Goal: Task Accomplishment & Management: Manage account settings

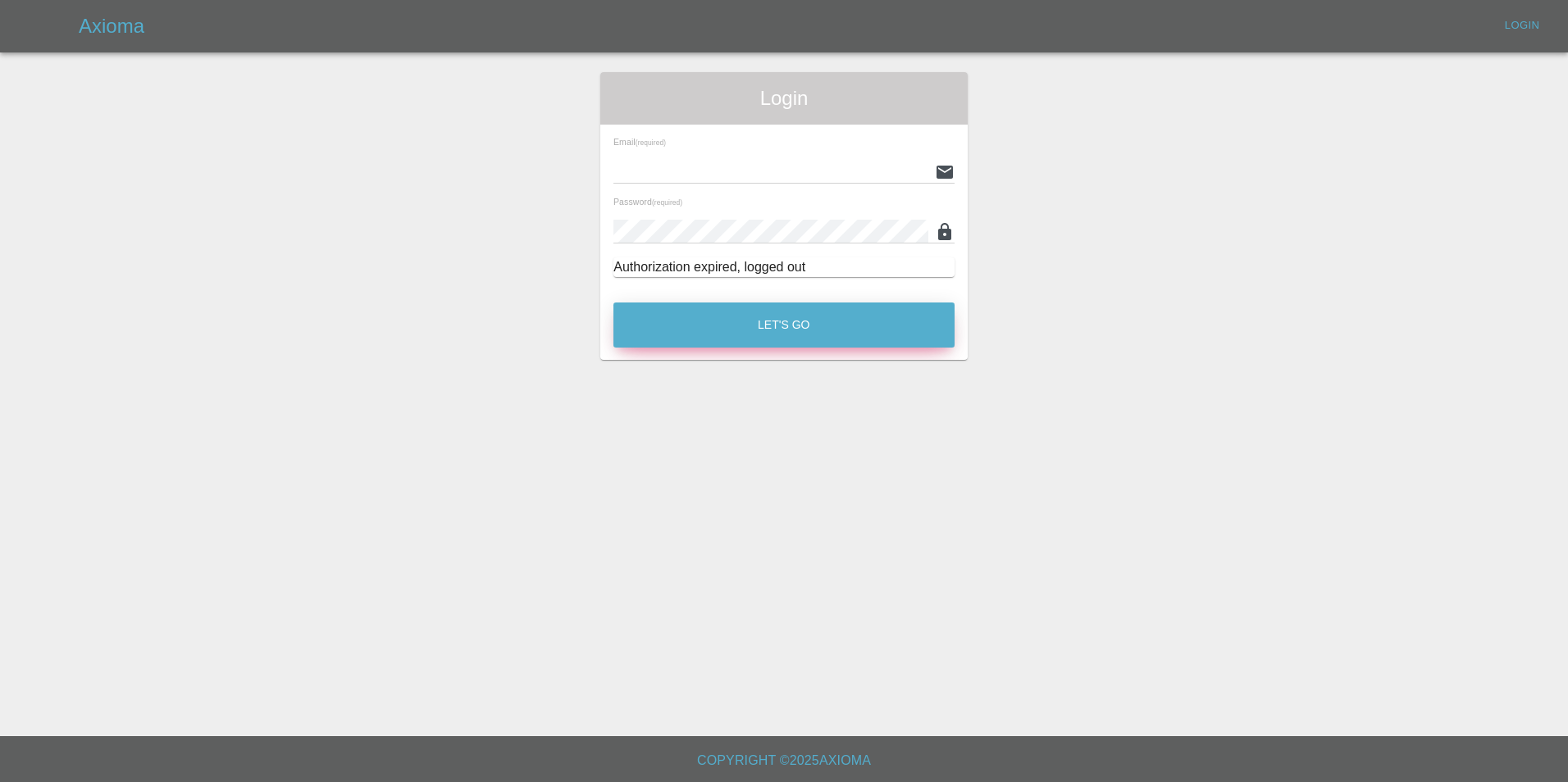
type input "[EMAIL_ADDRESS][DOMAIN_NAME]"
click at [765, 333] on button "Let's Go" at bounding box center [784, 325] width 341 height 45
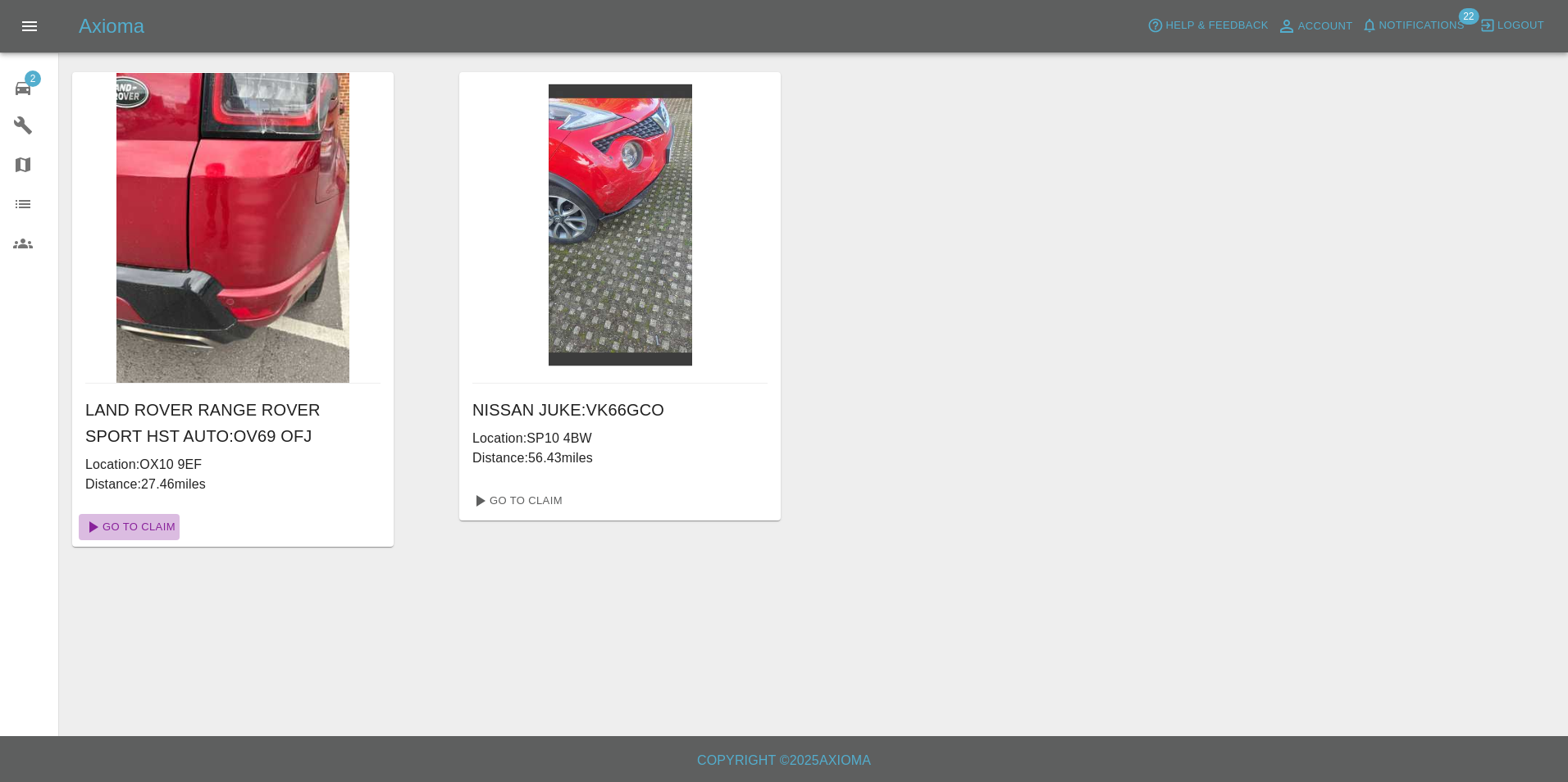
click at [159, 526] on link "Go To Claim" at bounding box center [129, 526] width 101 height 26
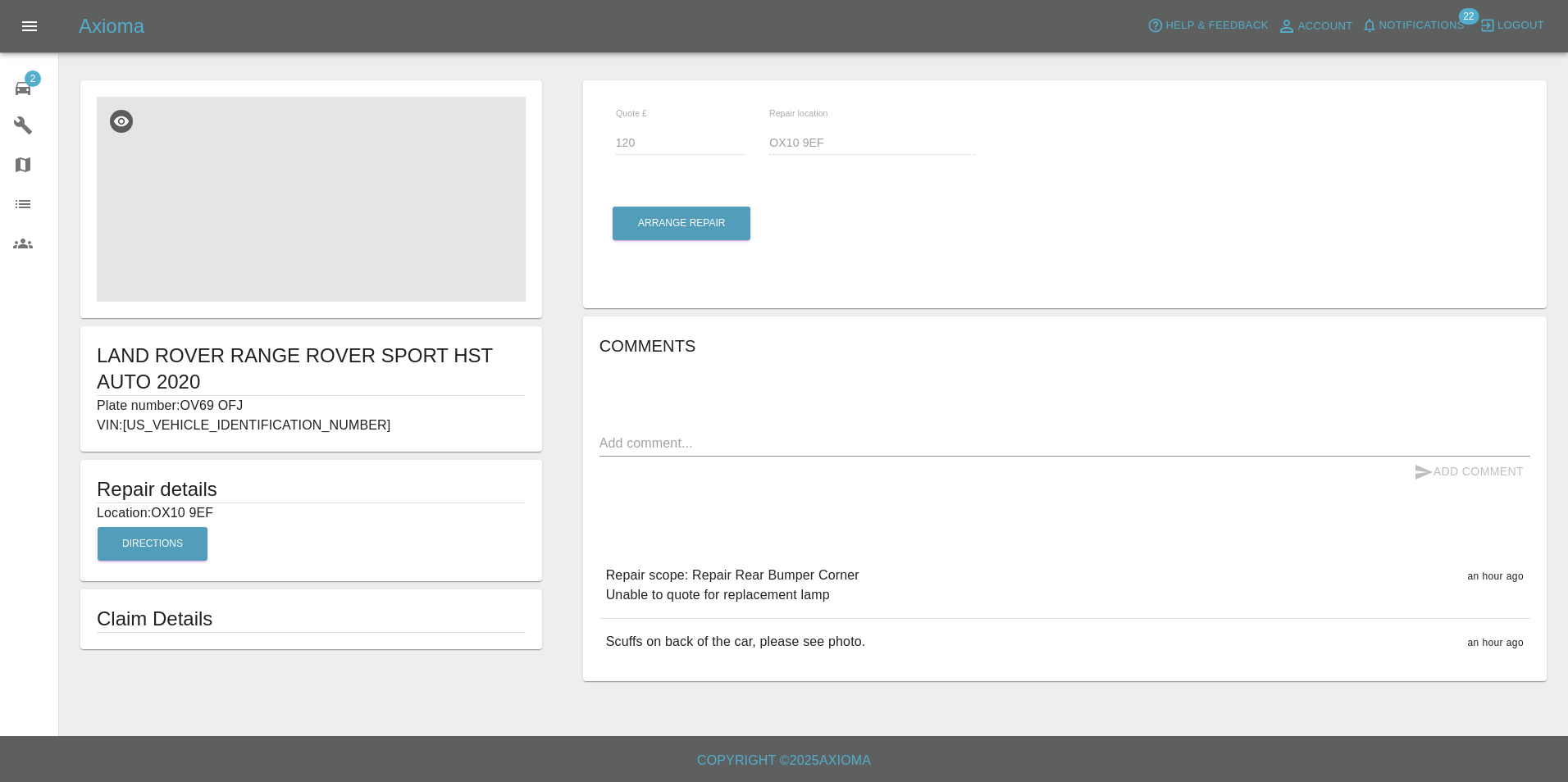
click at [339, 243] on img at bounding box center [311, 199] width 428 height 205
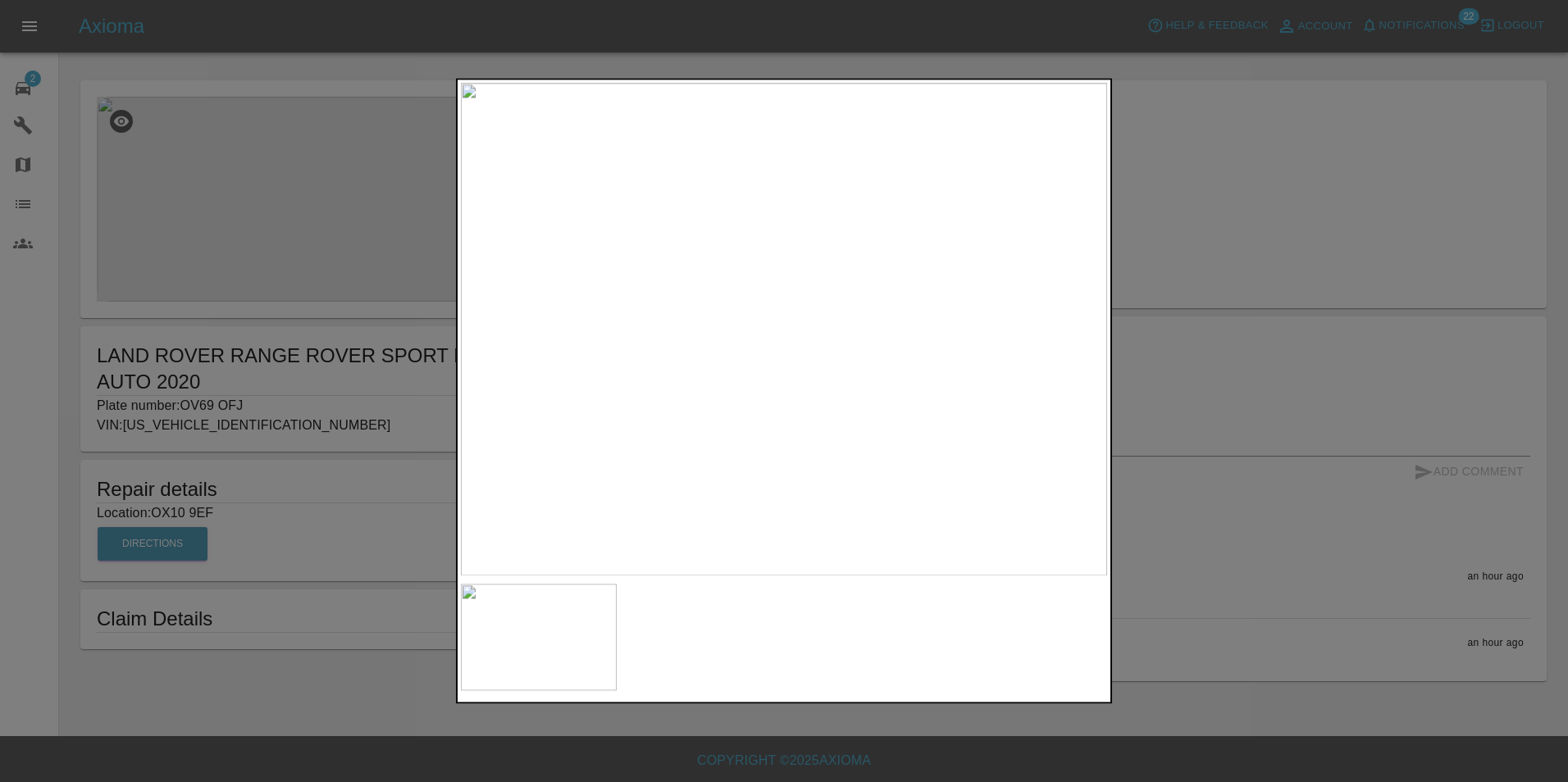
click at [1223, 333] on div at bounding box center [784, 391] width 1568 height 782
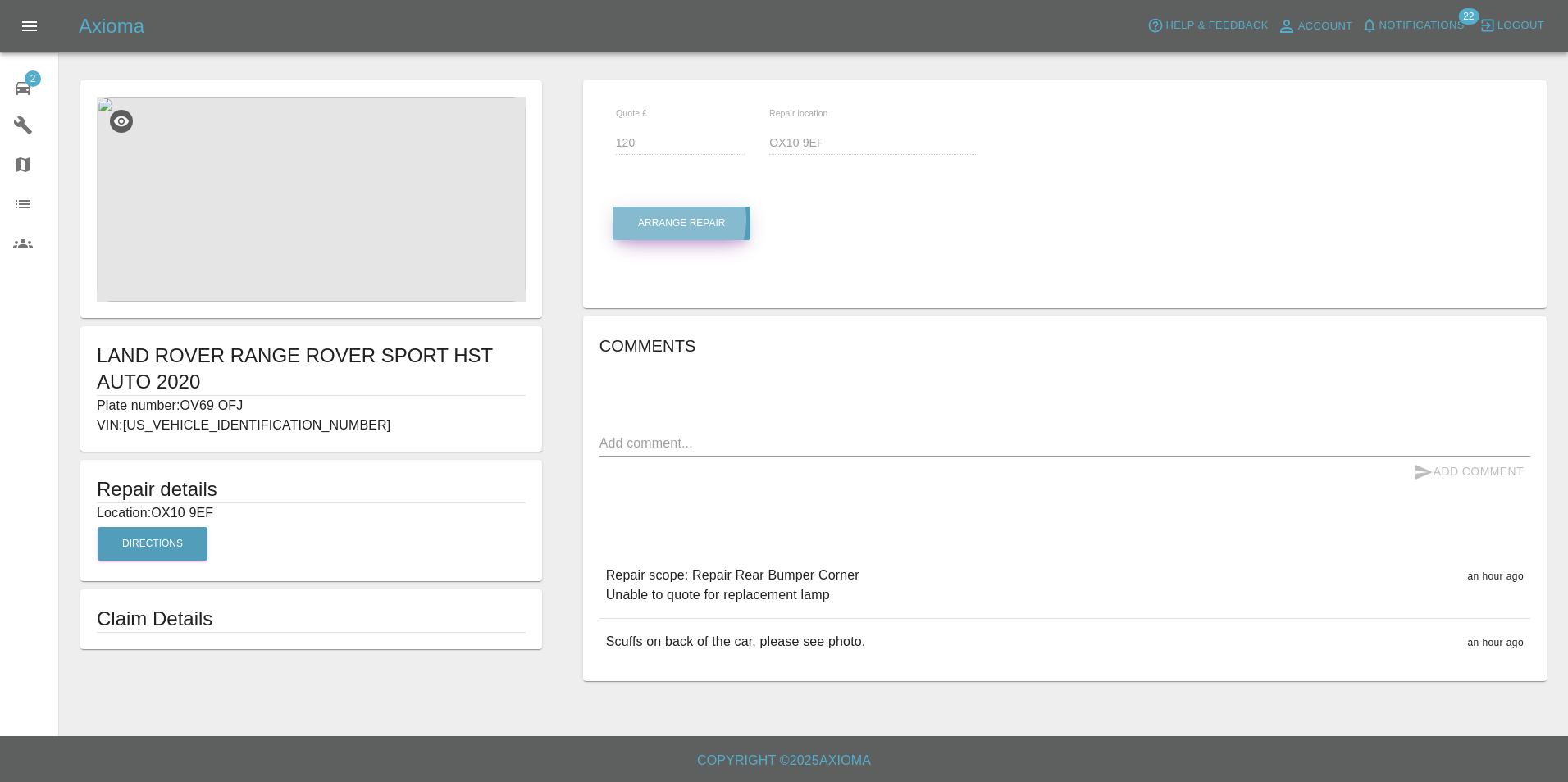
click at [669, 220] on button "Arrange Repair" at bounding box center [681, 223] width 138 height 34
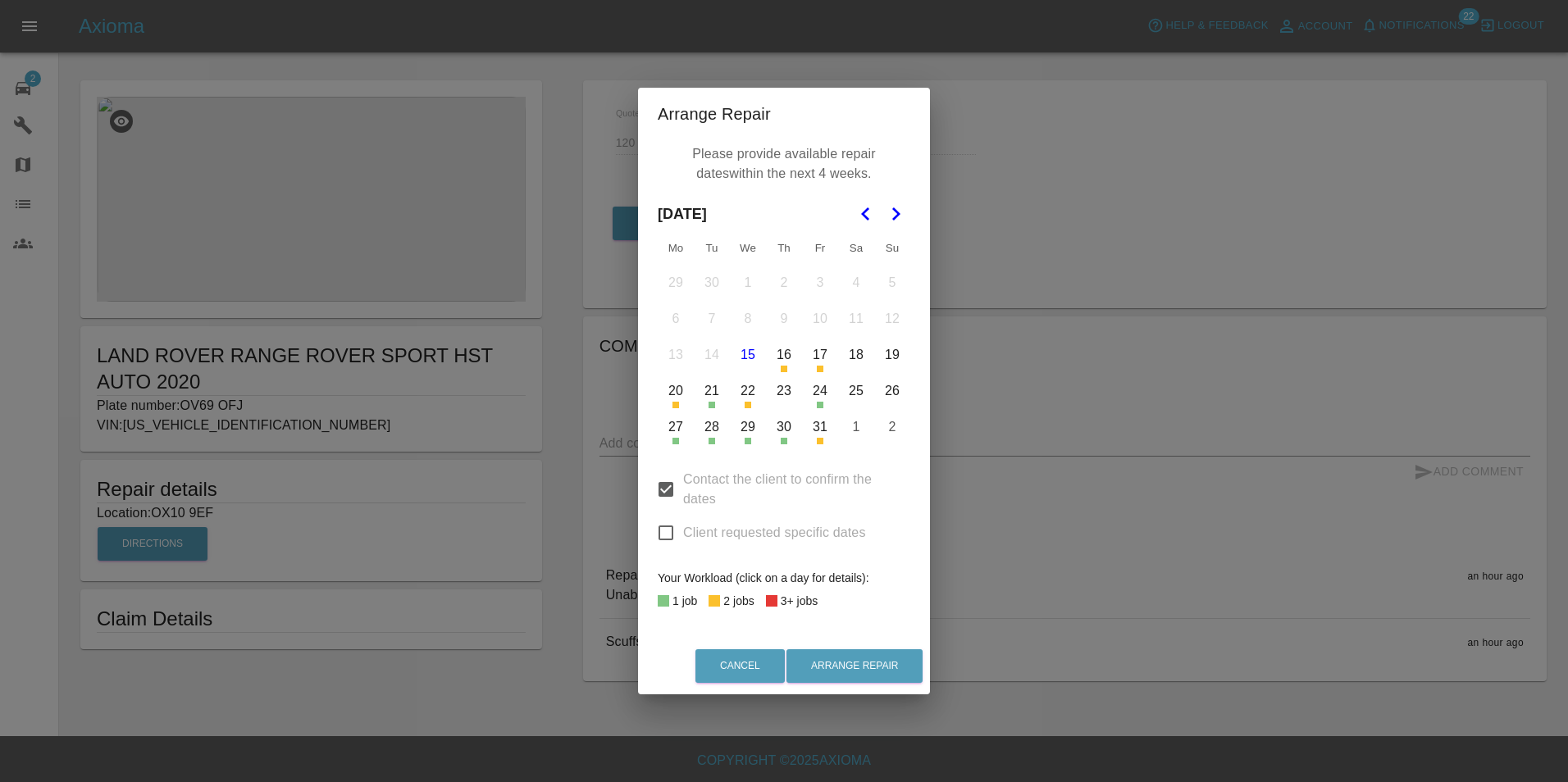
click at [784, 393] on button "23" at bounding box center [784, 391] width 34 height 34
click at [716, 403] on button "21" at bounding box center [712, 391] width 34 height 34
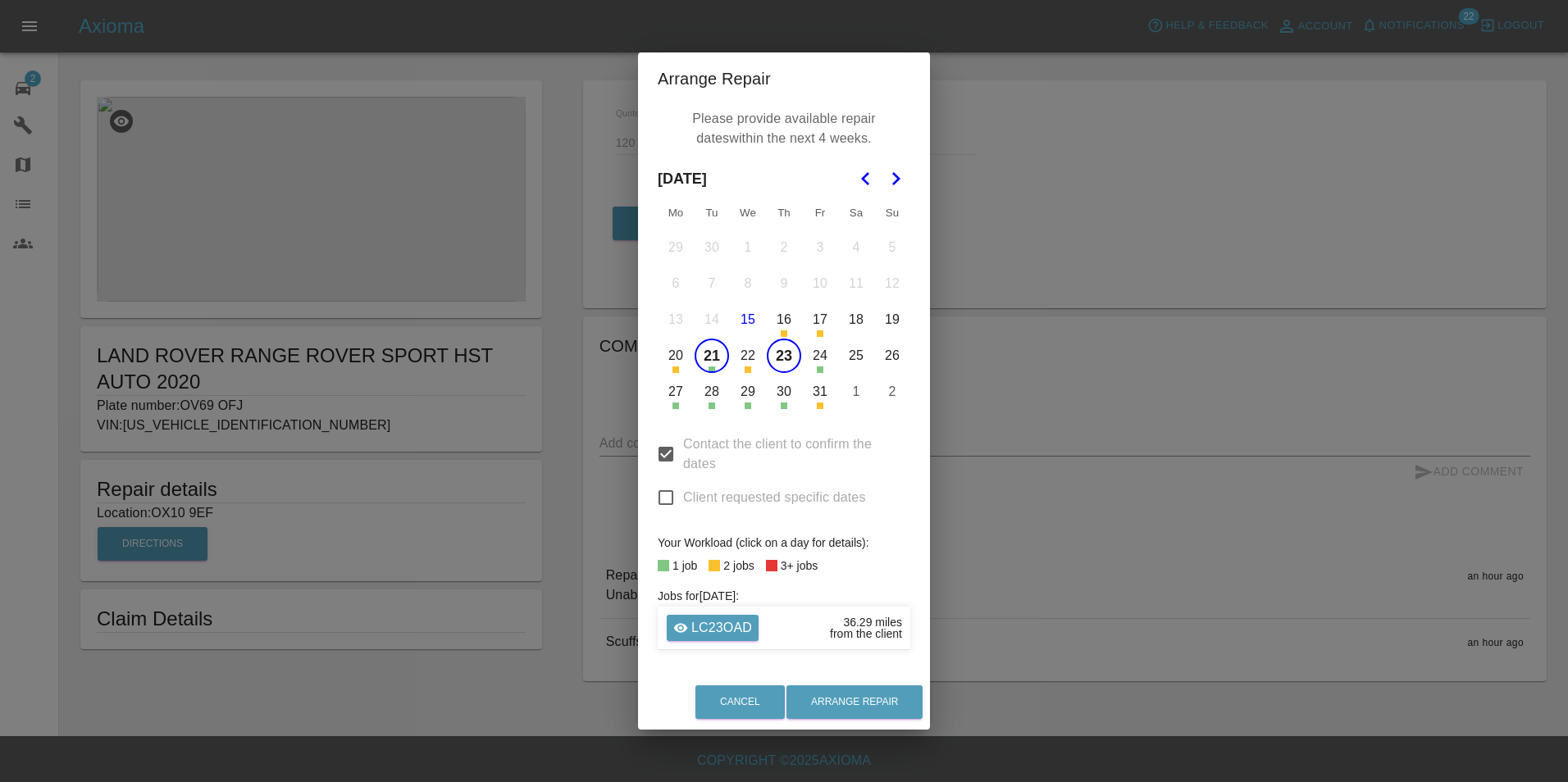
click at [820, 369] on button "24" at bounding box center [820, 356] width 34 height 34
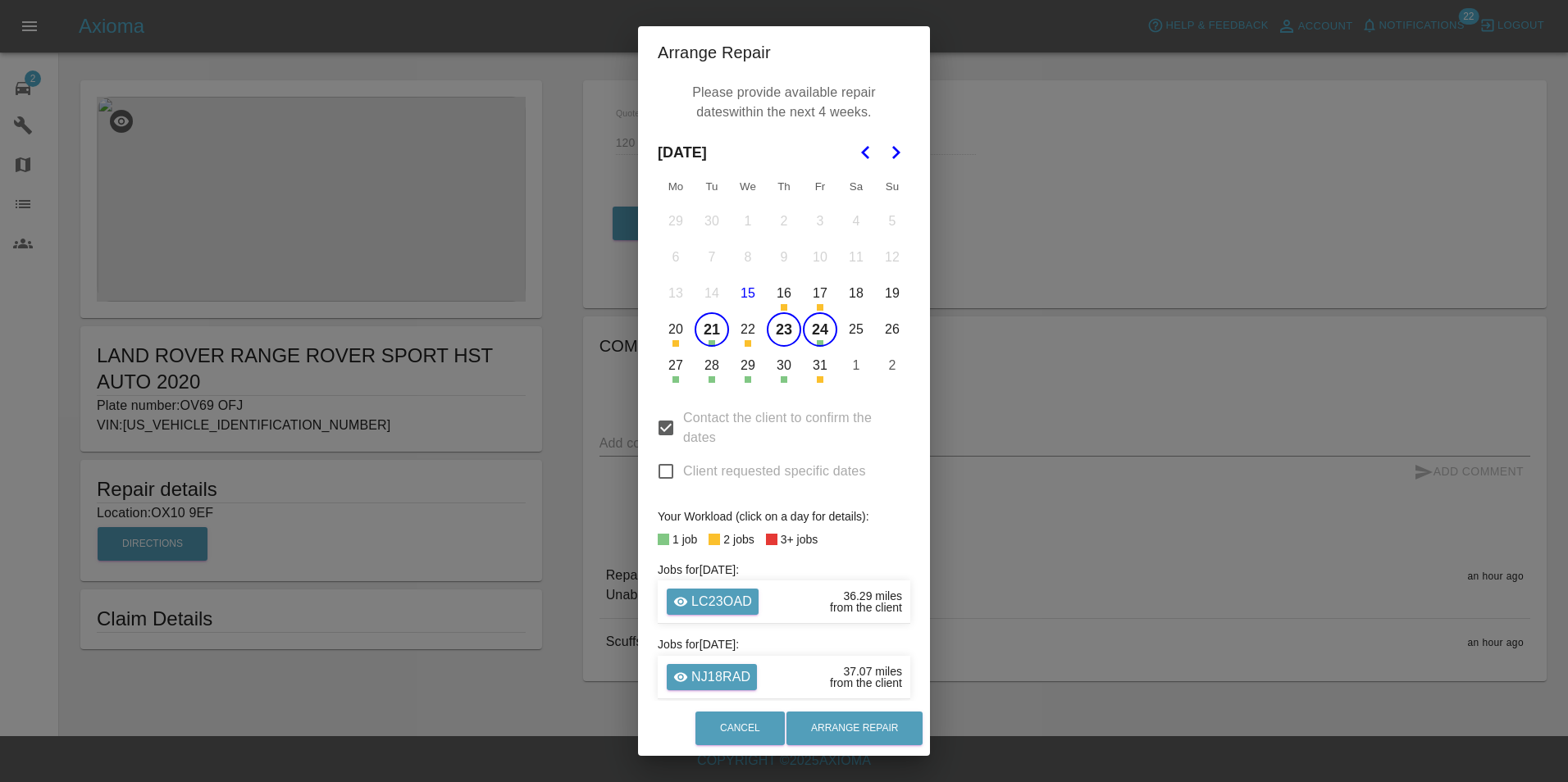
click at [714, 334] on button "21" at bounding box center [712, 330] width 34 height 34
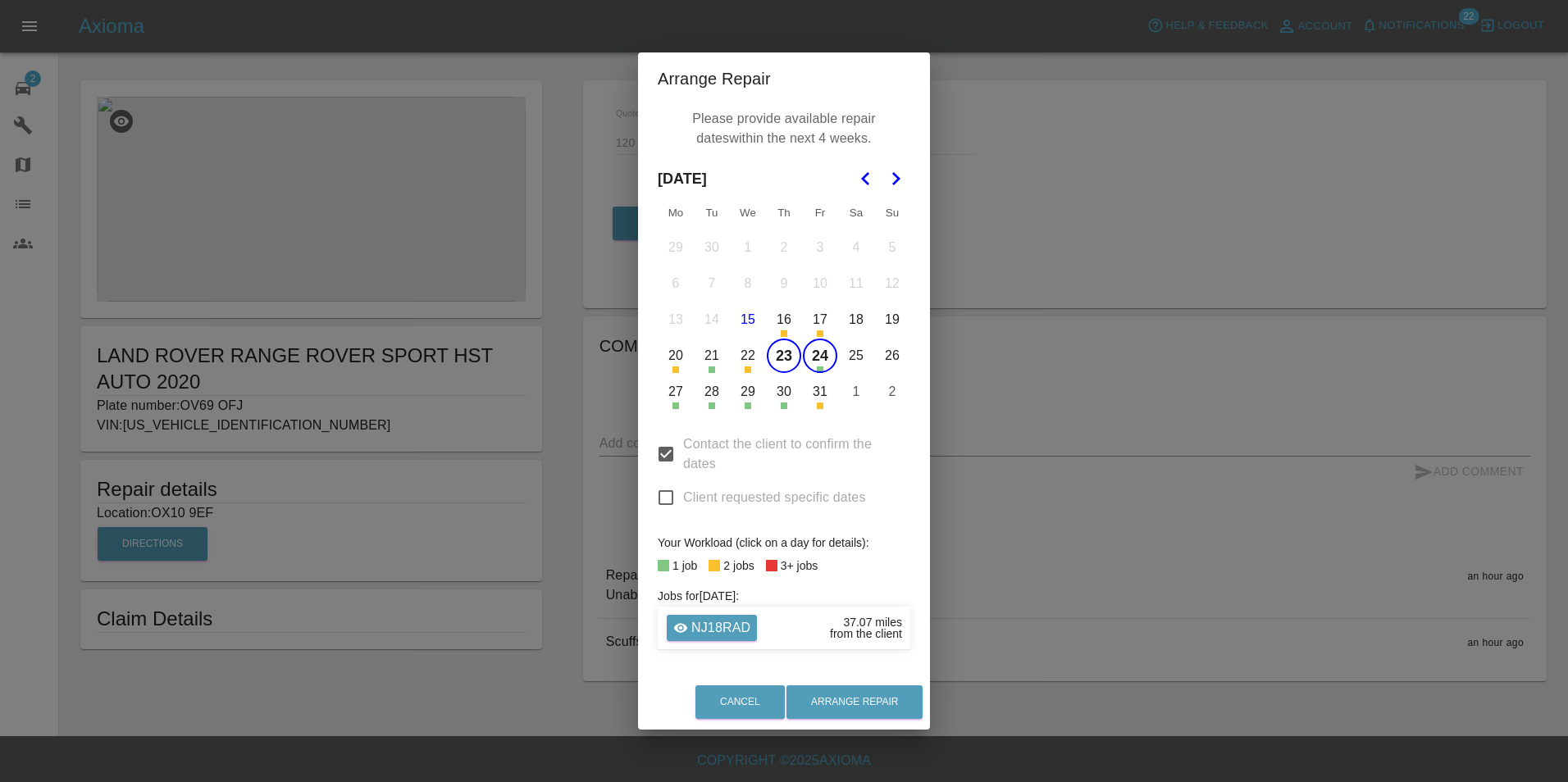
click at [833, 372] on td "24" at bounding box center [820, 356] width 36 height 36
click at [822, 367] on button "24" at bounding box center [820, 356] width 34 height 34
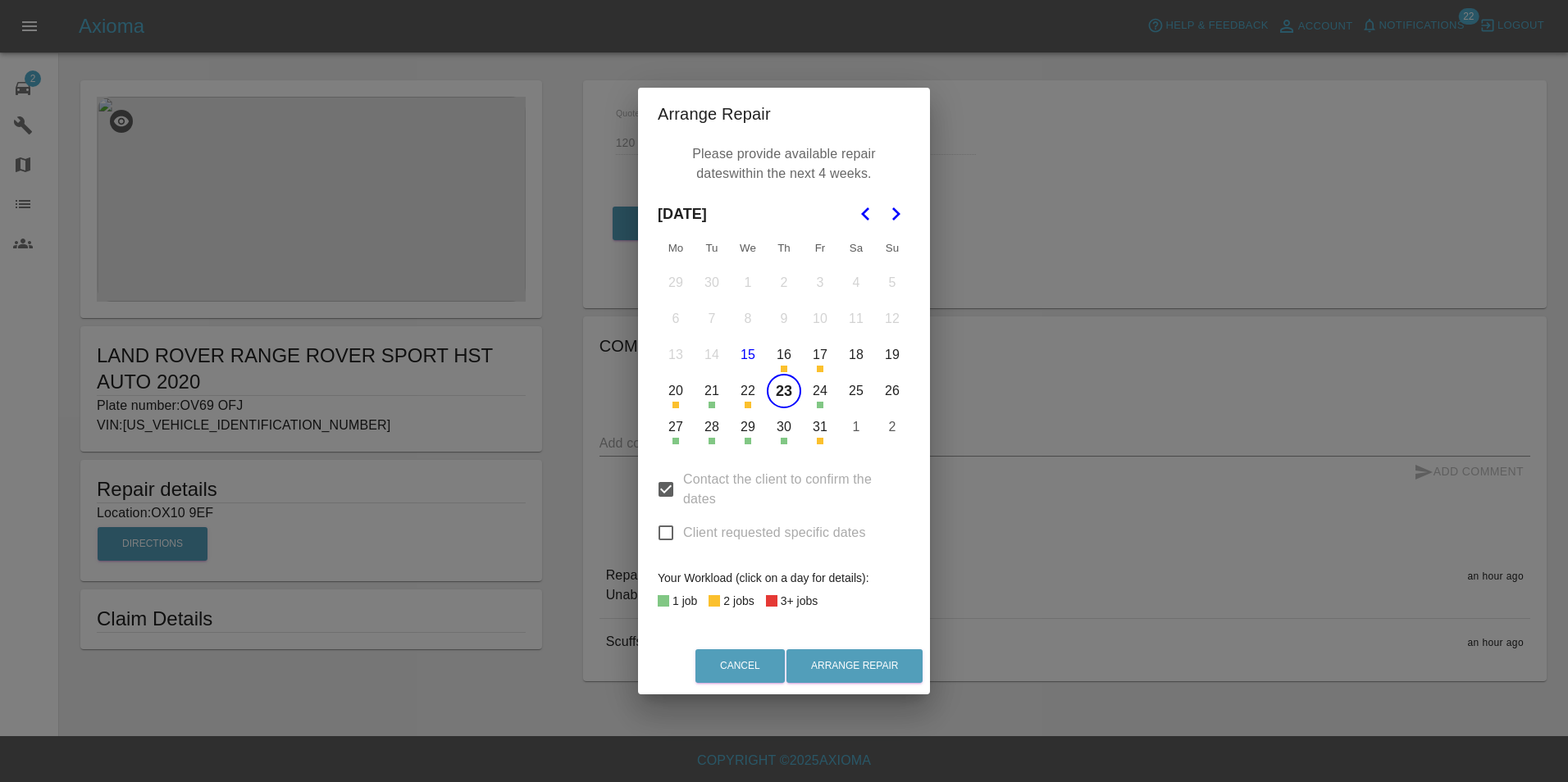
click at [681, 437] on button "27" at bounding box center [676, 428] width 34 height 34
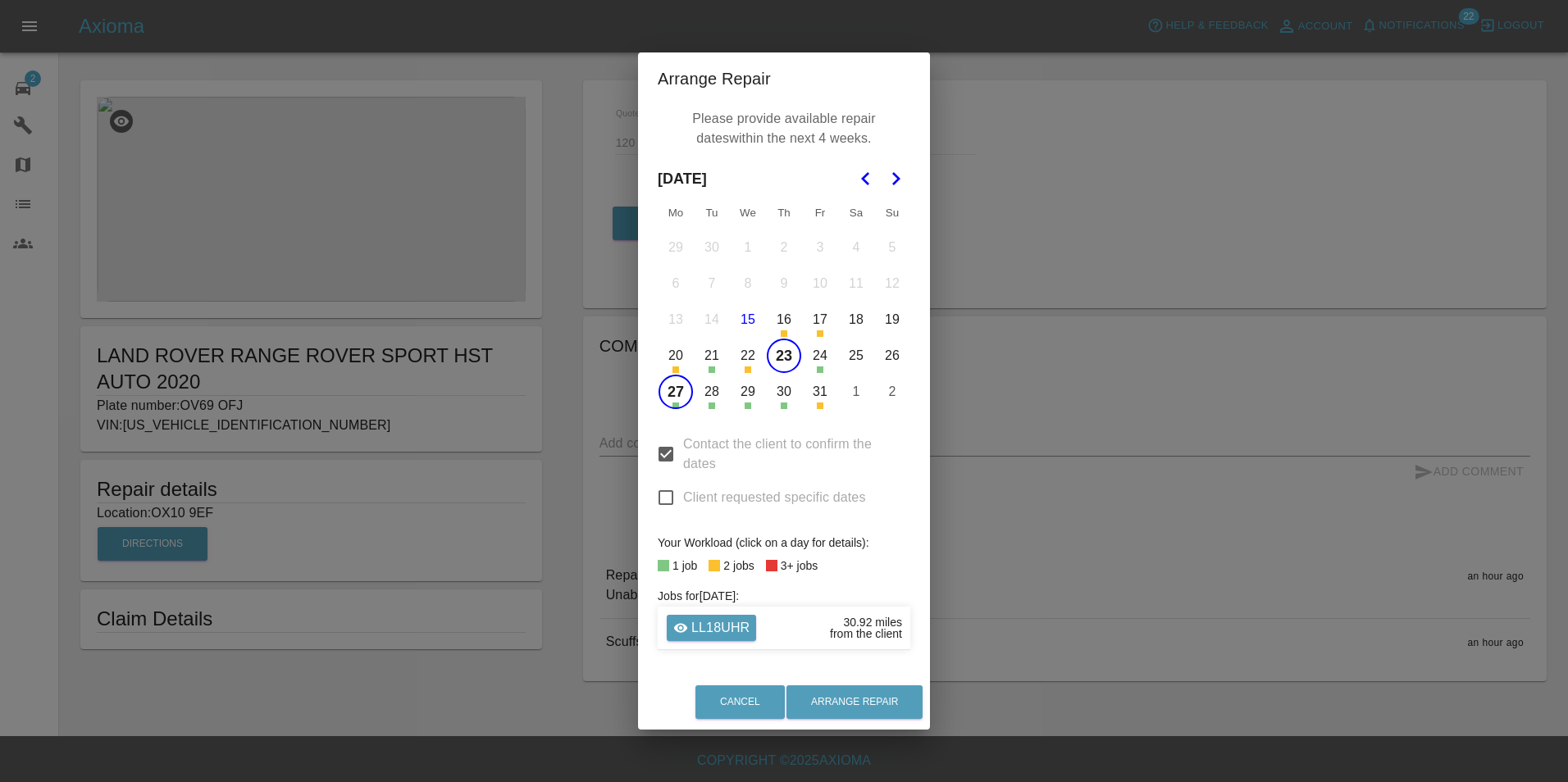
click at [684, 393] on button "27" at bounding box center [676, 392] width 34 height 34
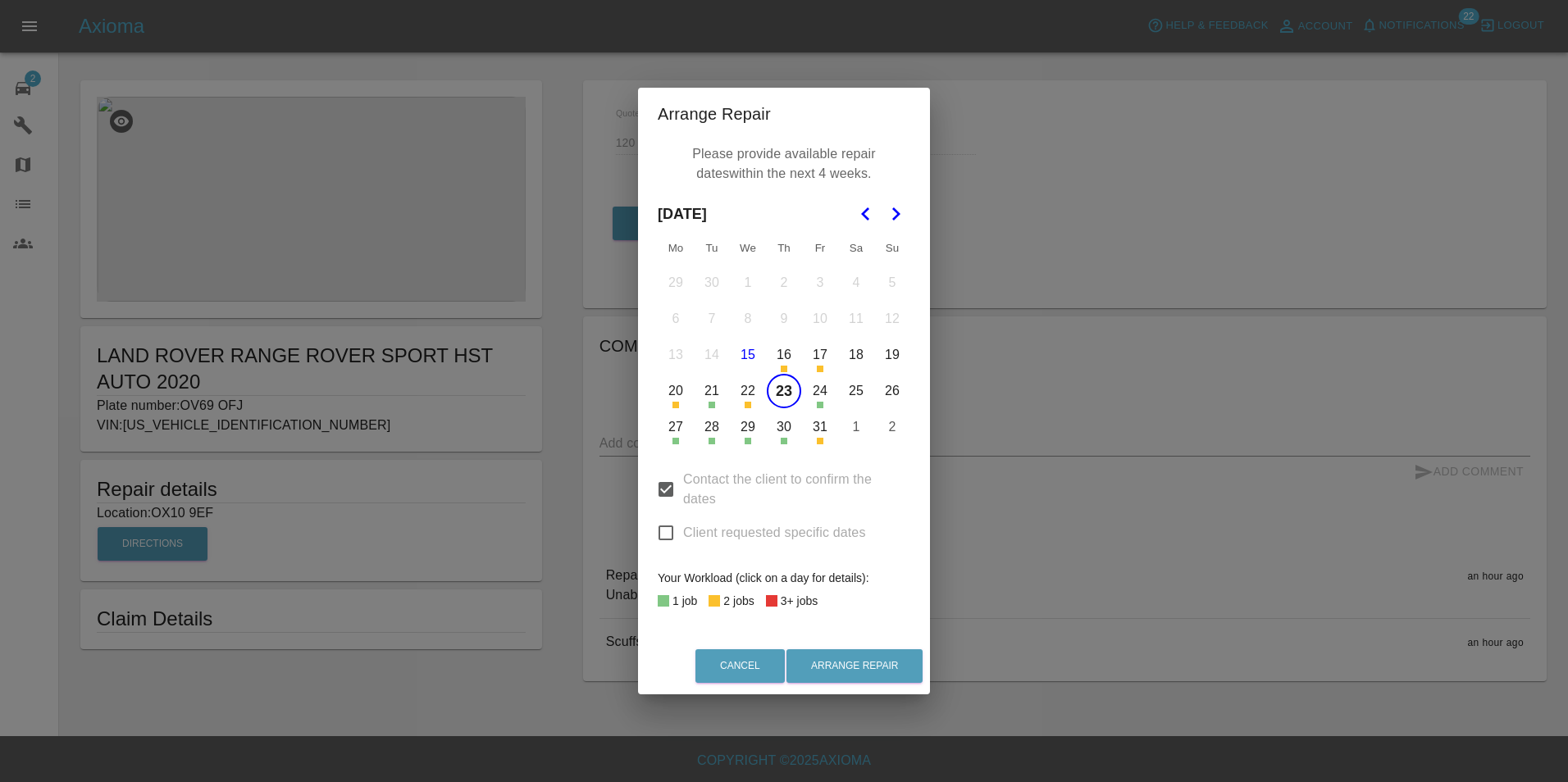
click at [718, 441] on button "28" at bounding box center [712, 428] width 34 height 34
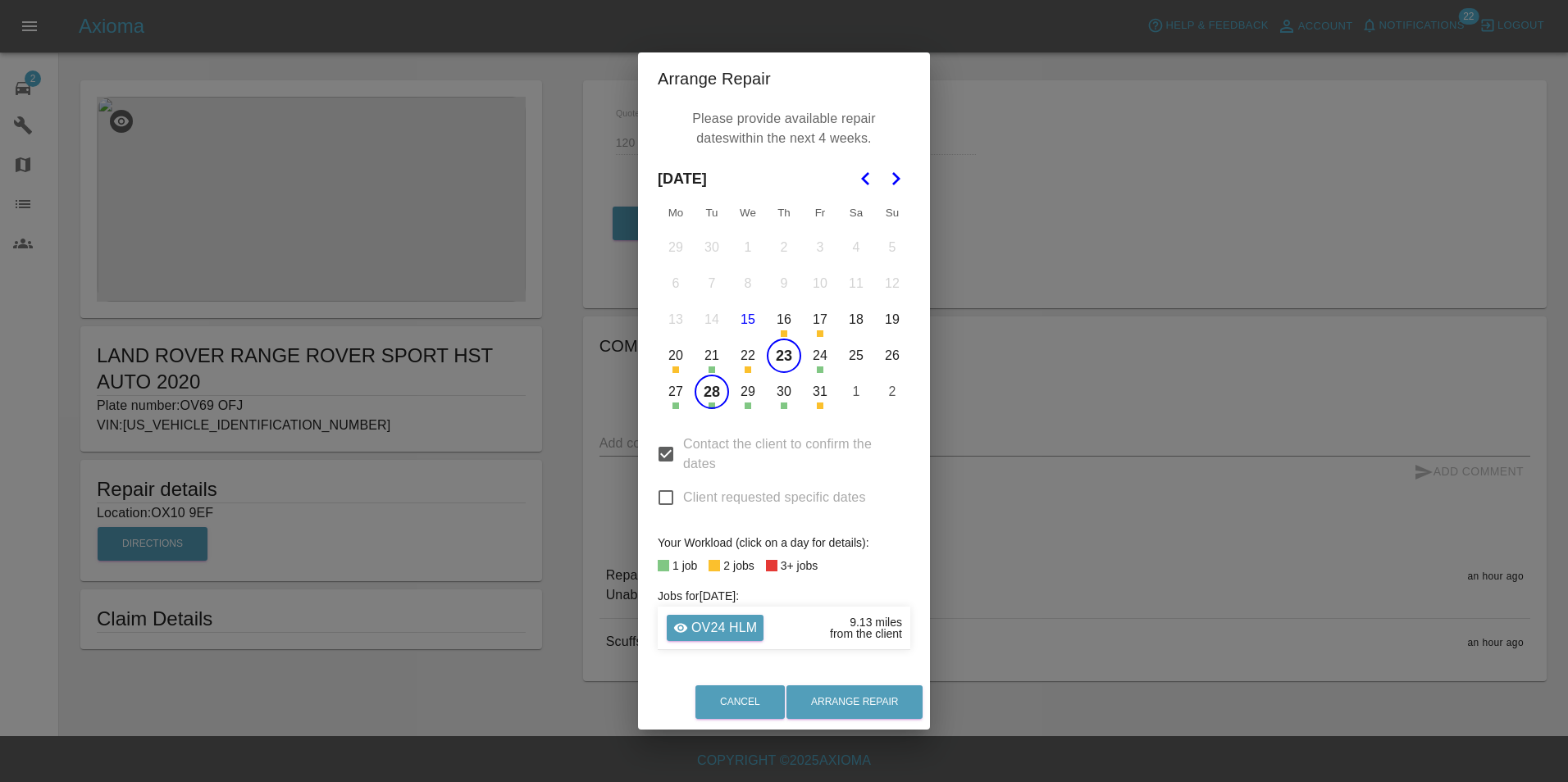
click at [748, 400] on button "29" at bounding box center [747, 392] width 34 height 34
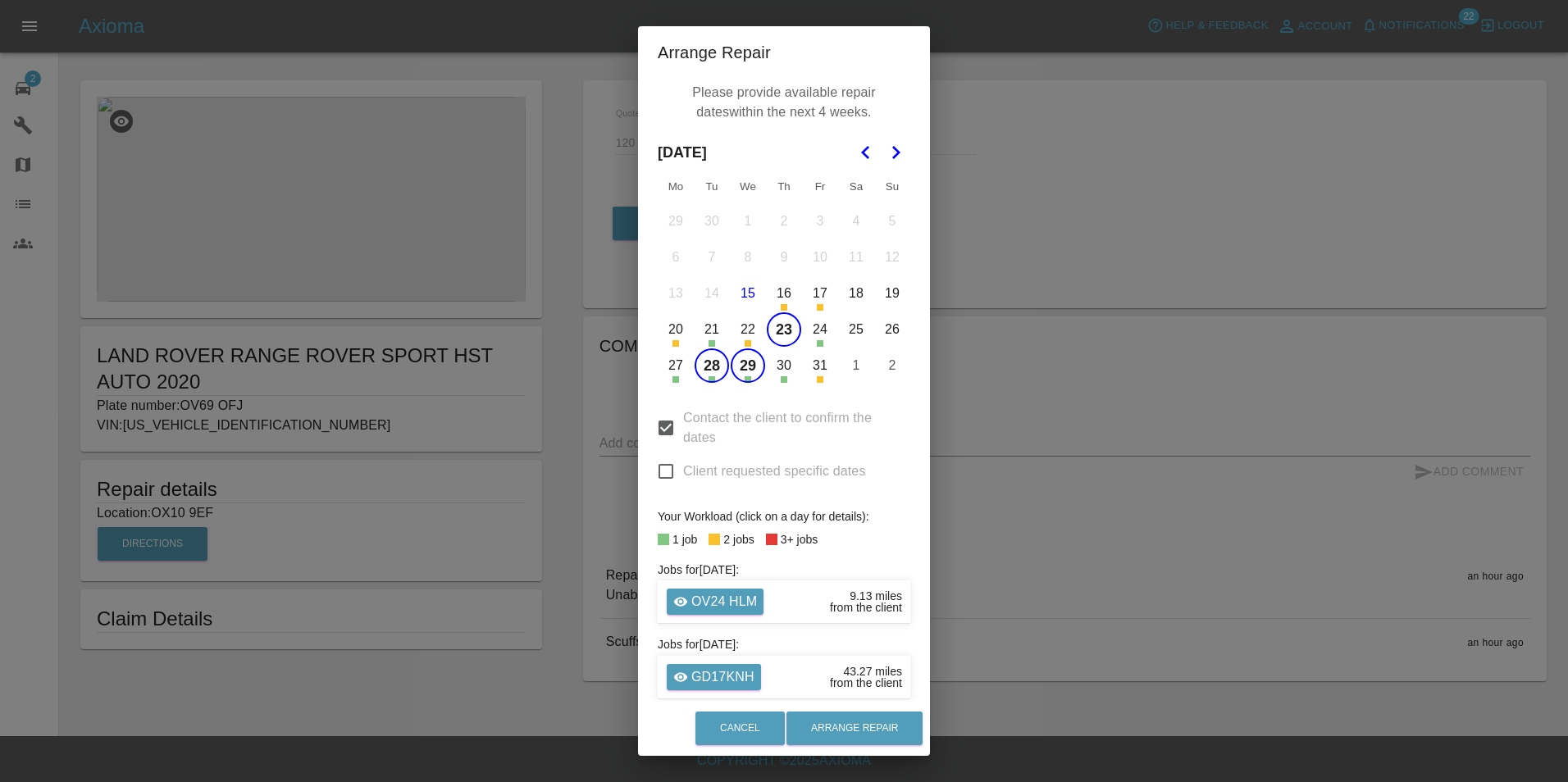
click at [749, 400] on div "Contact the client to confirm the dates Client requested specific dates" at bounding box center [784, 444] width 253 height 103
click at [738, 376] on button "29" at bounding box center [747, 366] width 34 height 34
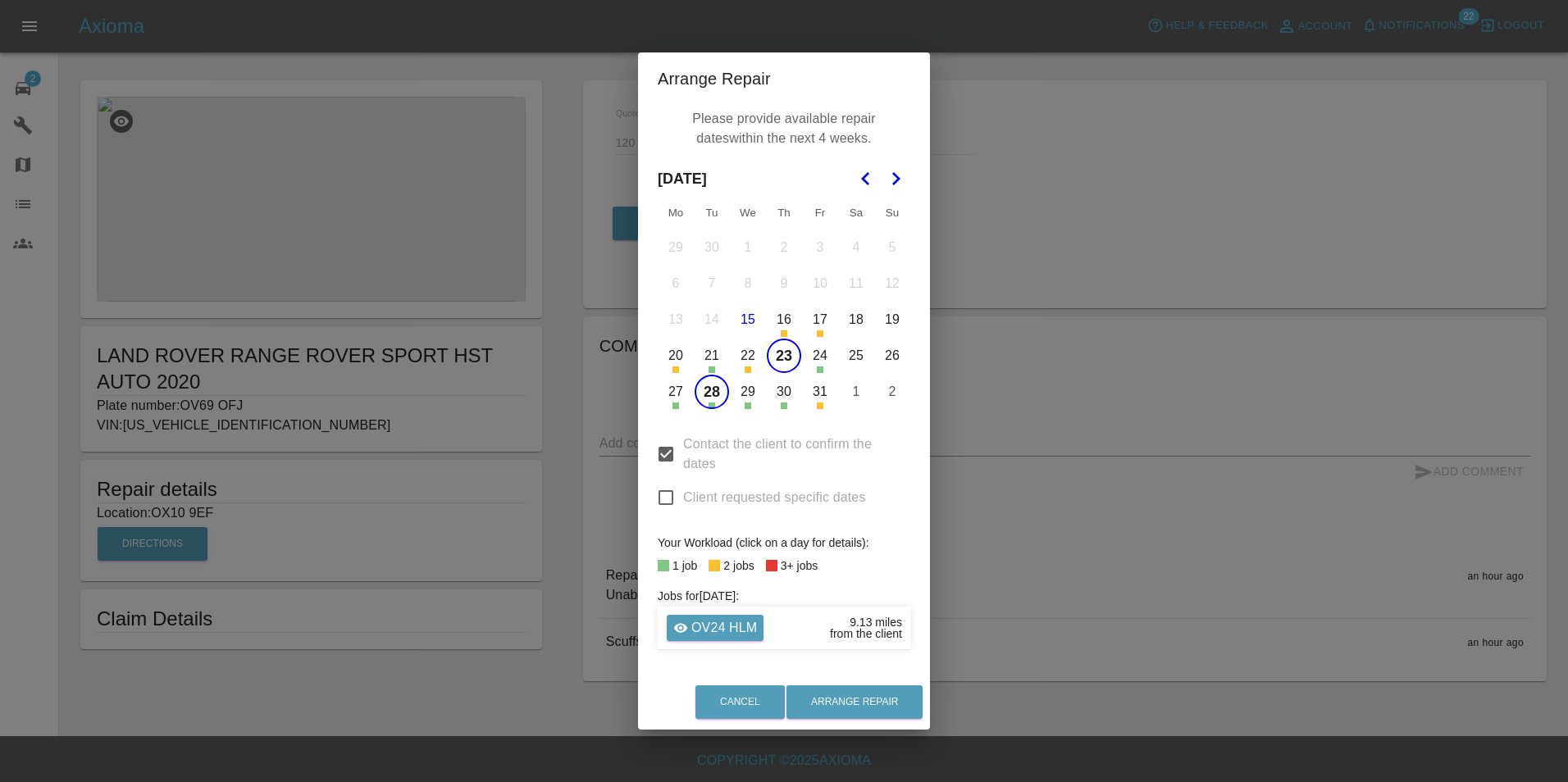
click at [778, 397] on button "30" at bounding box center [784, 392] width 34 height 34
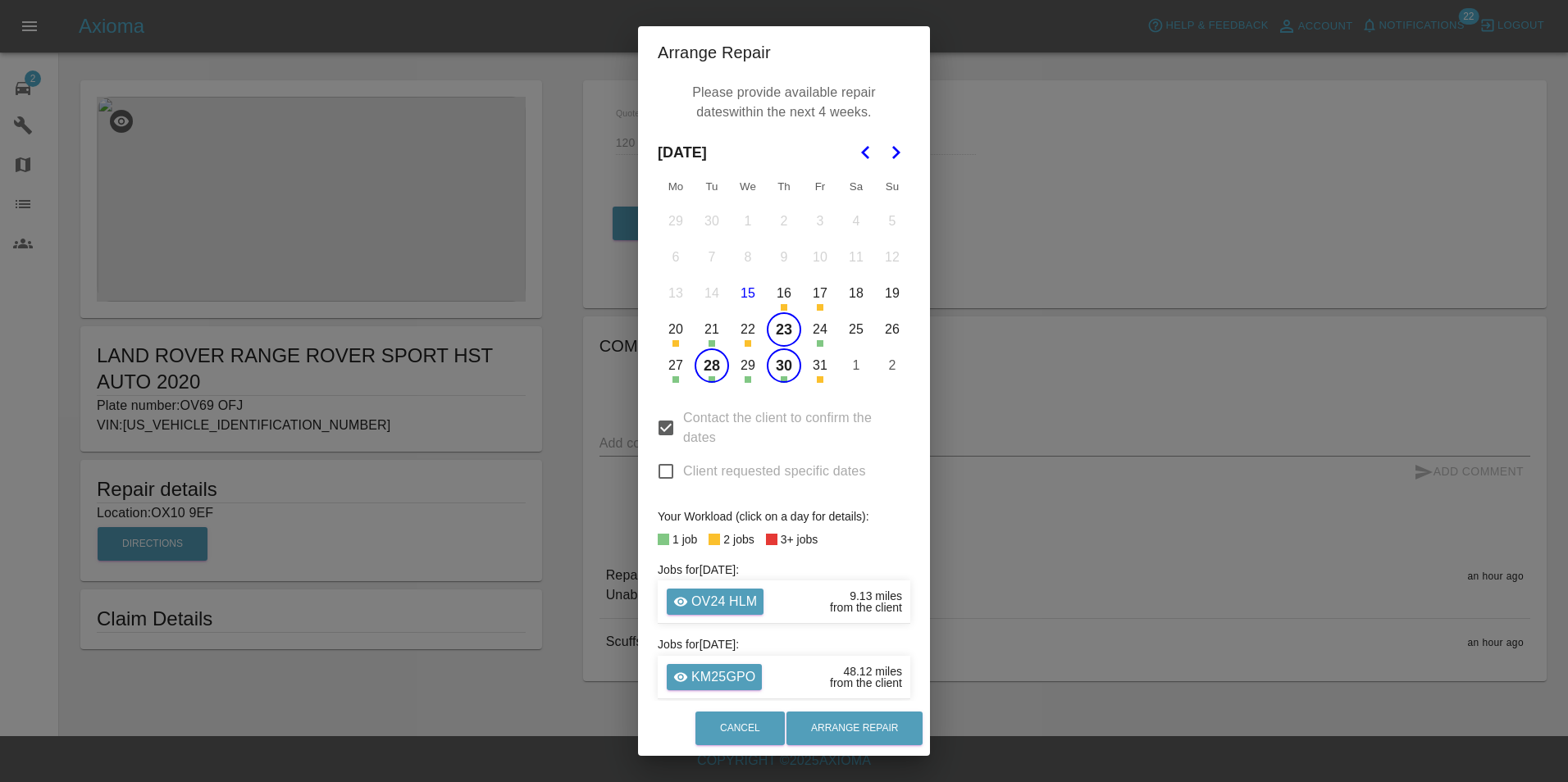
click at [781, 397] on div "Contact the client to confirm the dates Client requested specific dates" at bounding box center [784, 444] width 253 height 103
click at [781, 377] on button "30" at bounding box center [784, 366] width 34 height 34
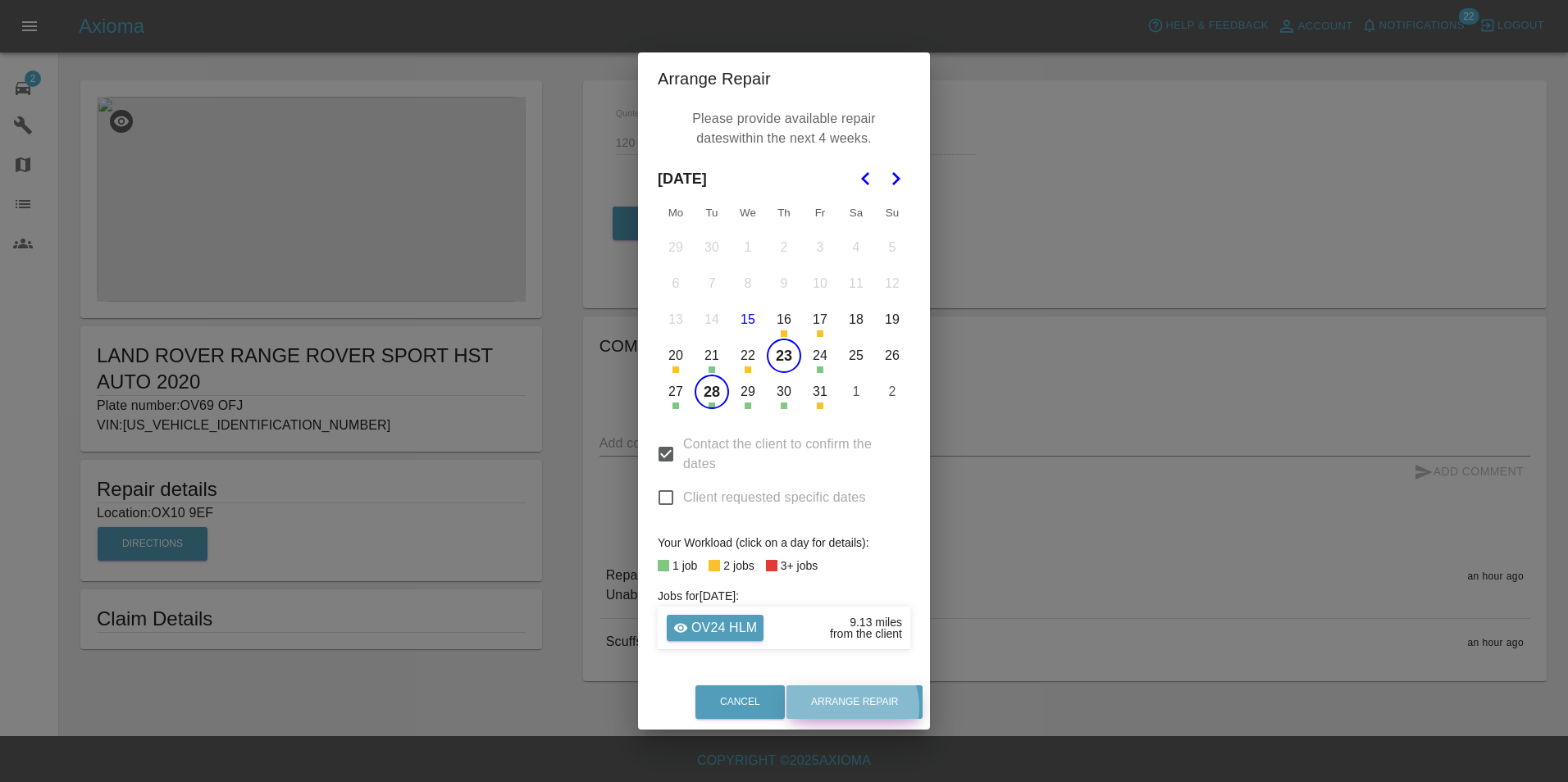
click at [855, 708] on button "Arrange Repair" at bounding box center [854, 702] width 136 height 34
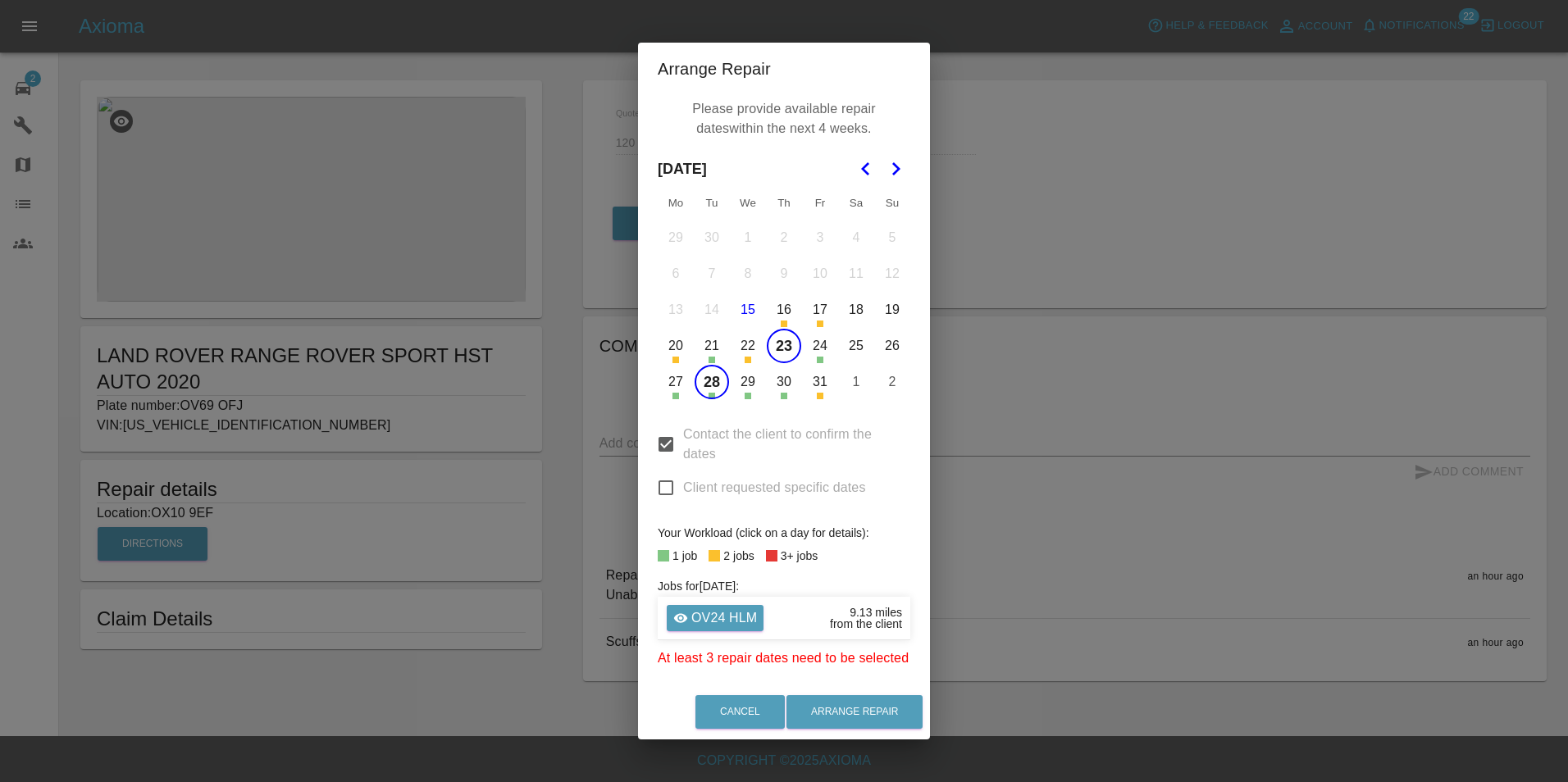
click at [891, 169] on icon "Go to the Next Month" at bounding box center [896, 169] width 20 height 20
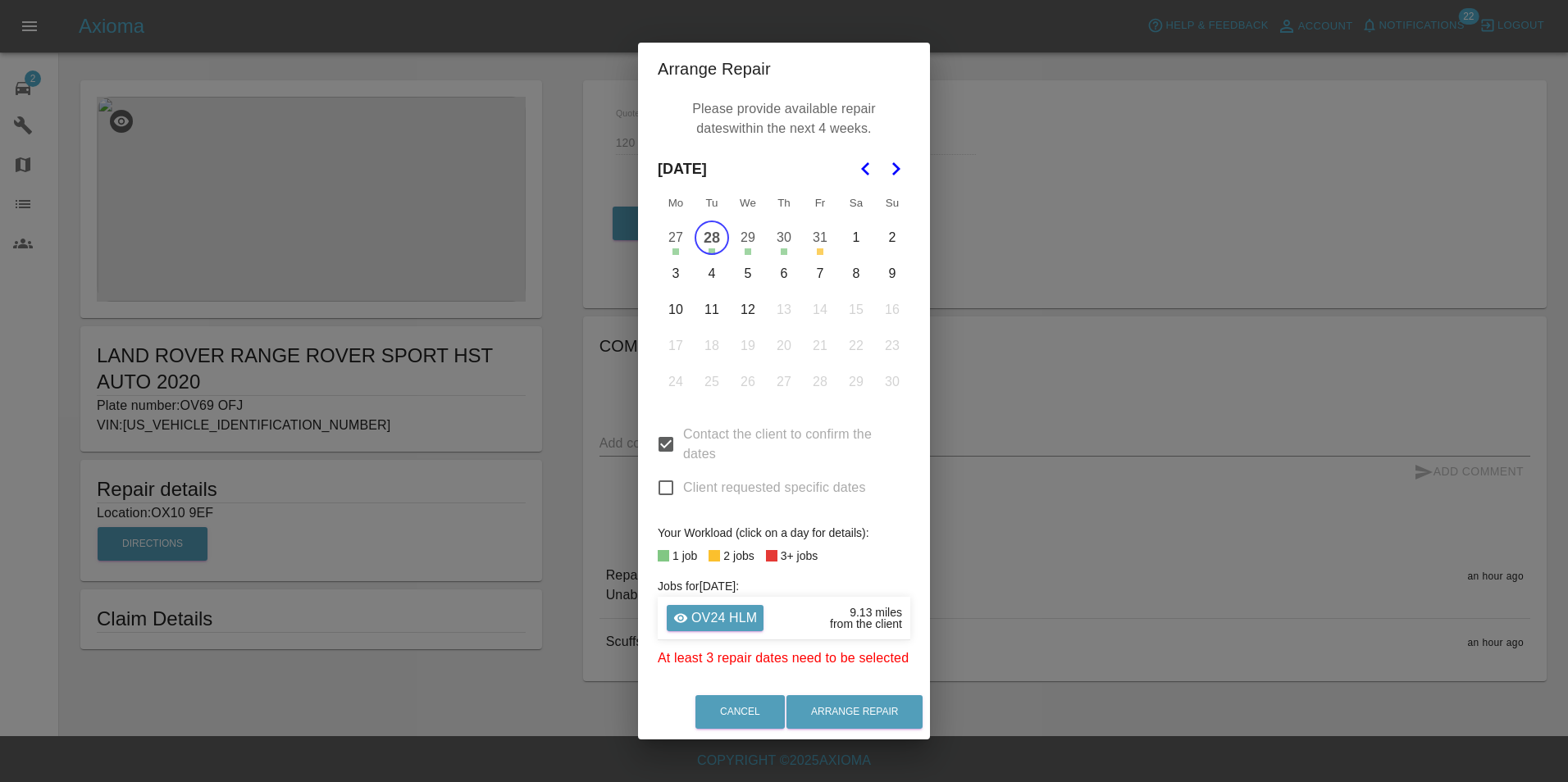
click at [677, 275] on button "3" at bounding box center [676, 274] width 34 height 34
click at [836, 710] on button "Arrange Repair" at bounding box center [854, 712] width 136 height 34
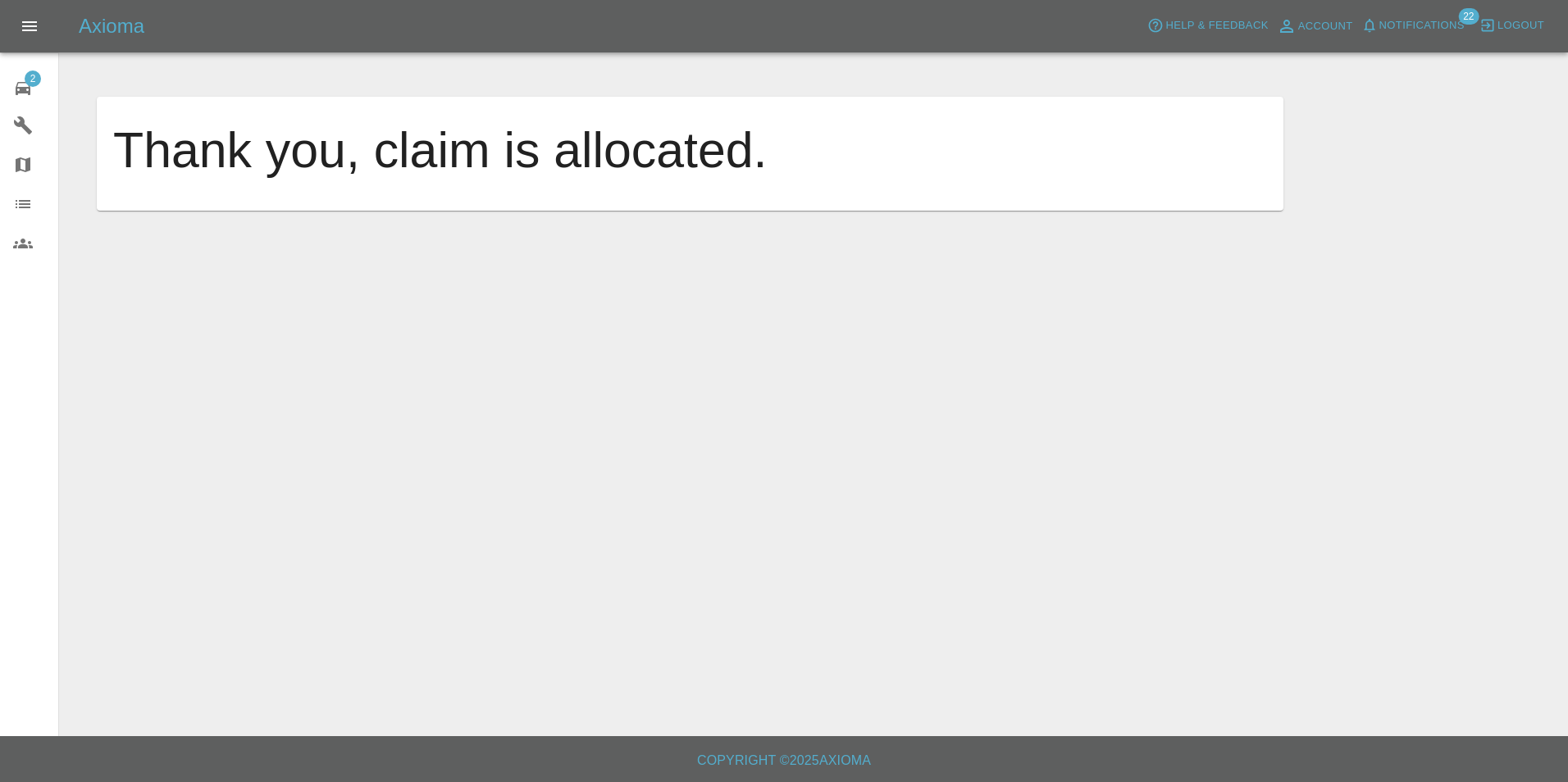
click at [15, 87] on icon at bounding box center [23, 89] width 20 height 20
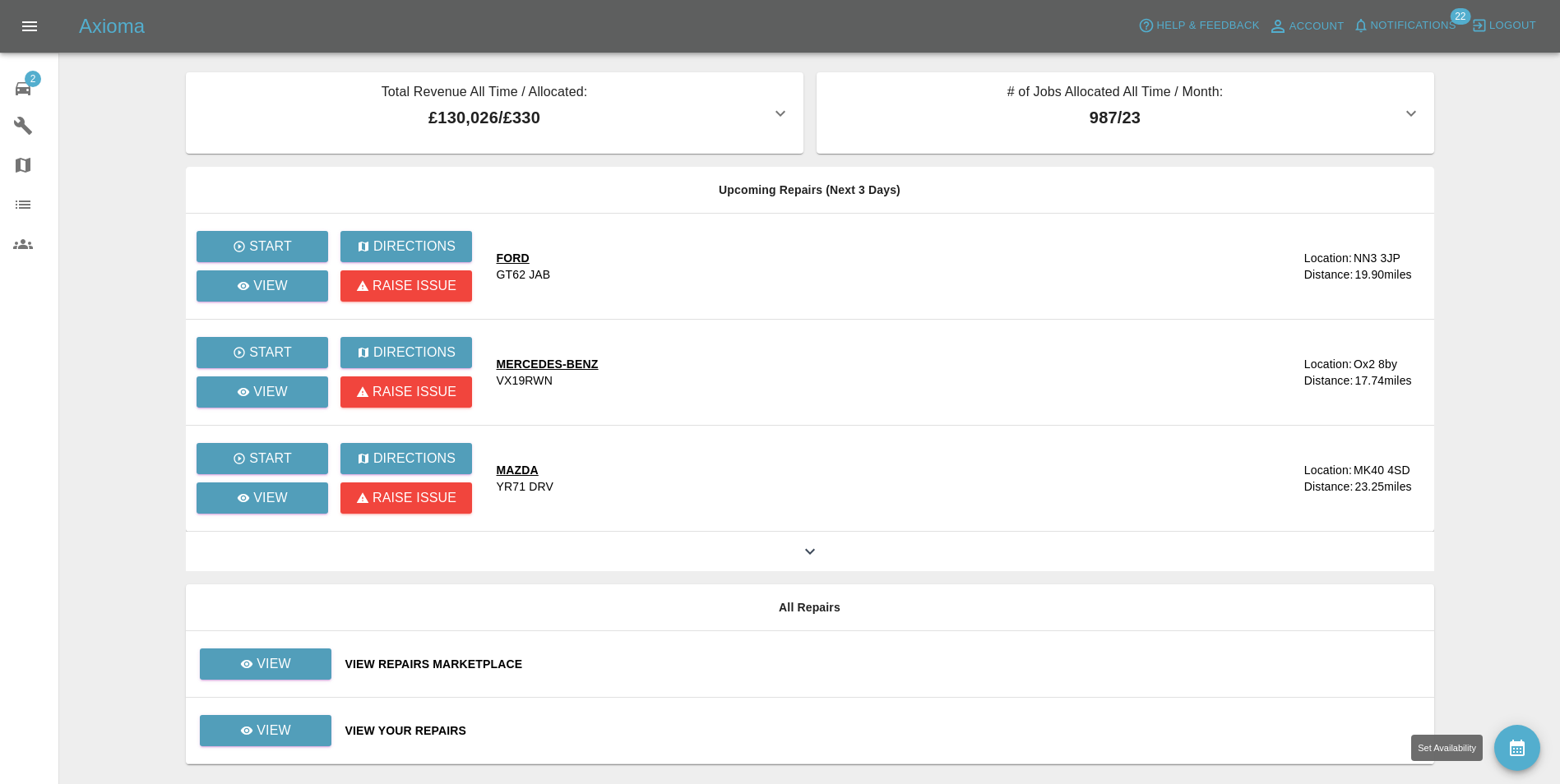
click at [1529, 749] on button "availability" at bounding box center [1517, 748] width 46 height 46
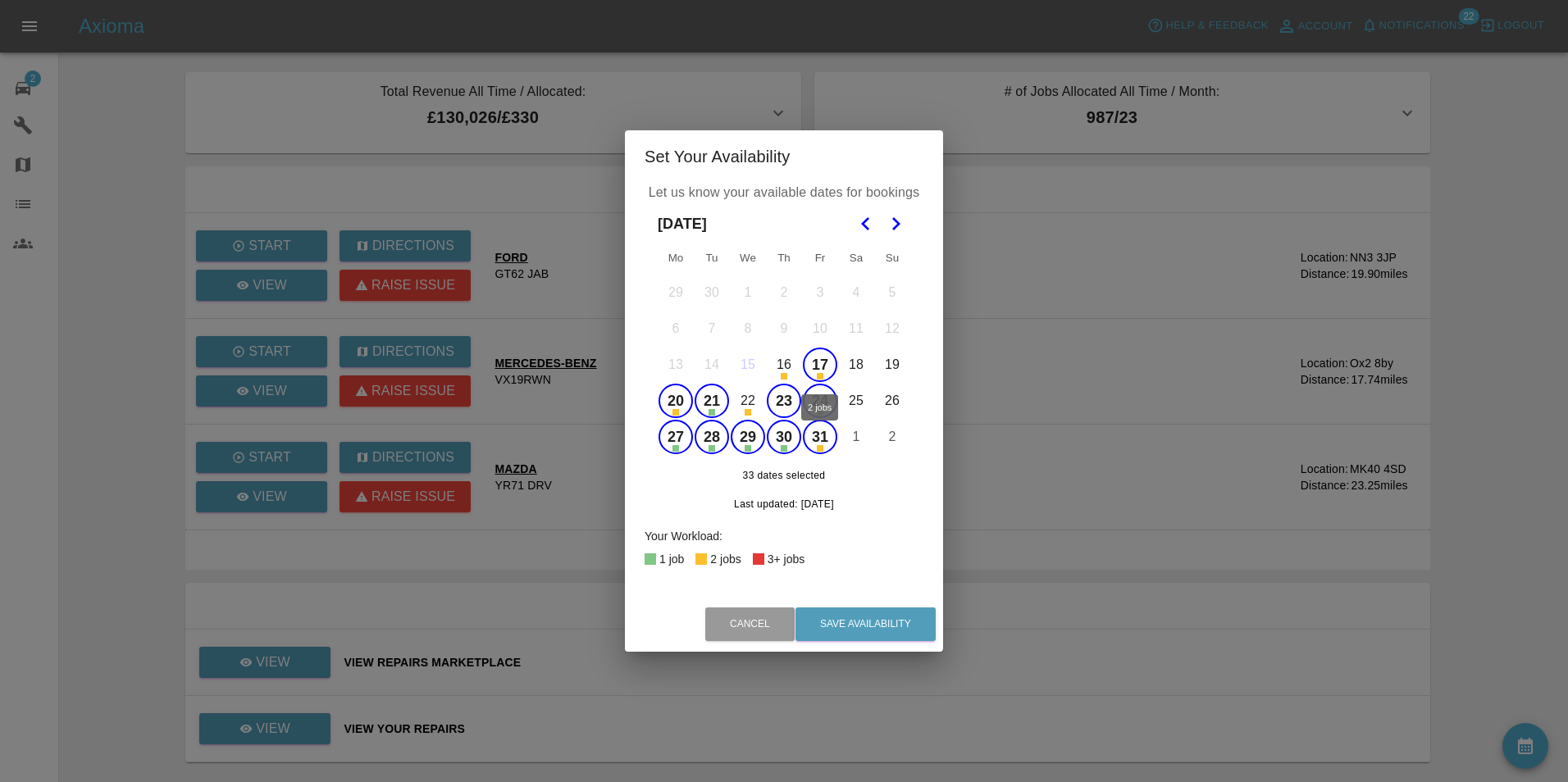
click at [819, 366] on button "17" at bounding box center [820, 365] width 34 height 34
click at [672, 407] on button "20" at bounding box center [676, 401] width 34 height 34
click at [824, 437] on button "31" at bounding box center [820, 437] width 34 height 34
click at [901, 220] on icon "Go to the Next Month" at bounding box center [896, 224] width 20 height 20
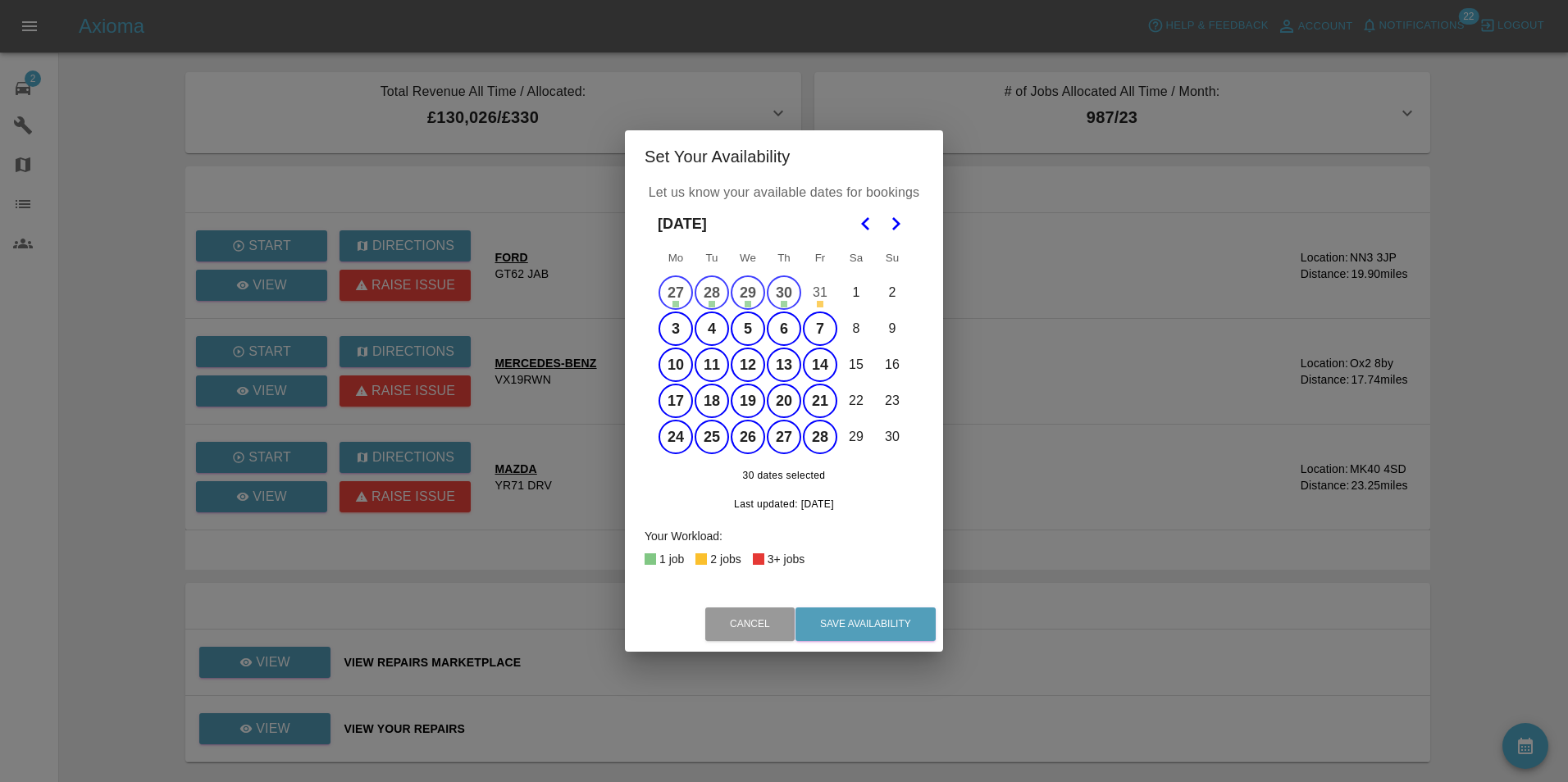
click at [891, 220] on icon "Go to the Next Month" at bounding box center [896, 224] width 20 height 20
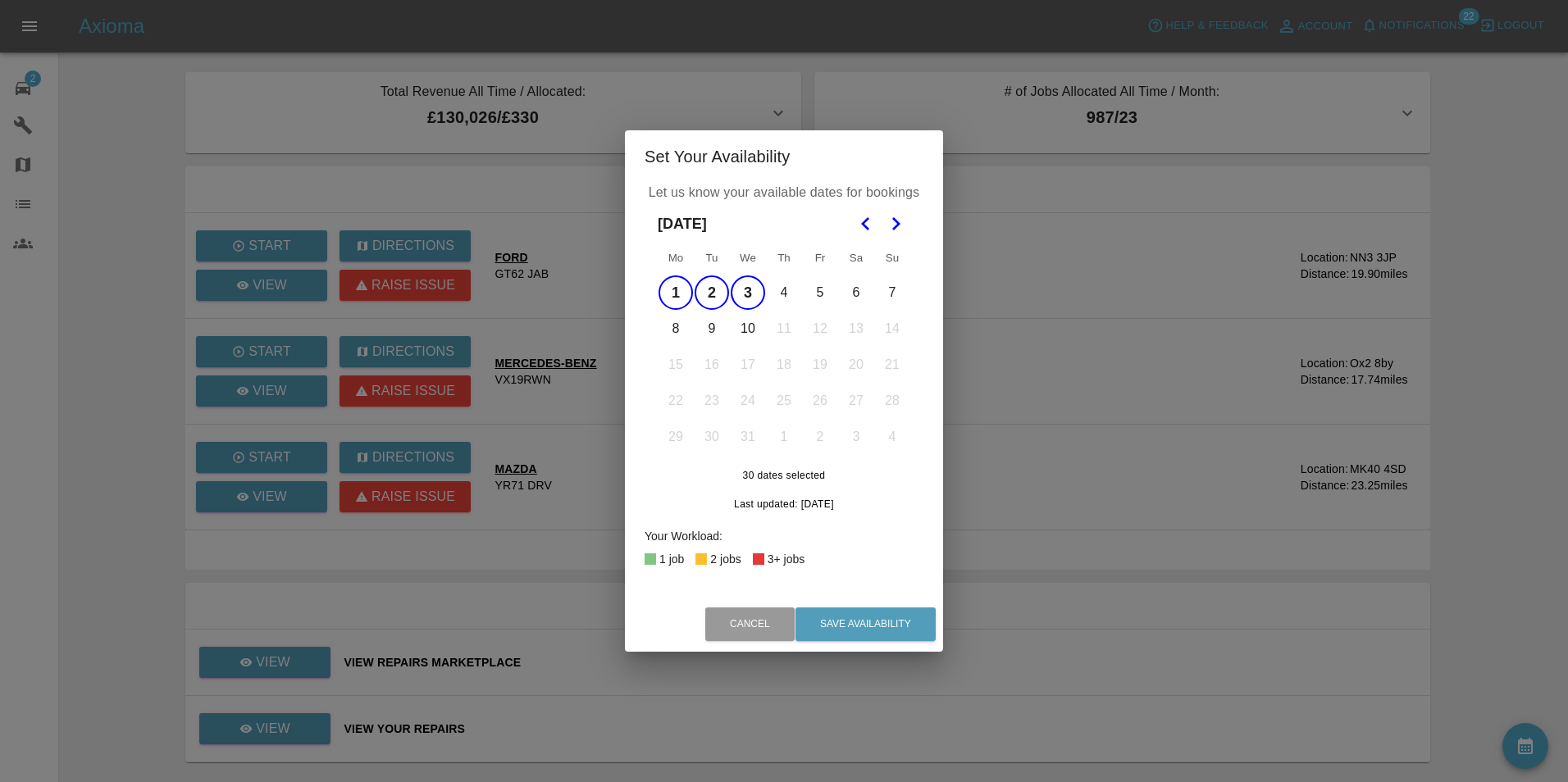
click at [782, 289] on button "4" at bounding box center [784, 293] width 34 height 34
click at [818, 295] on button "5" at bounding box center [820, 293] width 34 height 34
click at [678, 337] on button "8" at bounding box center [676, 329] width 34 height 34
click at [717, 329] on button "9" at bounding box center [712, 329] width 34 height 34
click at [744, 333] on button "10" at bounding box center [747, 329] width 34 height 34
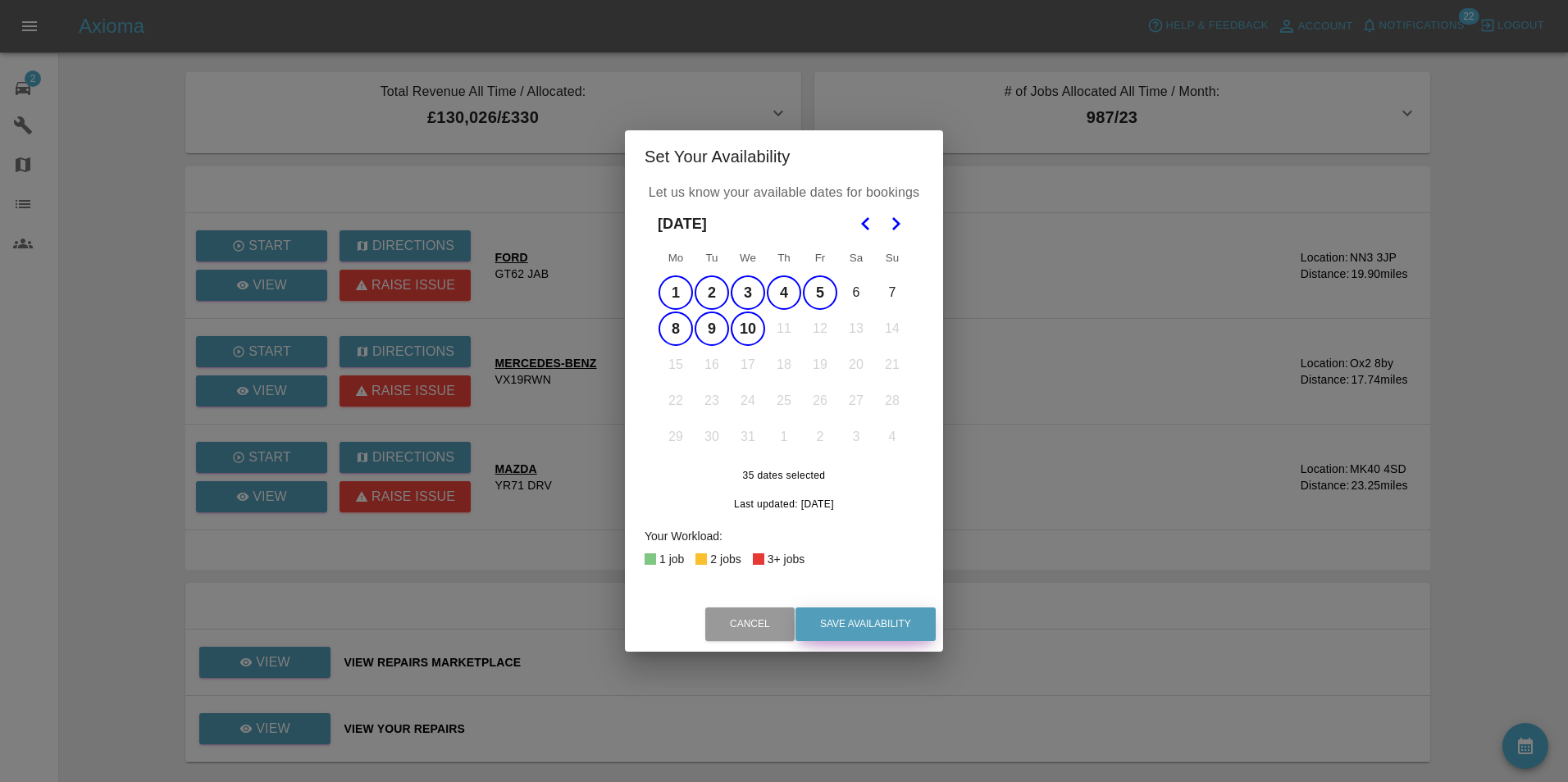
click at [874, 618] on button "Save Availability" at bounding box center [865, 624] width 140 height 34
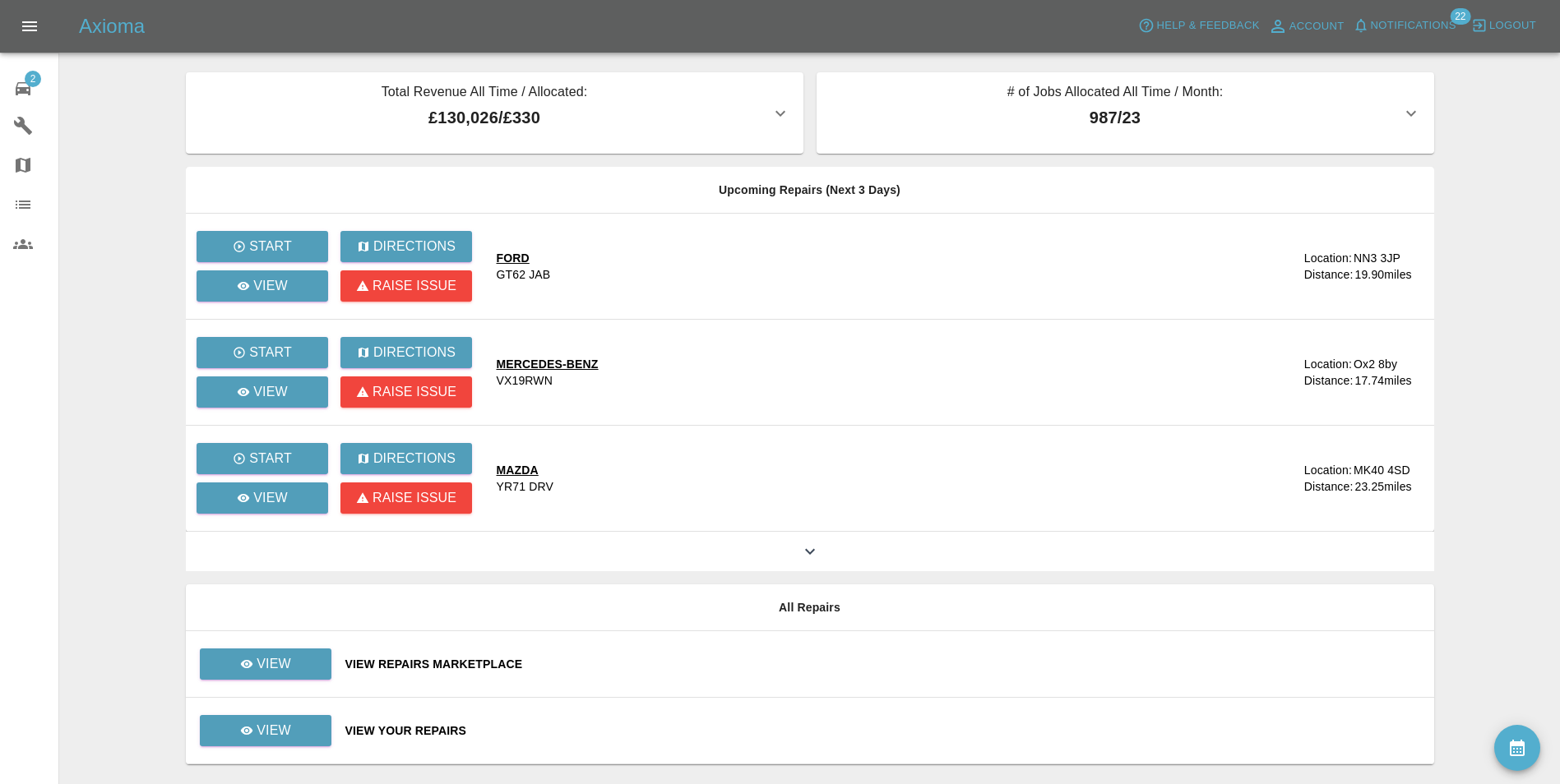
click at [1397, 22] on span "Notifications" at bounding box center [1414, 25] width 85 height 19
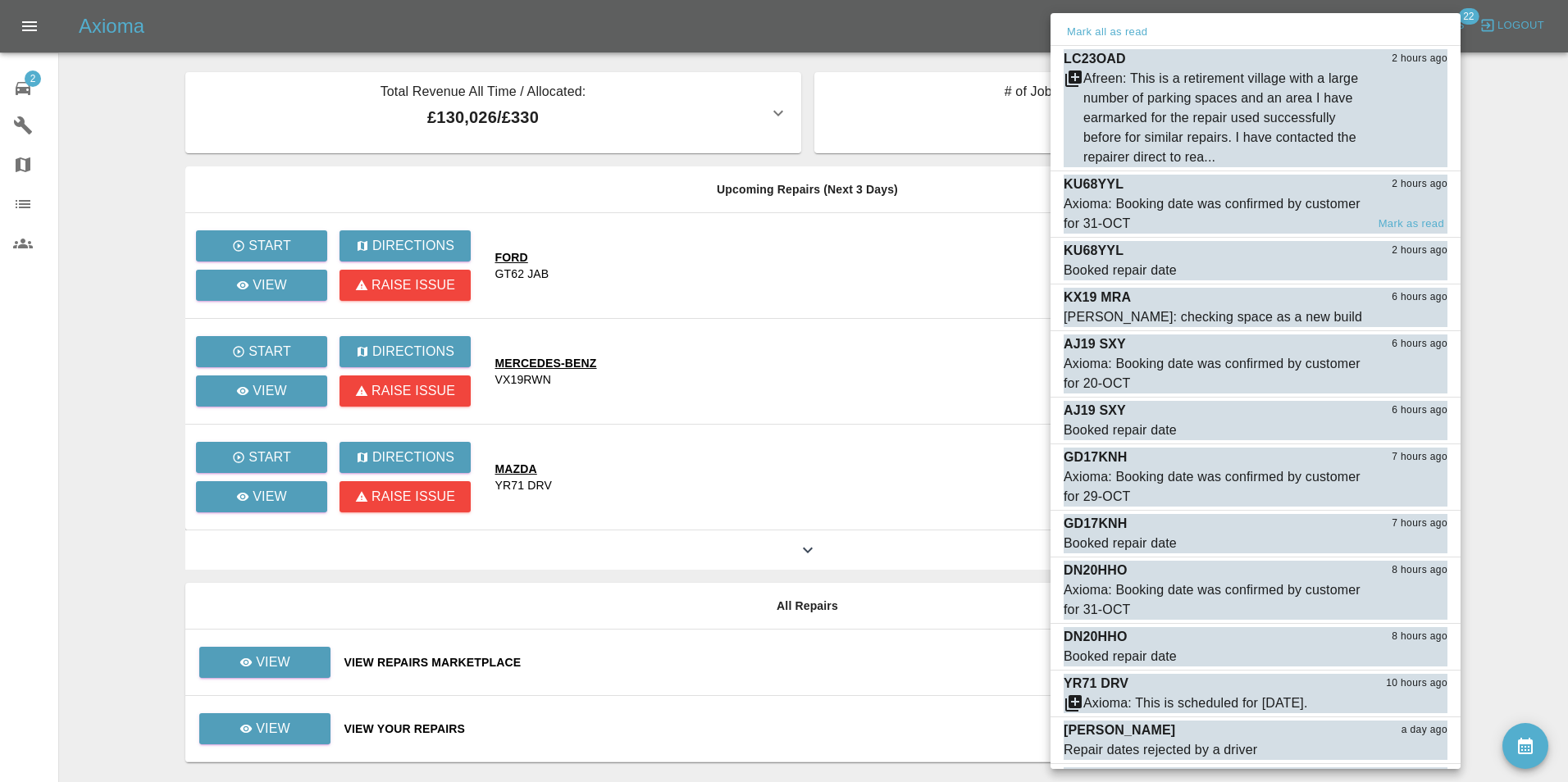
click at [1212, 208] on div "Axioma: Booking date was confirmed by customer for 31-OCT" at bounding box center [1214, 214] width 302 height 39
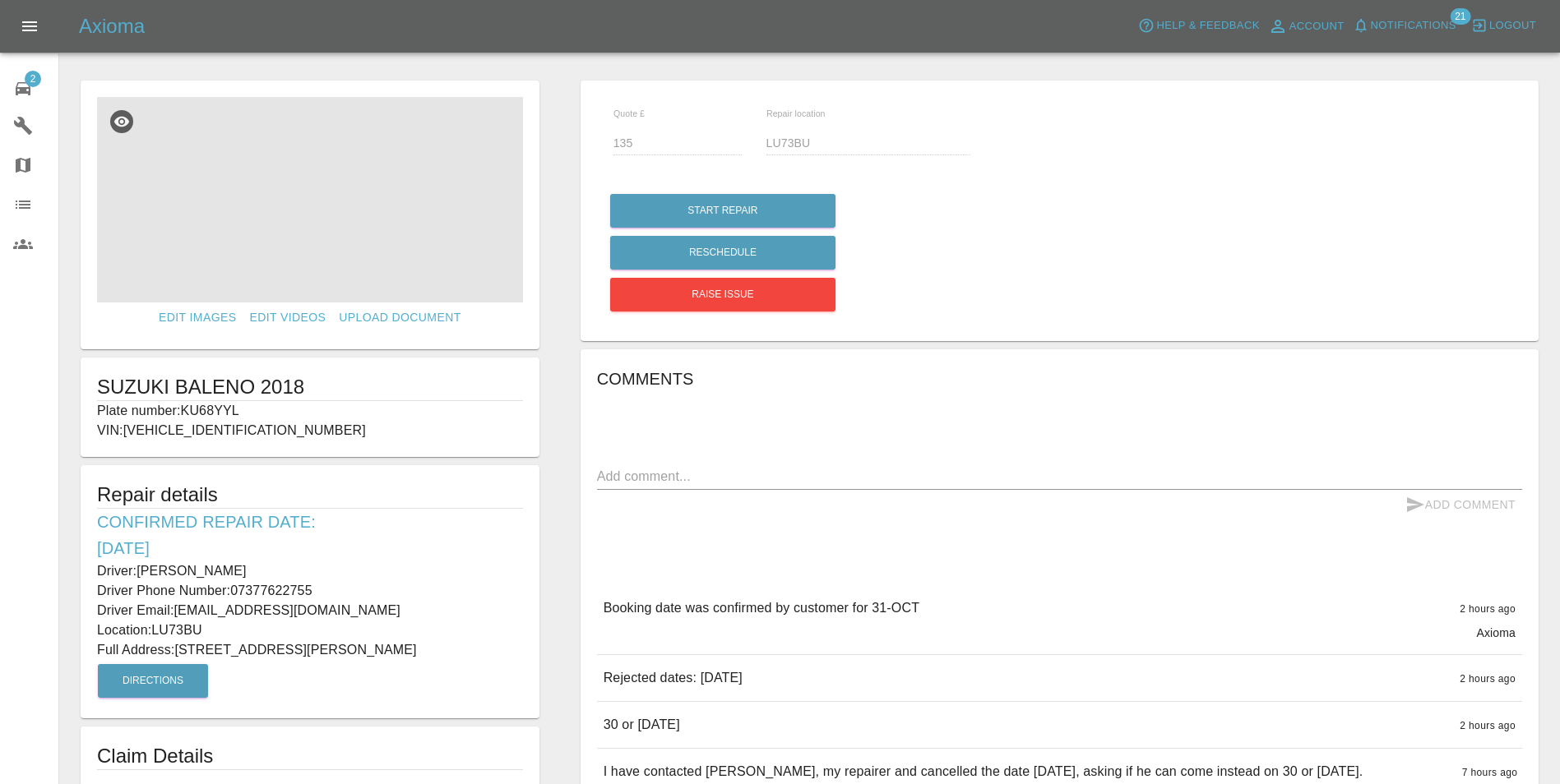
drag, startPoint x: 96, startPoint y: 569, endPoint x: 477, endPoint y: 655, distance: 390.6
click at [477, 655] on div "Repair details Confirmed Repair Date: [DATE] Driver: [PERSON_NAME] Driver Phone…" at bounding box center [310, 591] width 459 height 253
copy div "Driver: [PERSON_NAME] Driver Phone Number: 07377622755 Driver Email: [EMAIL_ADD…"
click at [26, 88] on icon at bounding box center [23, 89] width 15 height 13
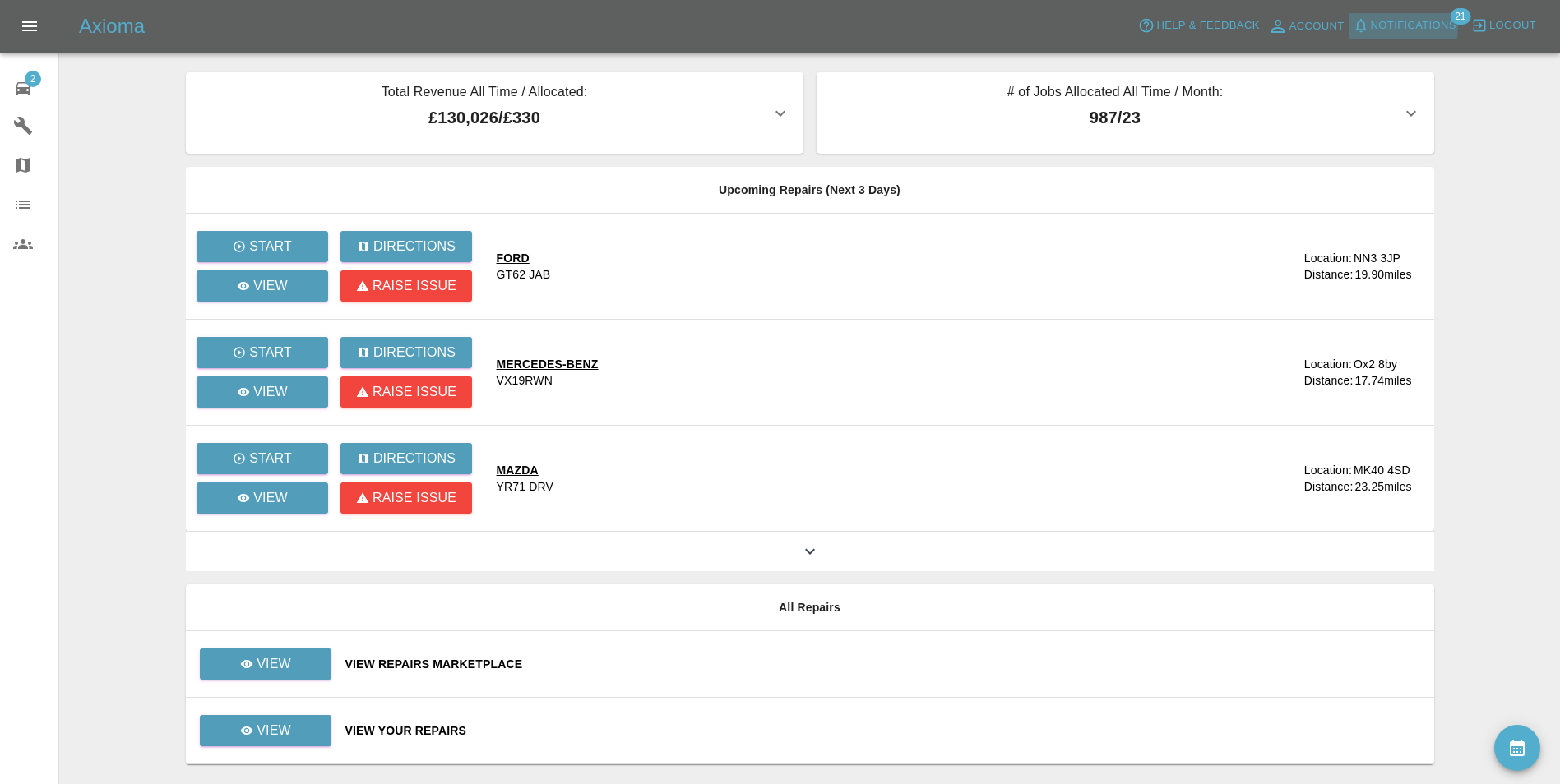
click at [1402, 27] on span "Notifications" at bounding box center [1414, 25] width 85 height 19
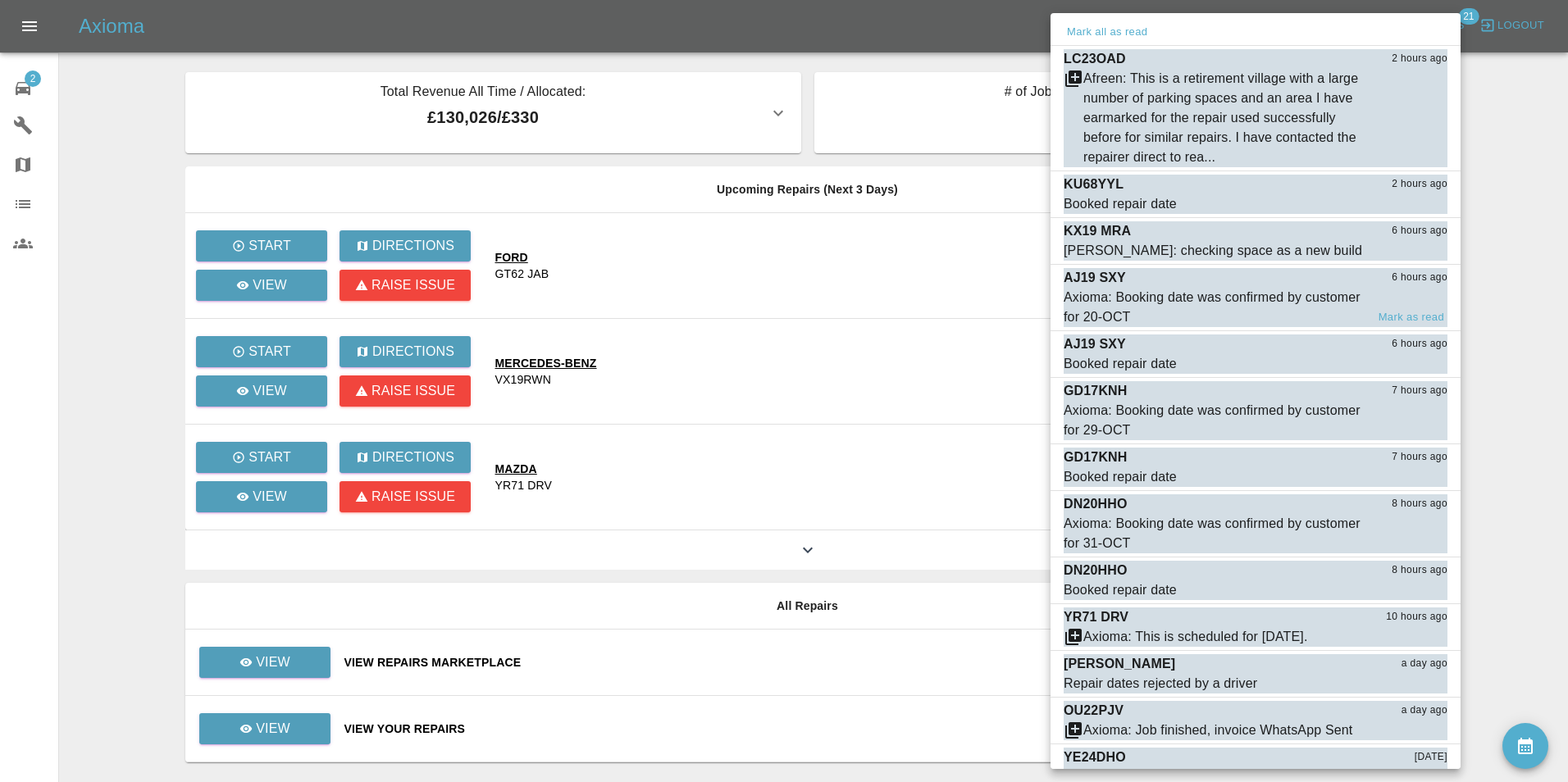
click at [1242, 291] on div "Axioma: Booking date was confirmed by customer for 20-OCT" at bounding box center [1214, 307] width 302 height 39
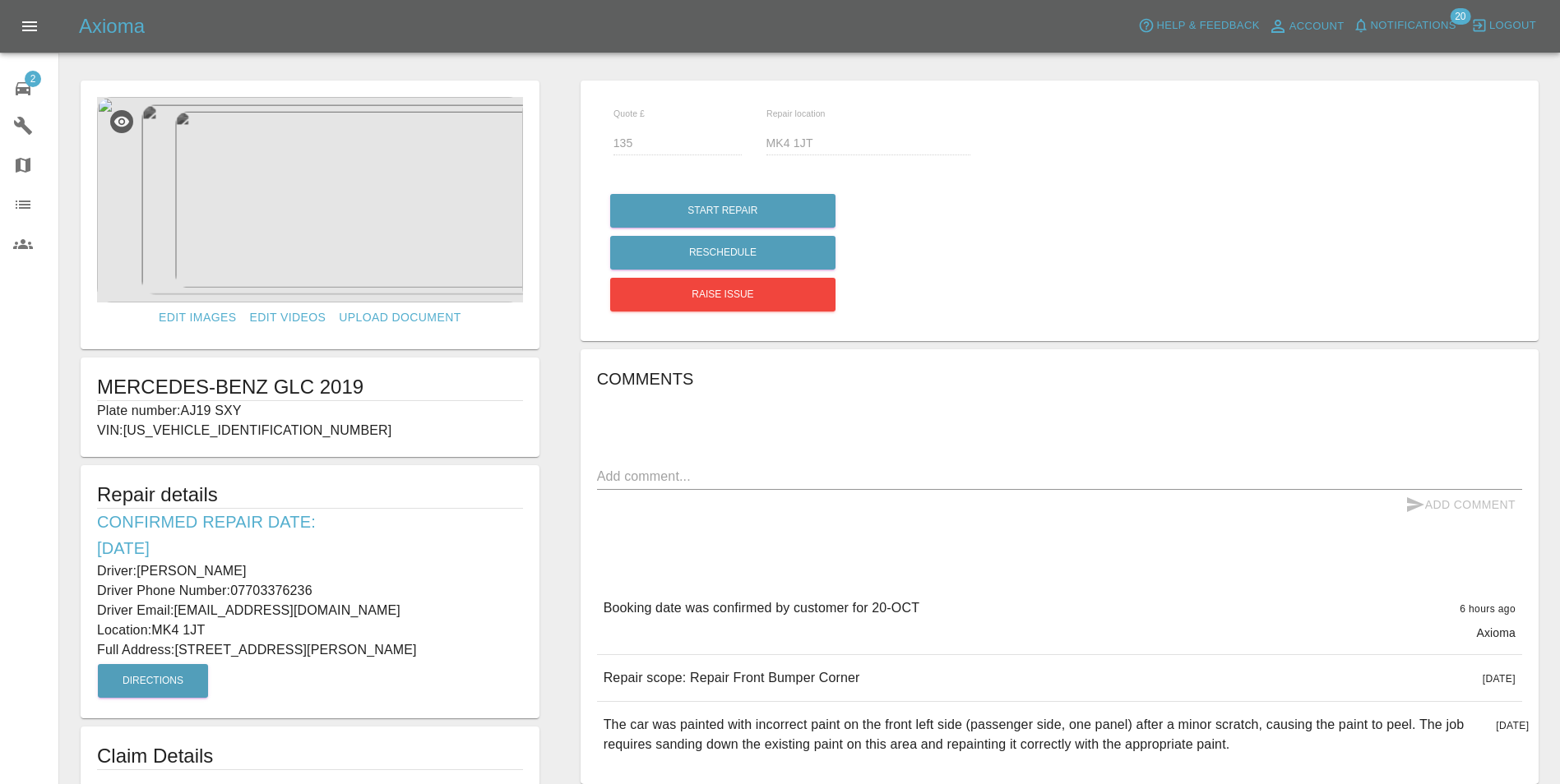
drag, startPoint x: 92, startPoint y: 564, endPoint x: 444, endPoint y: 664, distance: 365.9
click at [444, 664] on div "Repair details Confirmed Repair Date: [DATE] Driver: [PERSON_NAME] Driver Phone…" at bounding box center [310, 591] width 459 height 253
copy div "Driver: [PERSON_NAME] Driver Phone Number: 07703376236 Driver Email: [EMAIL_ADD…"
click at [39, 92] on div "2" at bounding box center [35, 86] width 46 height 24
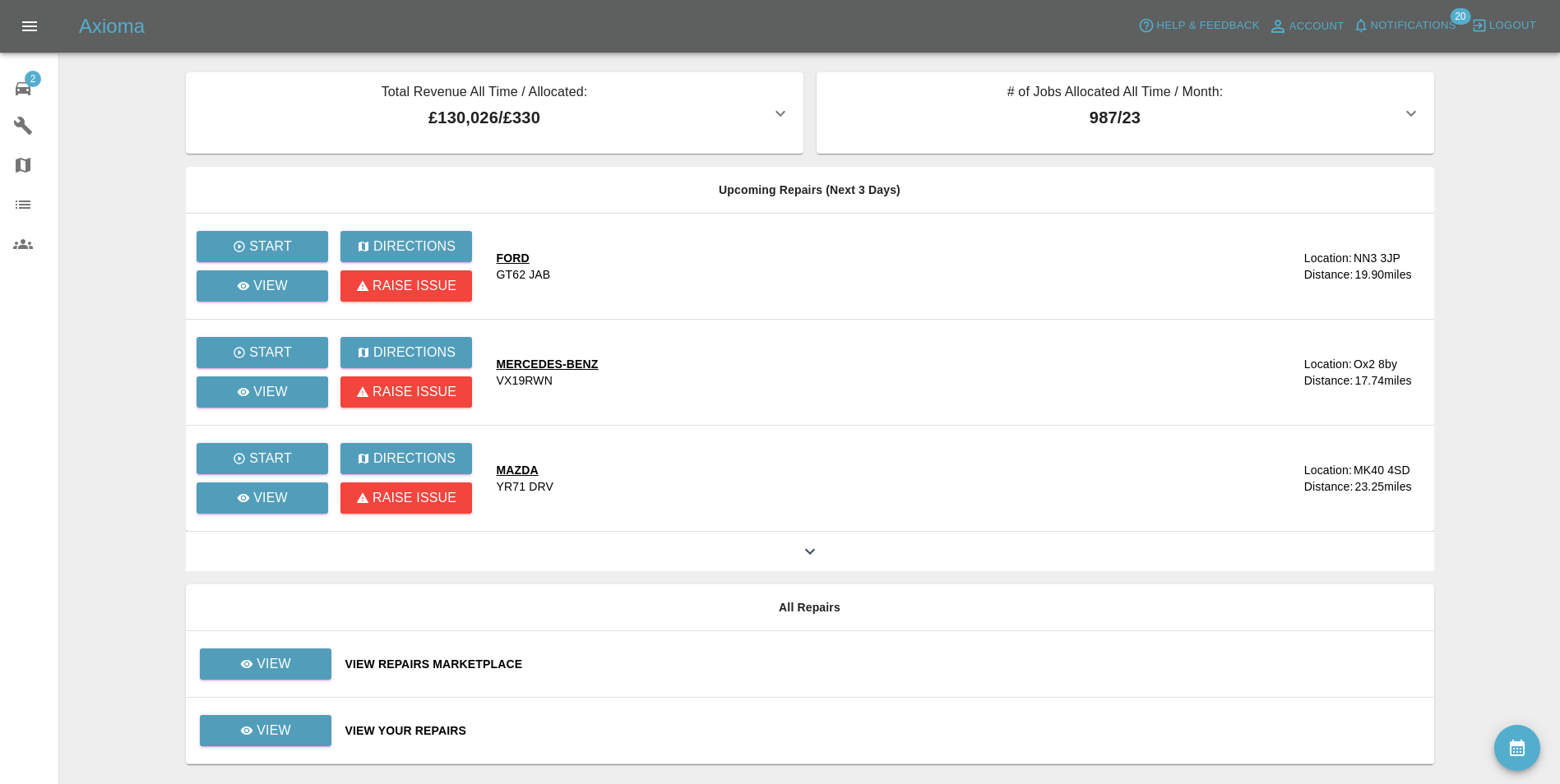
click at [1417, 27] on span "Notifications" at bounding box center [1414, 25] width 85 height 19
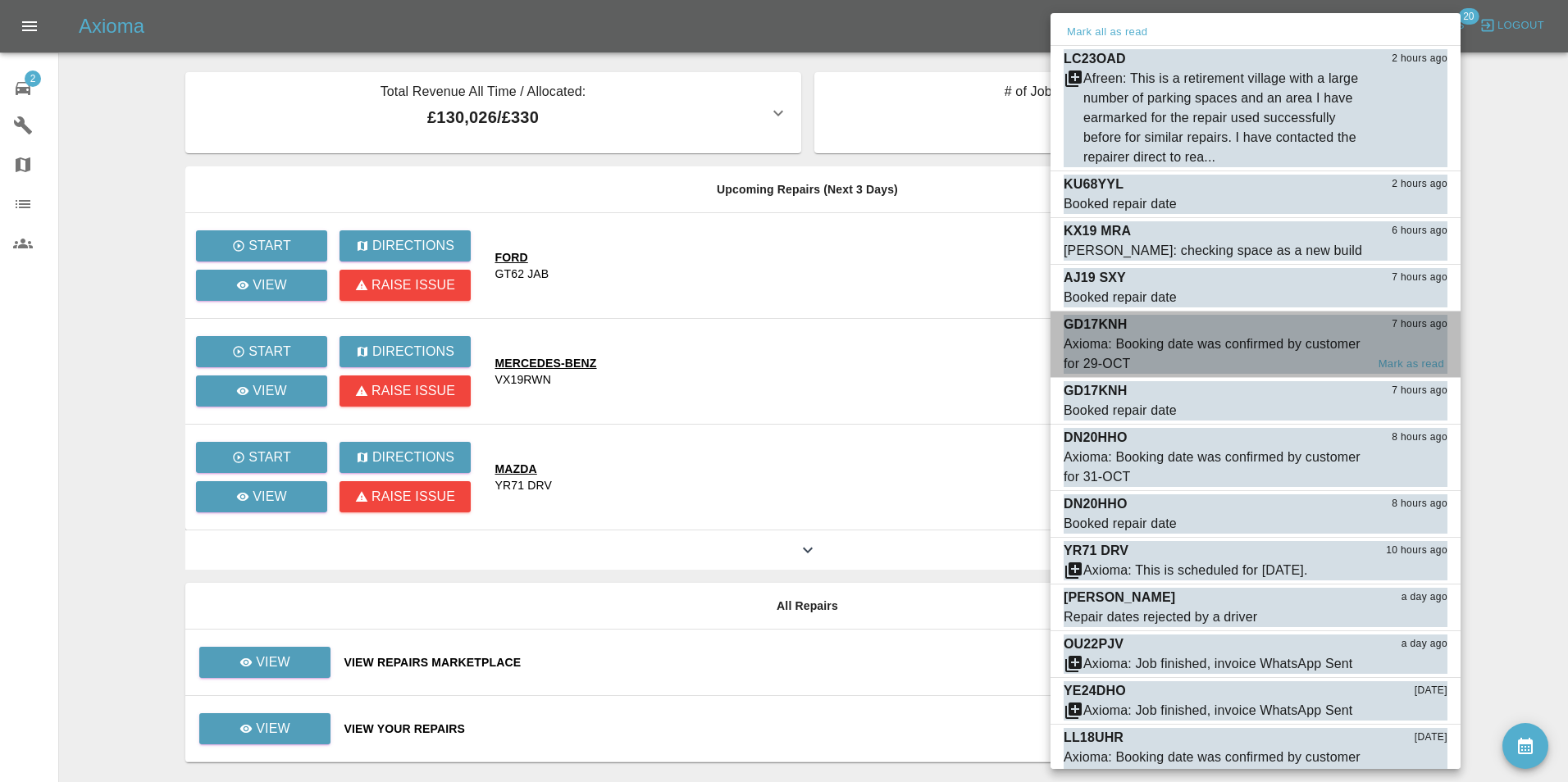
click at [1135, 352] on div "Axioma: Booking date was confirmed by customer for 29-OCT" at bounding box center [1214, 353] width 302 height 39
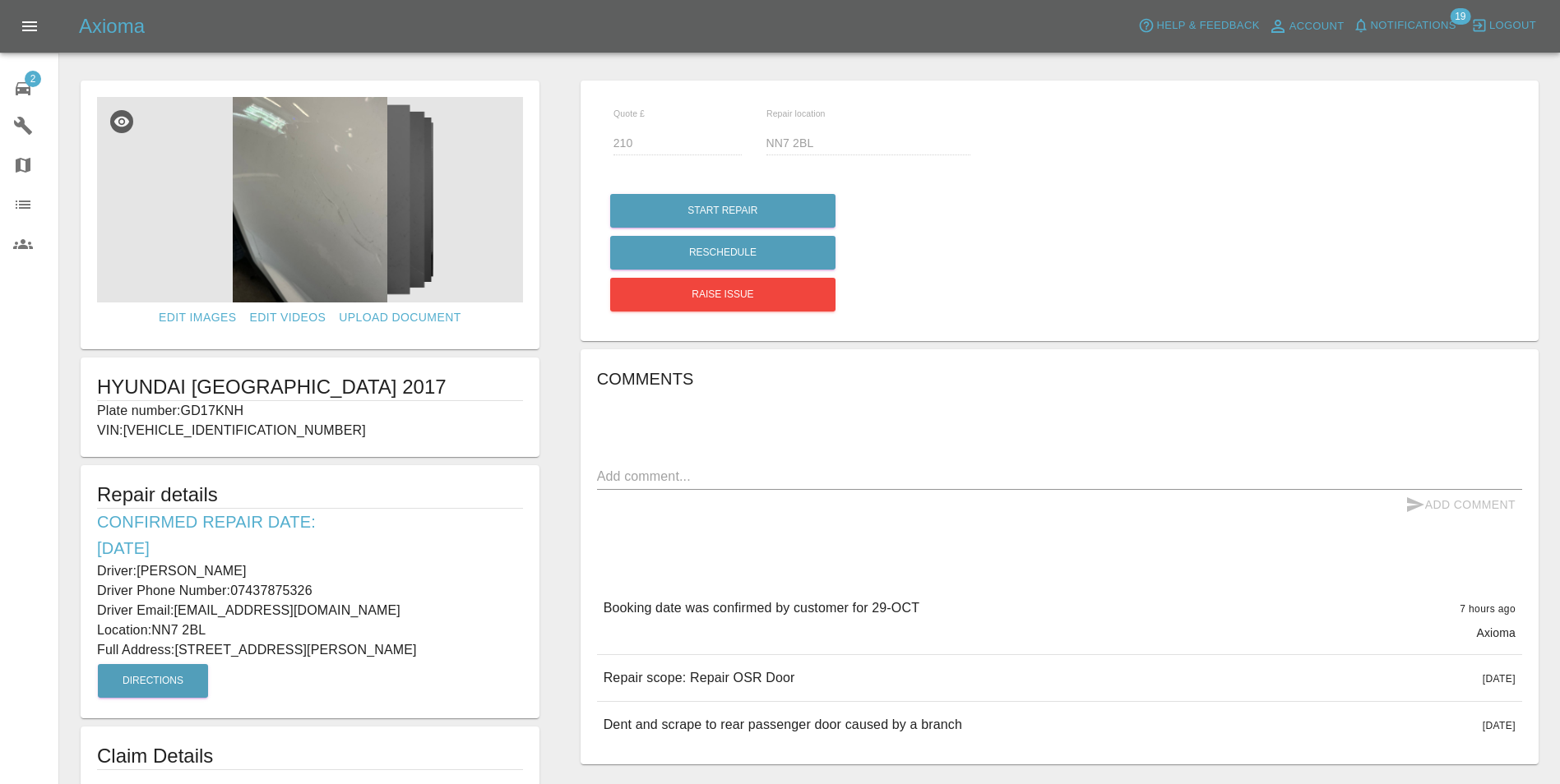
drag, startPoint x: 94, startPoint y: 569, endPoint x: 515, endPoint y: 656, distance: 429.9
click at [515, 656] on div "Repair details Confirmed Repair Date: [DATE] Driver: [PERSON_NAME] Driver Phone…" at bounding box center [310, 591] width 459 height 253
copy div "Driver: [PERSON_NAME] Driver Phone Number: 07437875326 Driver Email: [EMAIL_ADD…"
drag, startPoint x: 19, startPoint y: 82, endPoint x: 32, endPoint y: 80, distance: 13.2
click at [19, 82] on icon at bounding box center [23, 89] width 20 height 20
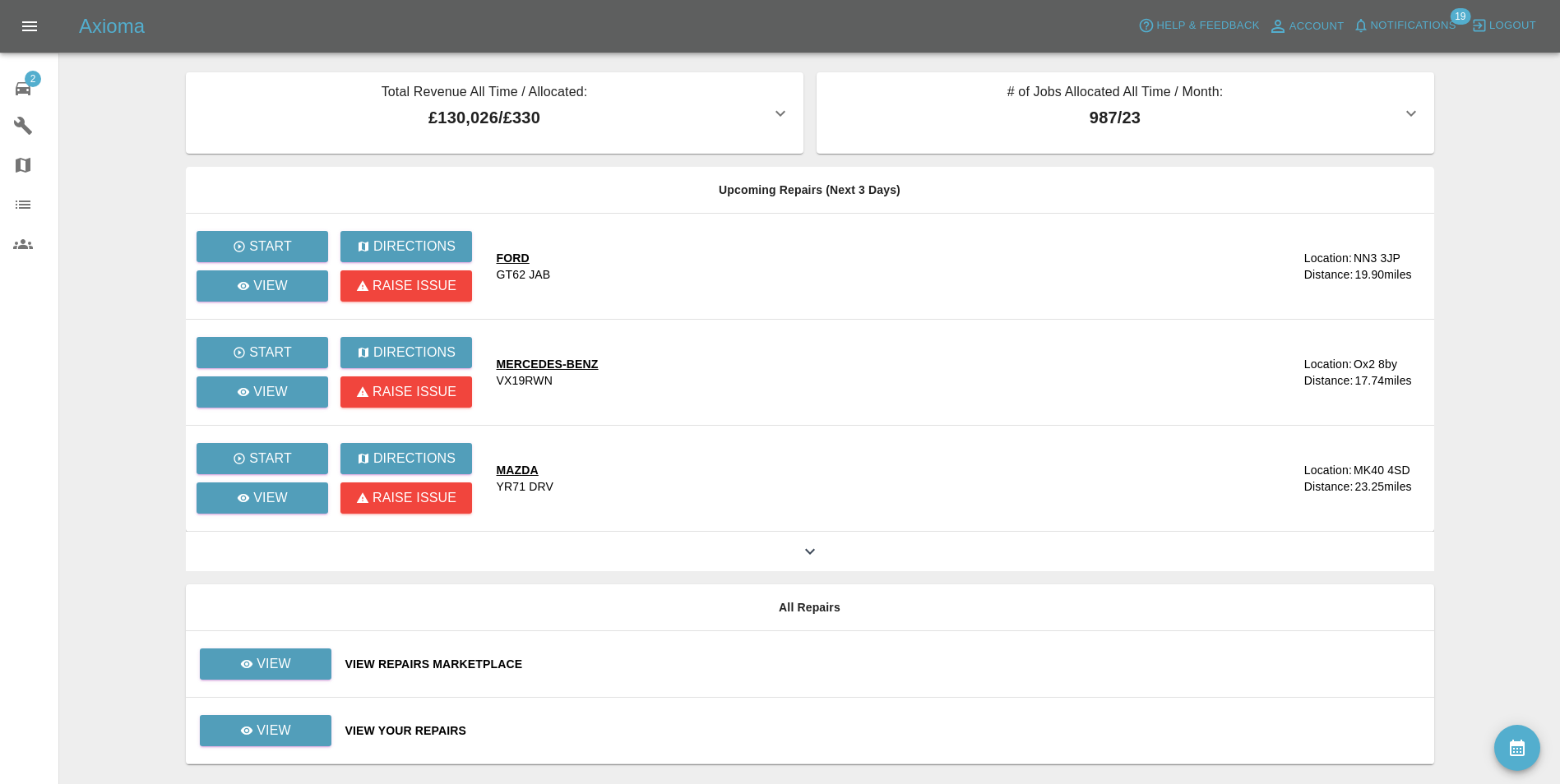
click at [1431, 30] on span "Notifications" at bounding box center [1414, 25] width 85 height 19
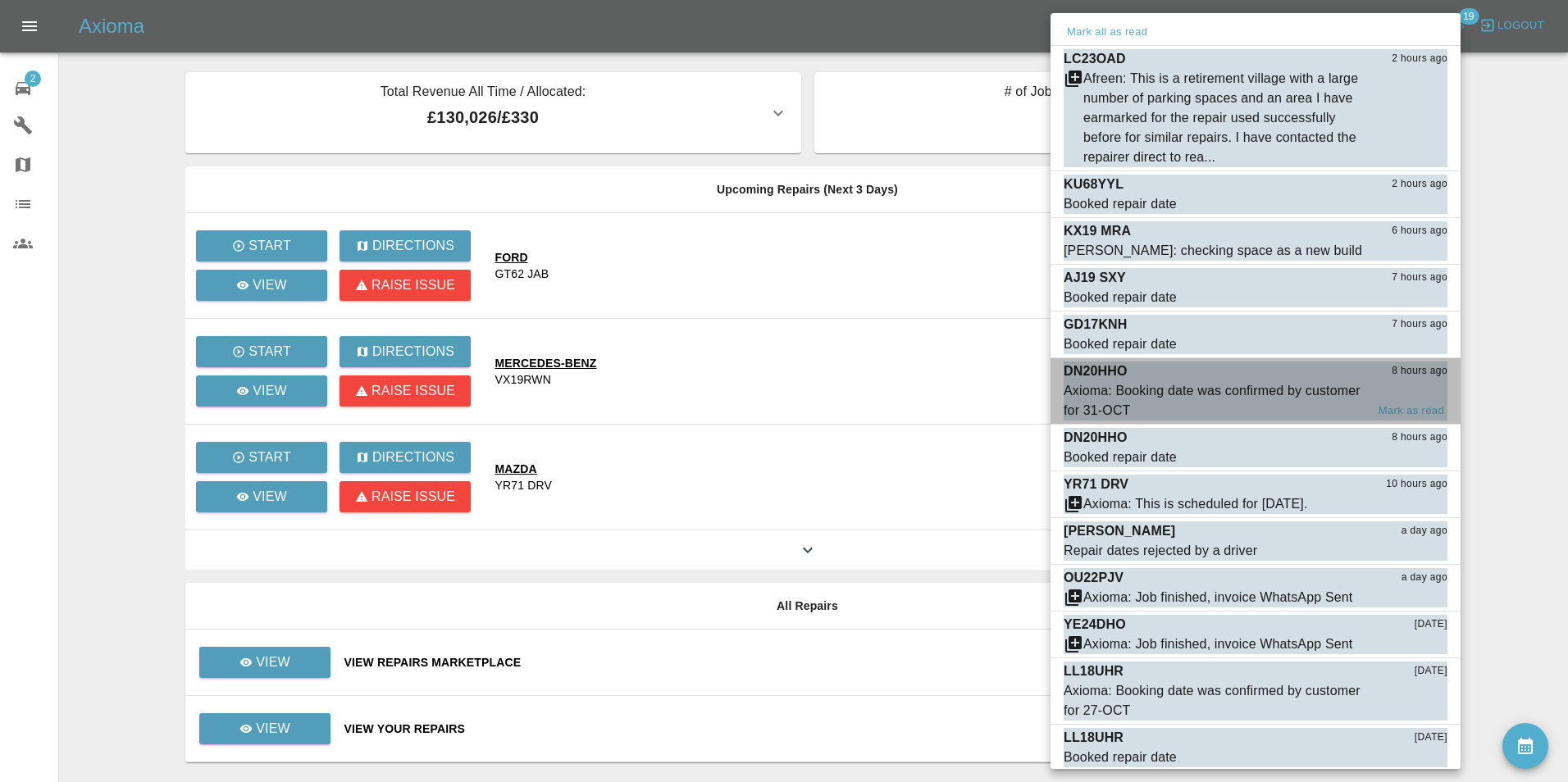
click at [1181, 384] on div "Axioma: Booking date was confirmed by customer for 31-OCT" at bounding box center [1214, 401] width 302 height 39
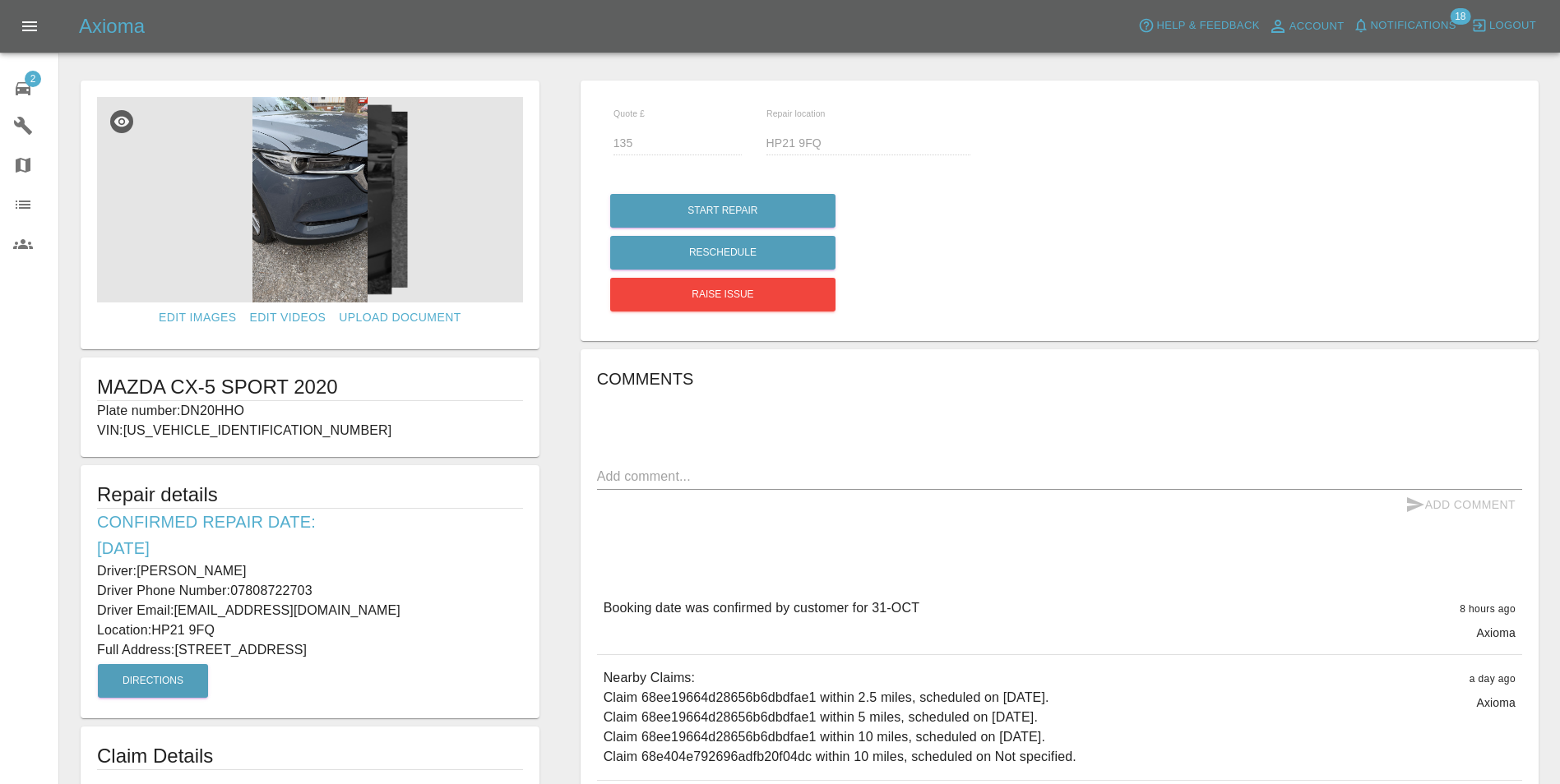
drag, startPoint x: 94, startPoint y: 571, endPoint x: 473, endPoint y: 647, distance: 386.5
click at [473, 647] on div "Repair details Confirmed Repair Date: [DATE] Driver: [PERSON_NAME] Driver Phone…" at bounding box center [310, 591] width 459 height 253
copy div "Driver: [PERSON_NAME] Driver Phone Number: 07808722703 Driver Email: [EMAIL_ADD…"
click at [20, 84] on icon at bounding box center [23, 89] width 20 height 20
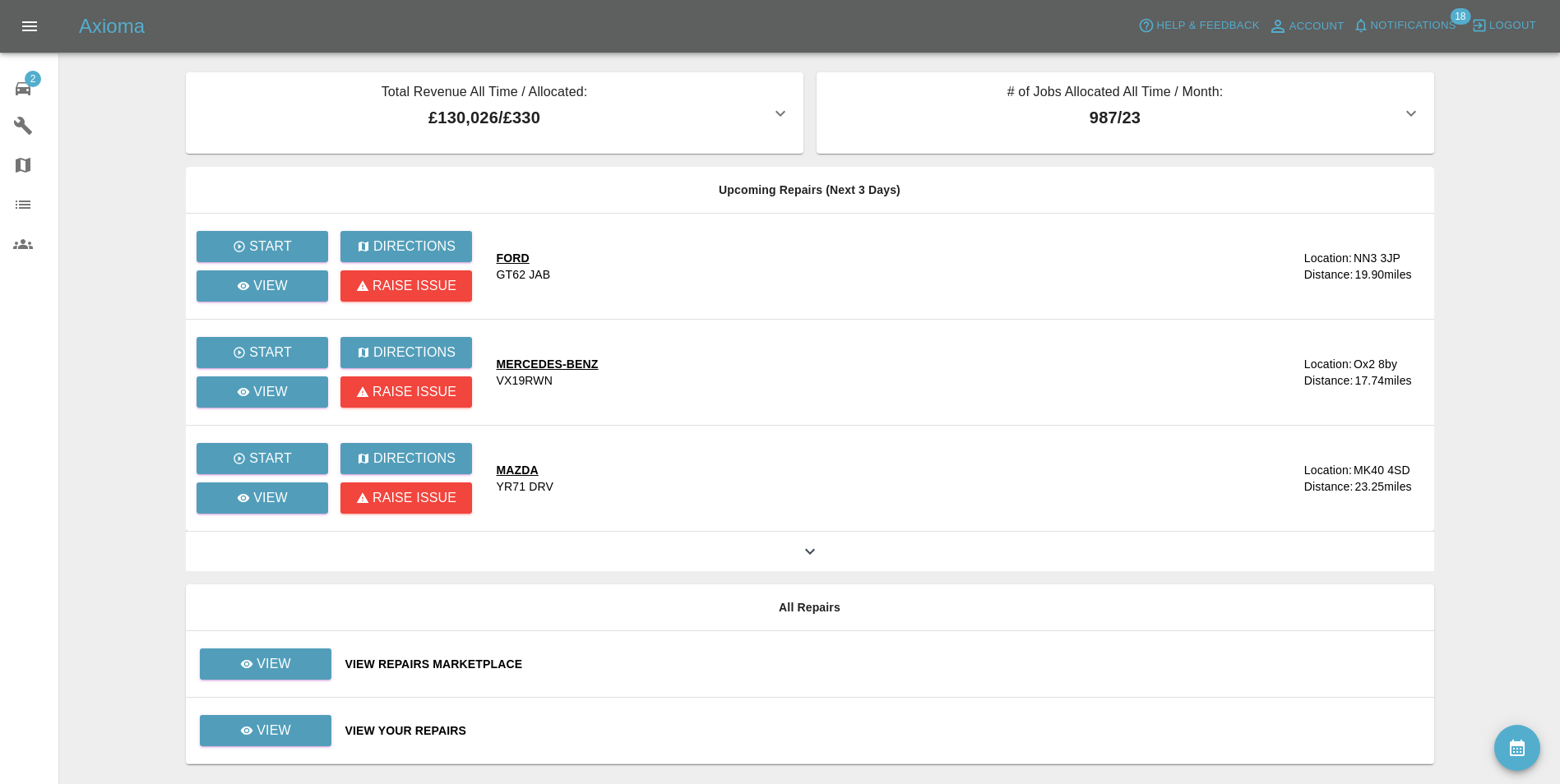
click at [1418, 20] on span "Notifications" at bounding box center [1414, 25] width 85 height 19
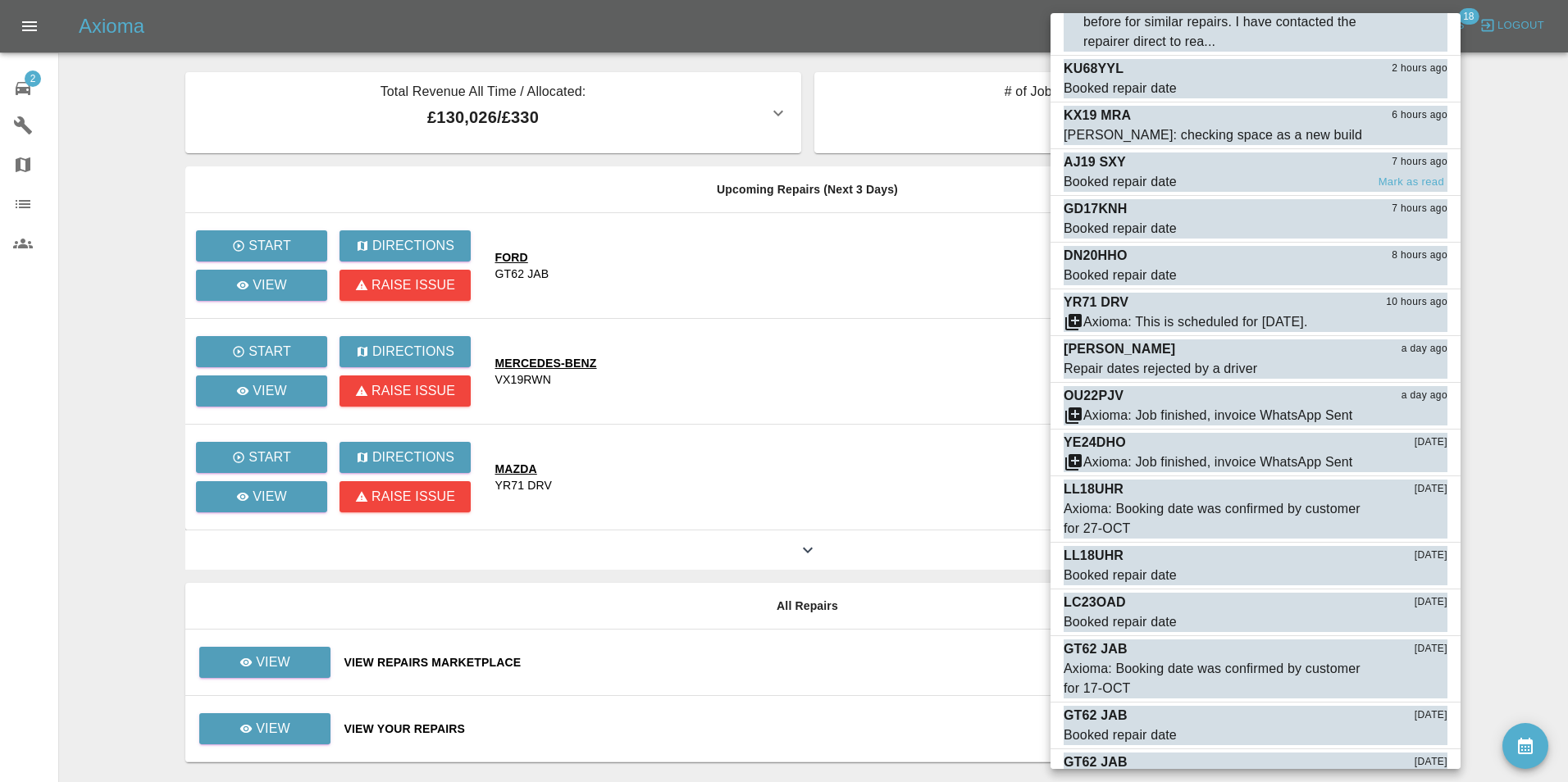
scroll to position [242, 0]
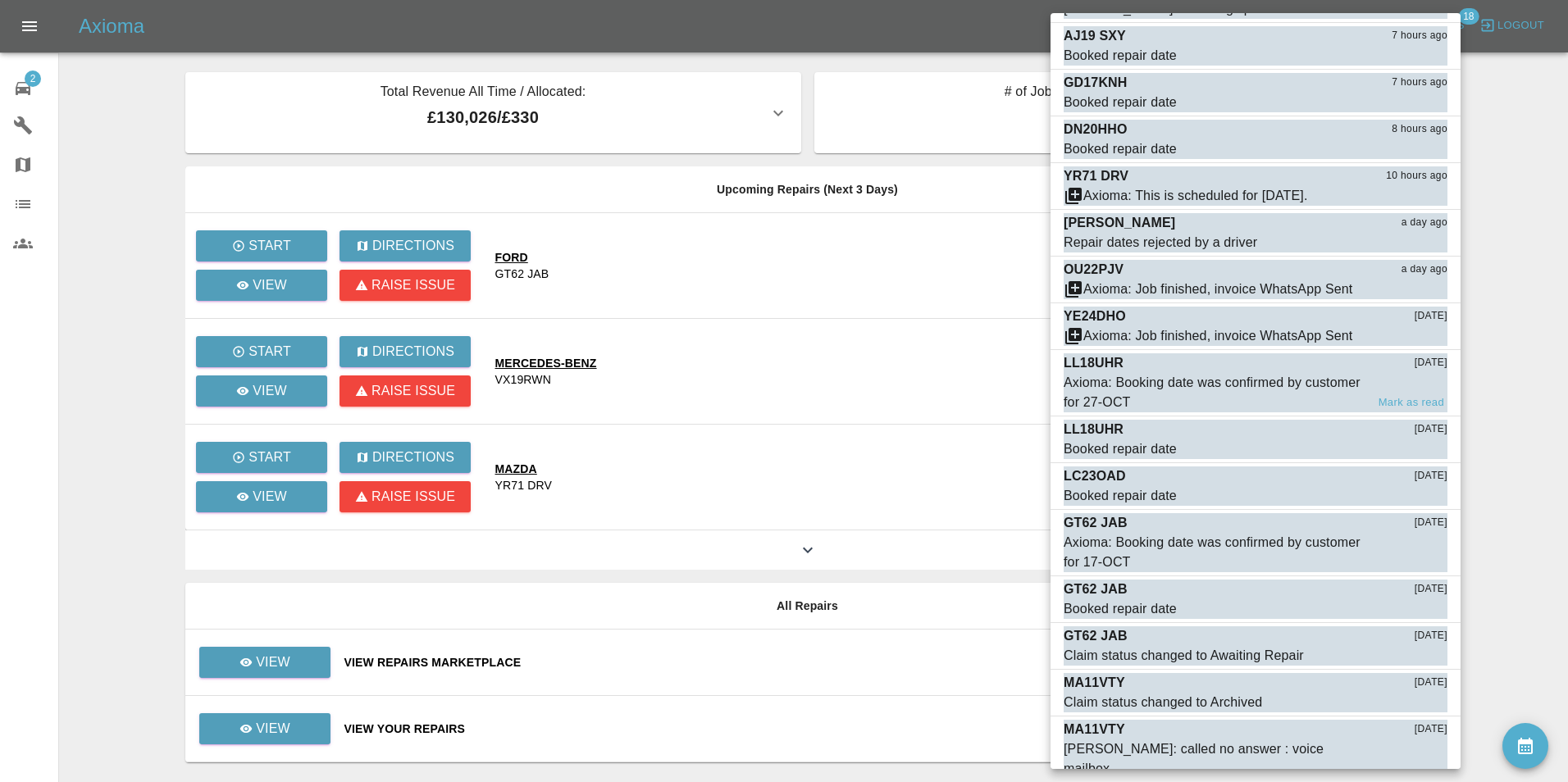
click at [1118, 382] on div "Axioma: Booking date was confirmed by customer for 27-OCT" at bounding box center [1214, 392] width 302 height 39
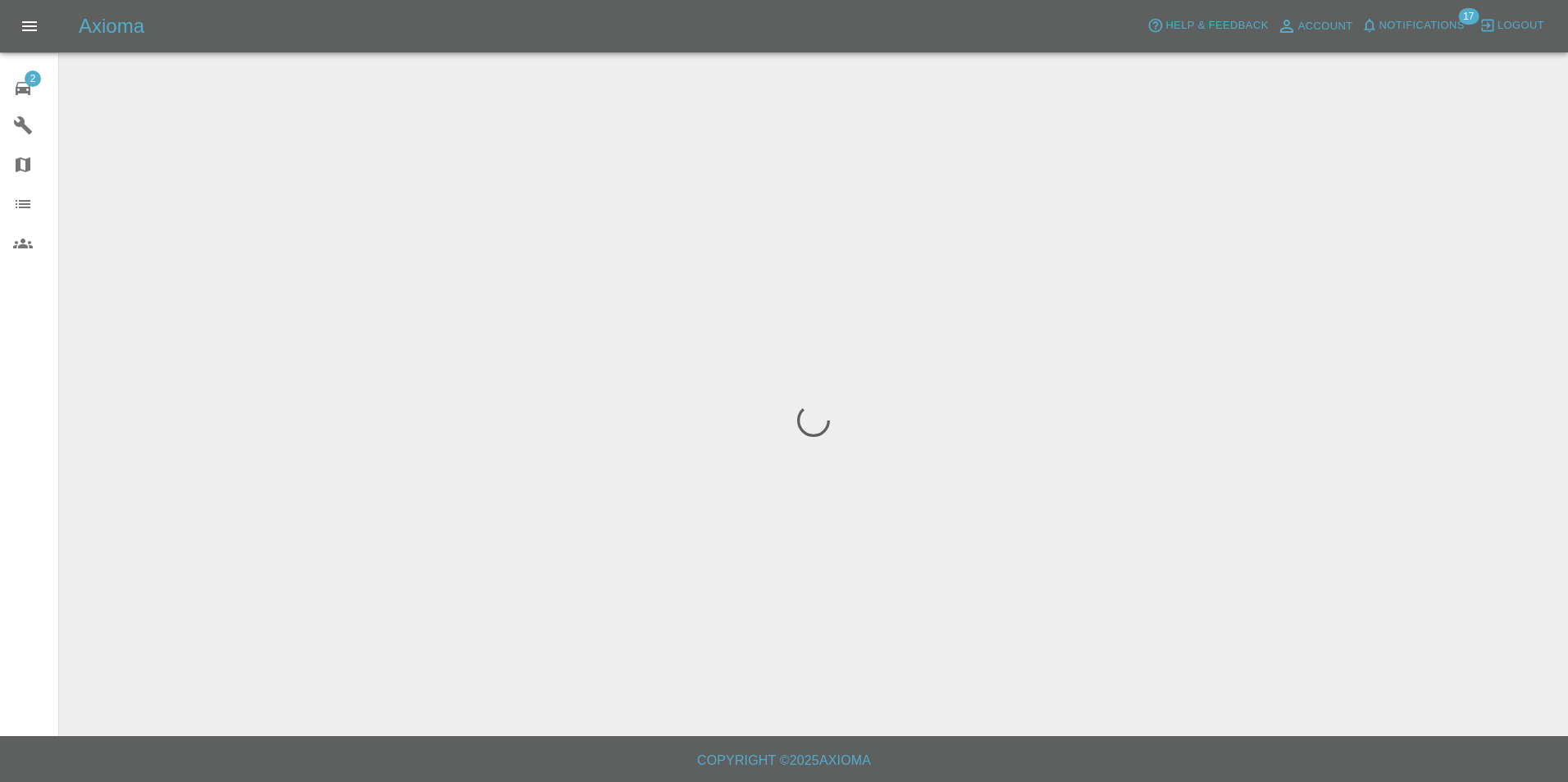
scroll to position [176, 0]
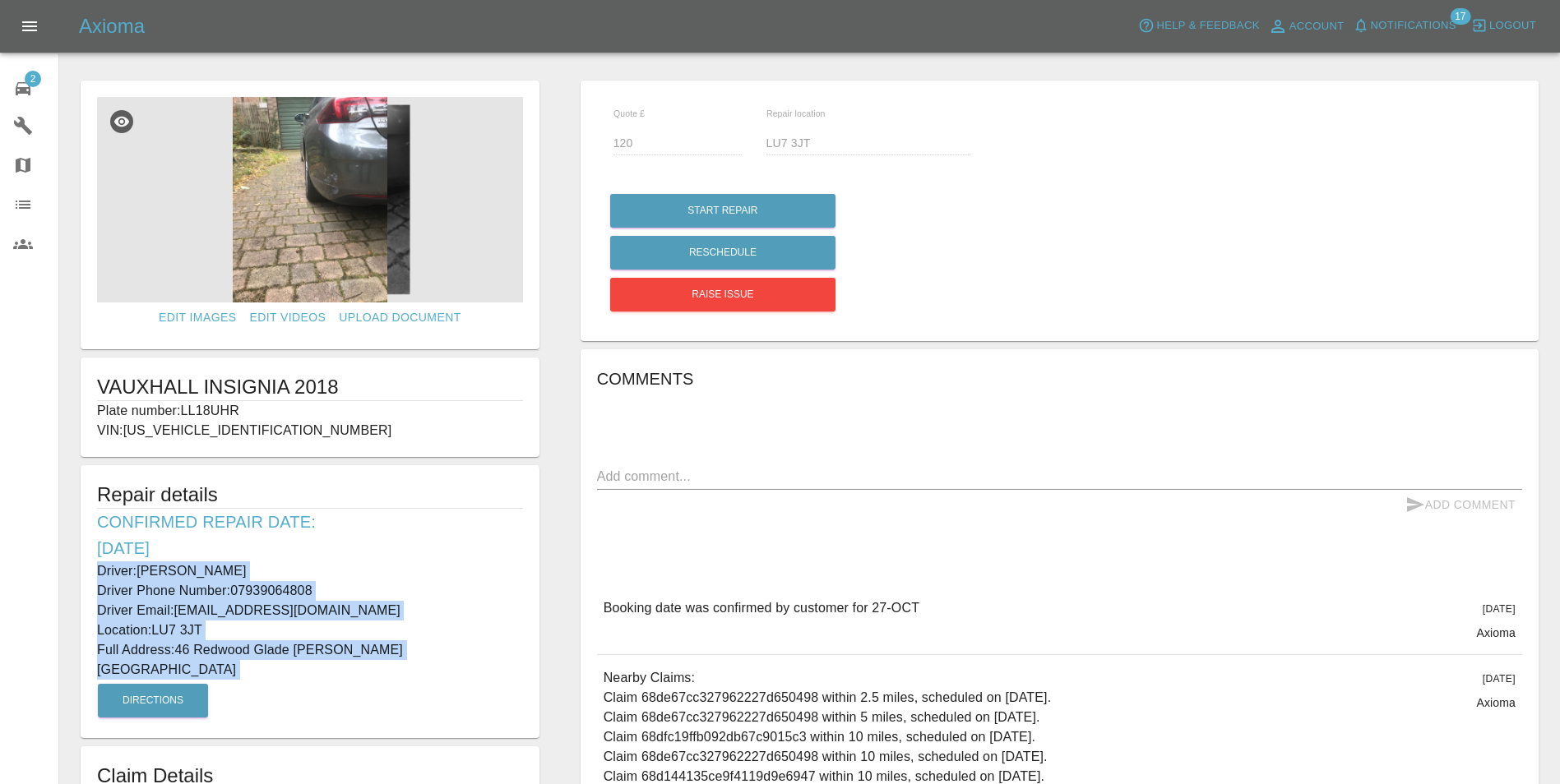
drag, startPoint x: 95, startPoint y: 564, endPoint x: 472, endPoint y: 660, distance: 389.0
click at [472, 660] on div "Repair details Confirmed Repair Date: [DATE] Driver: [PERSON_NAME] Driver Phone…" at bounding box center [310, 601] width 459 height 273
copy div "Driver: [PERSON_NAME] Driver Phone Number: 07939064808 Driver Email: [EMAIL_ADD…"
click at [8, 83] on link "2 Repair home" at bounding box center [29, 85] width 58 height 39
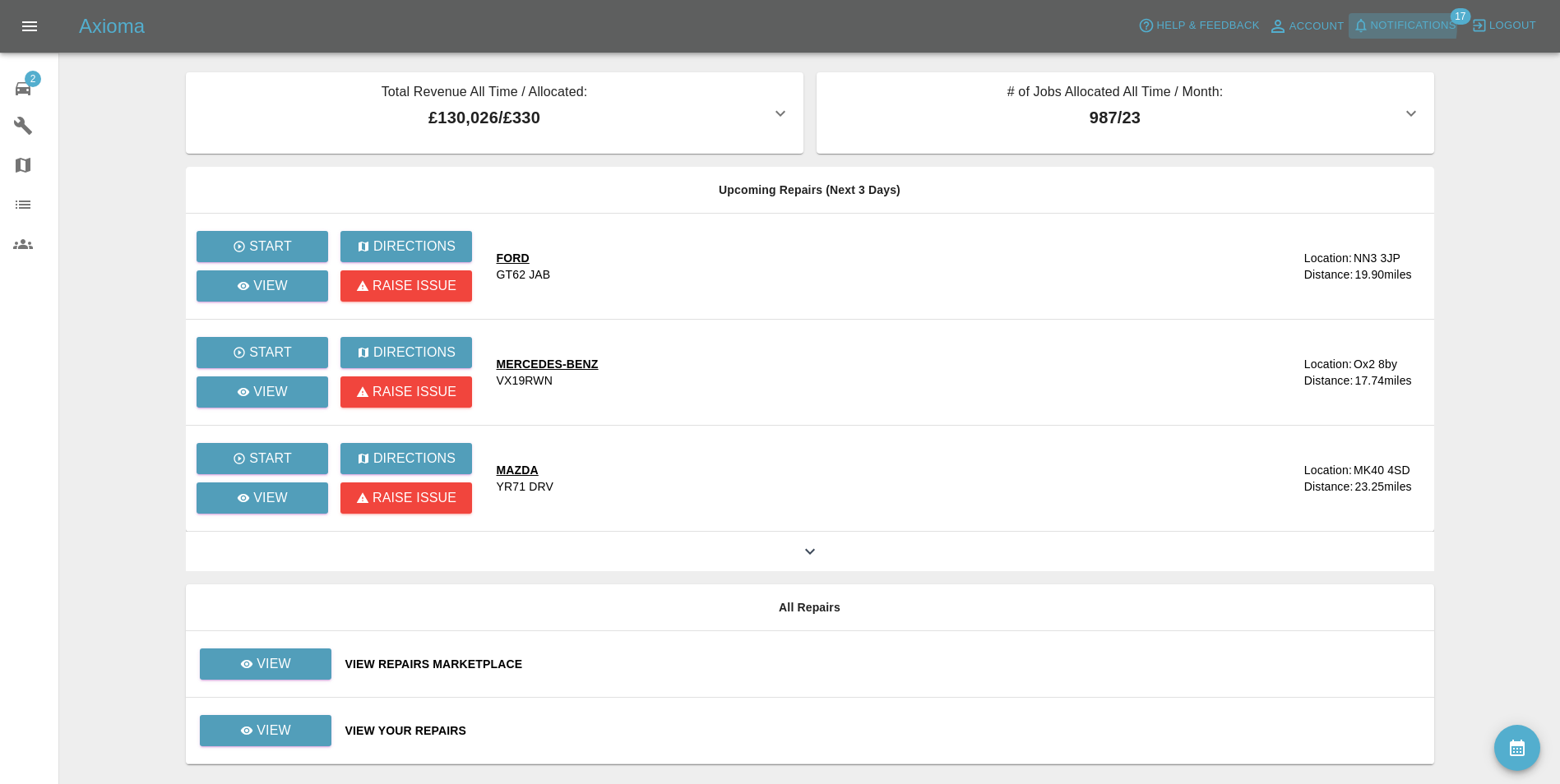
click at [1387, 25] on span "Notifications" at bounding box center [1414, 25] width 85 height 19
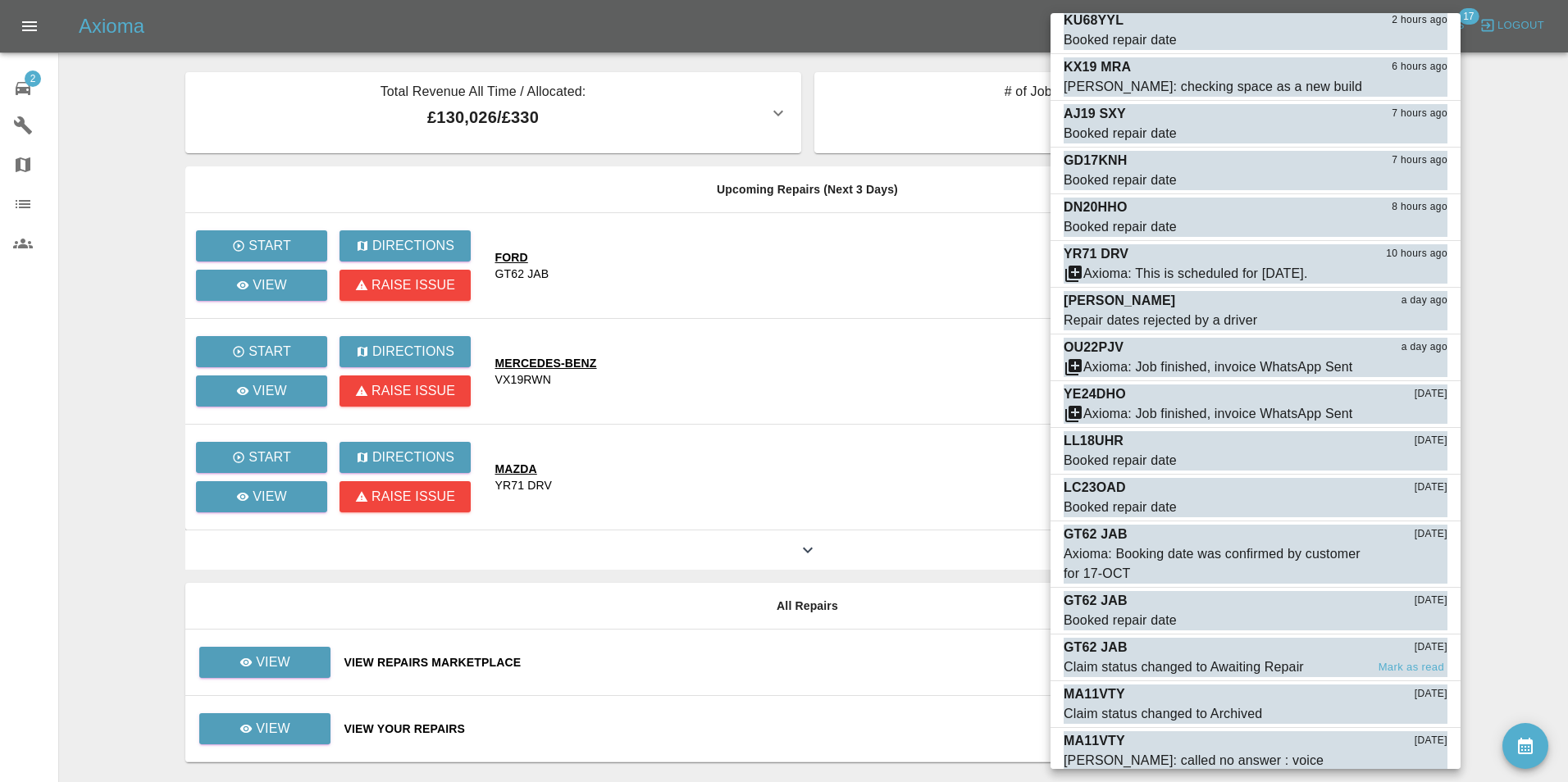
scroll to position [176, 0]
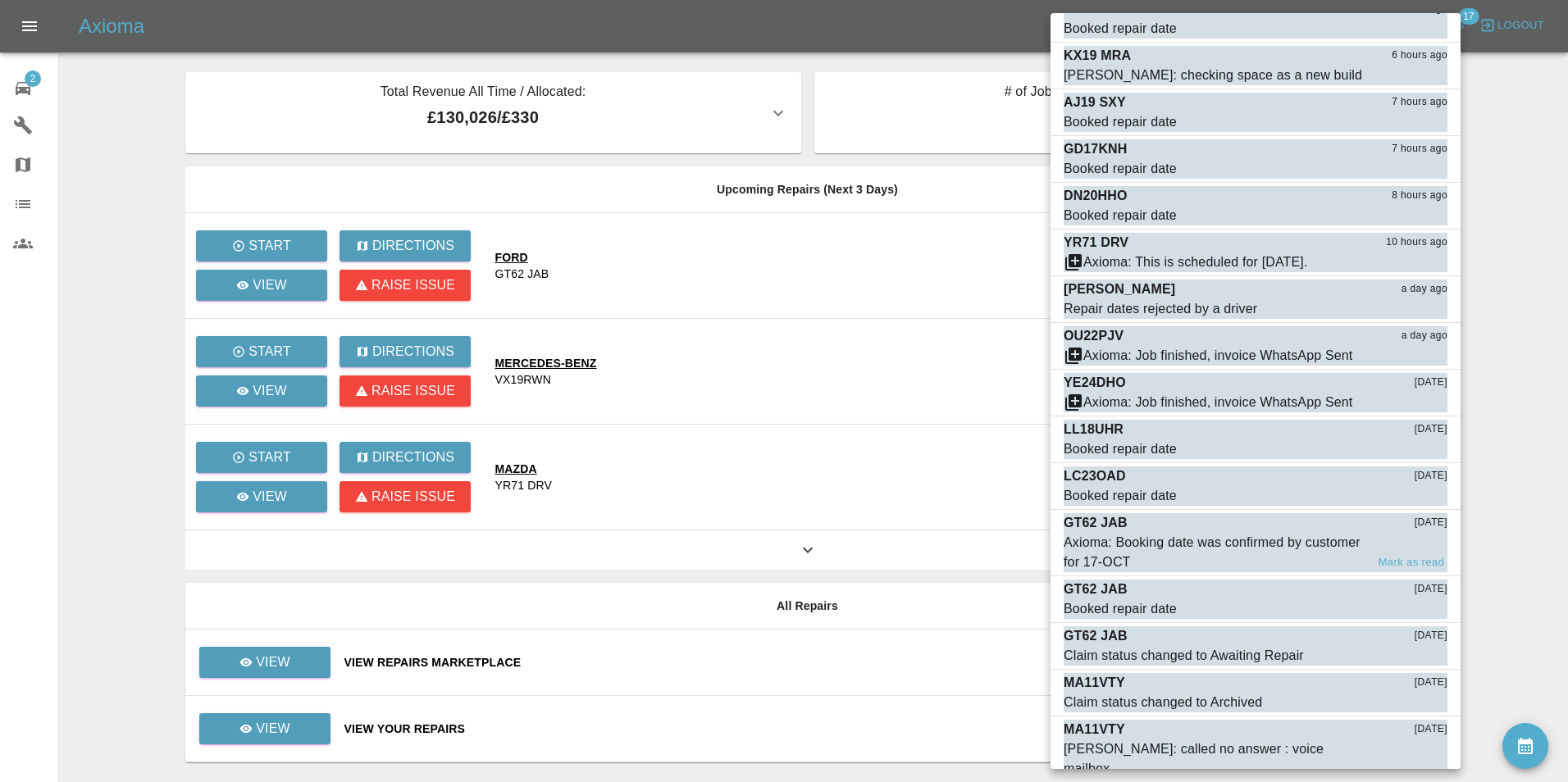
click at [1179, 541] on div "Axioma: Booking date was confirmed by customer for 17-OCT" at bounding box center [1214, 552] width 302 height 39
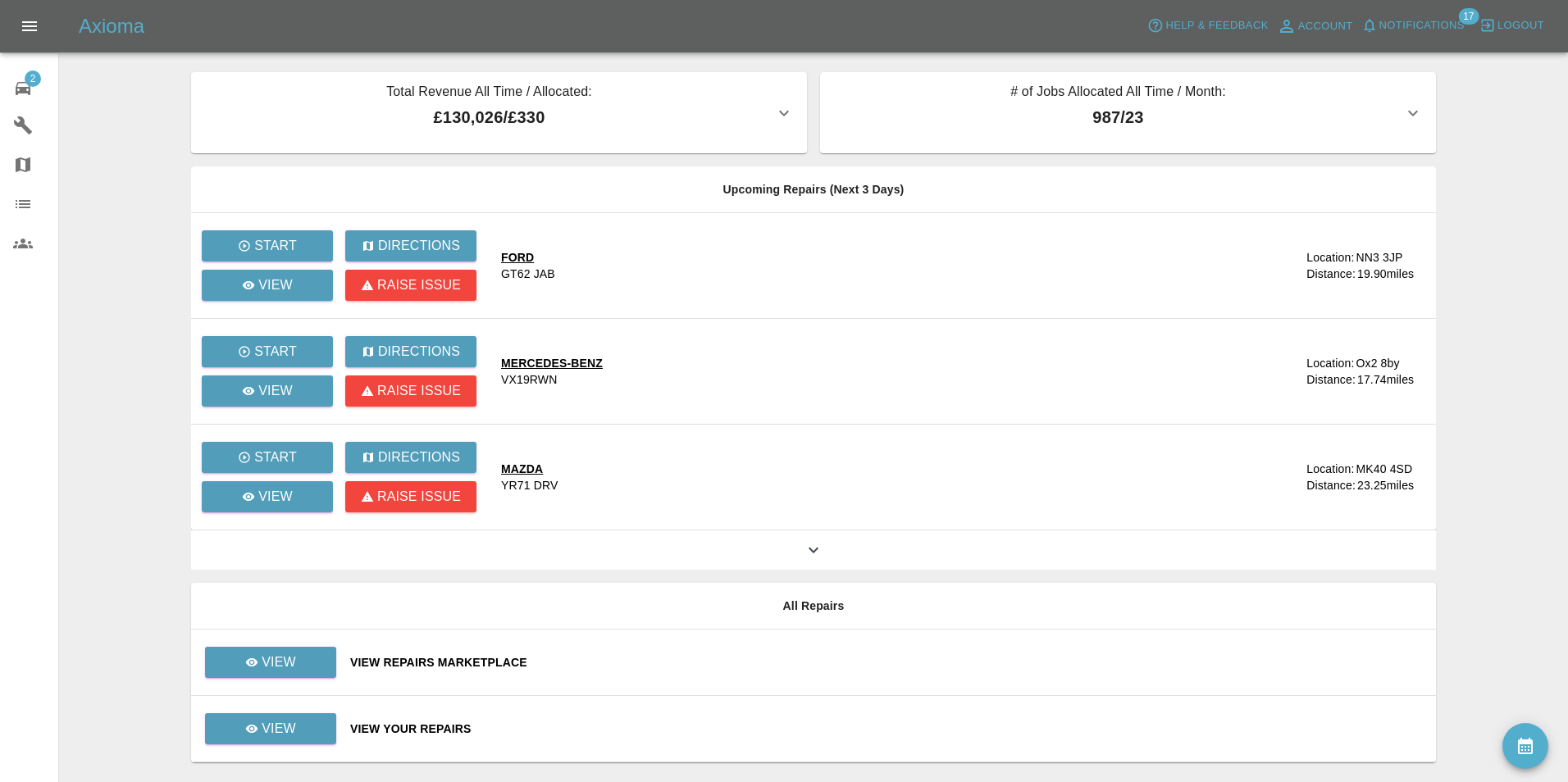
scroll to position [109, 0]
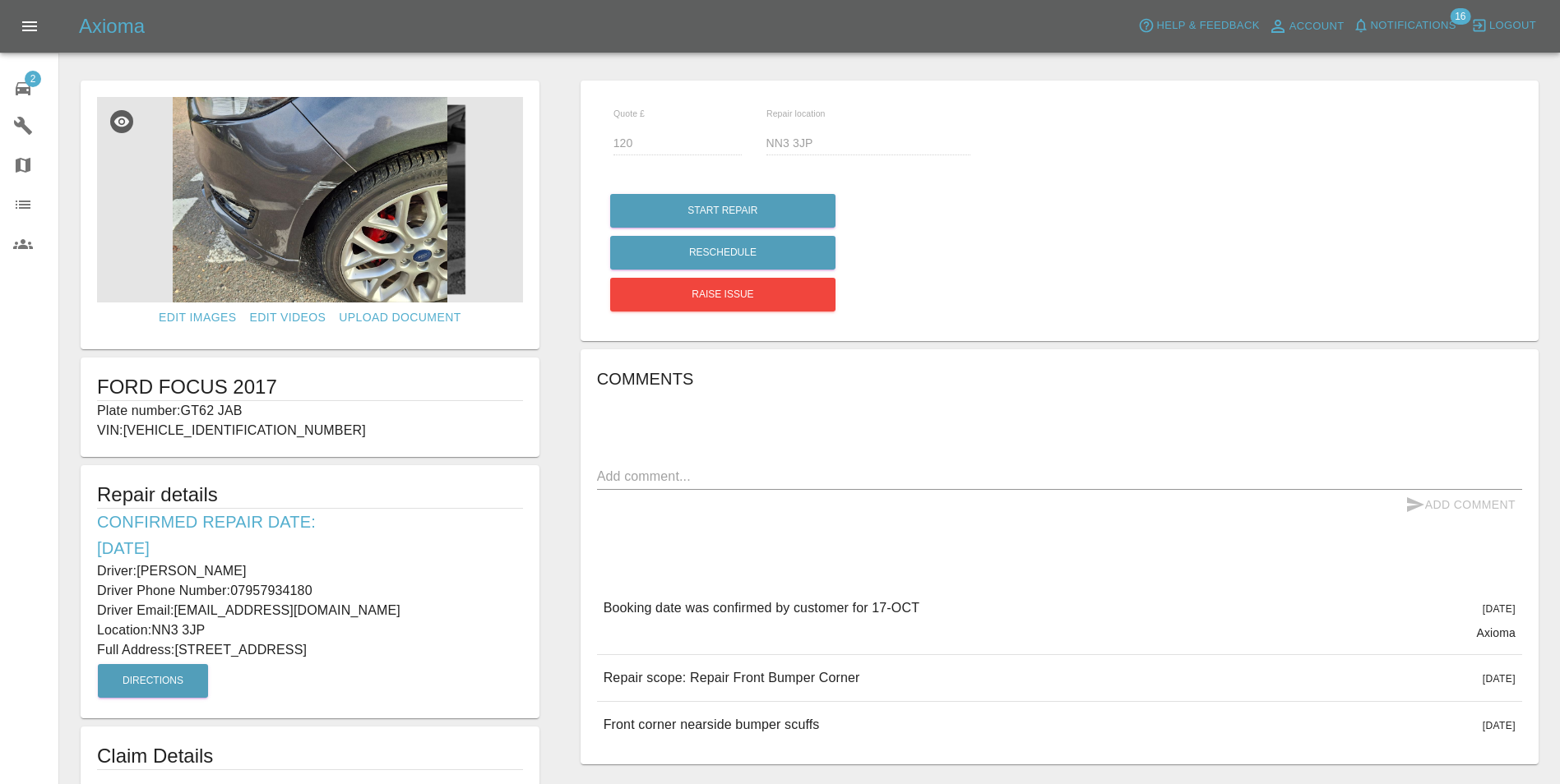
drag, startPoint x: 97, startPoint y: 566, endPoint x: 485, endPoint y: 658, distance: 398.8
click at [485, 658] on div "Repair details Confirmed Repair Date: [DATE] Driver: [PERSON_NAME] Driver Phone…" at bounding box center [310, 591] width 459 height 253
copy div "Driver: [PERSON_NAME] Driver Phone Number: 07957934180 Driver Email: [EMAIL_ADD…"
click at [35, 93] on div "2" at bounding box center [35, 86] width 46 height 24
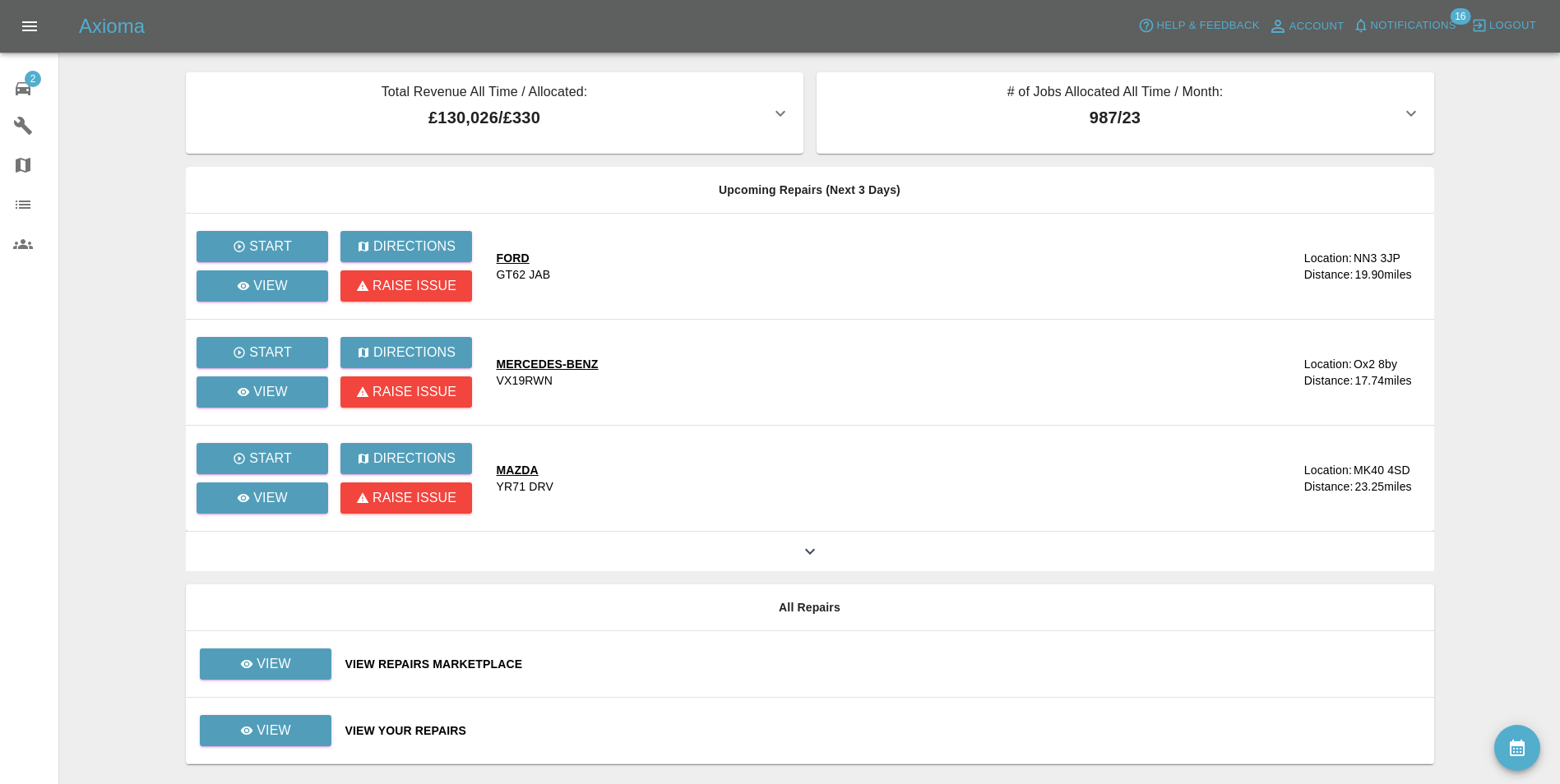
click at [1413, 25] on span "Notifications" at bounding box center [1414, 25] width 85 height 19
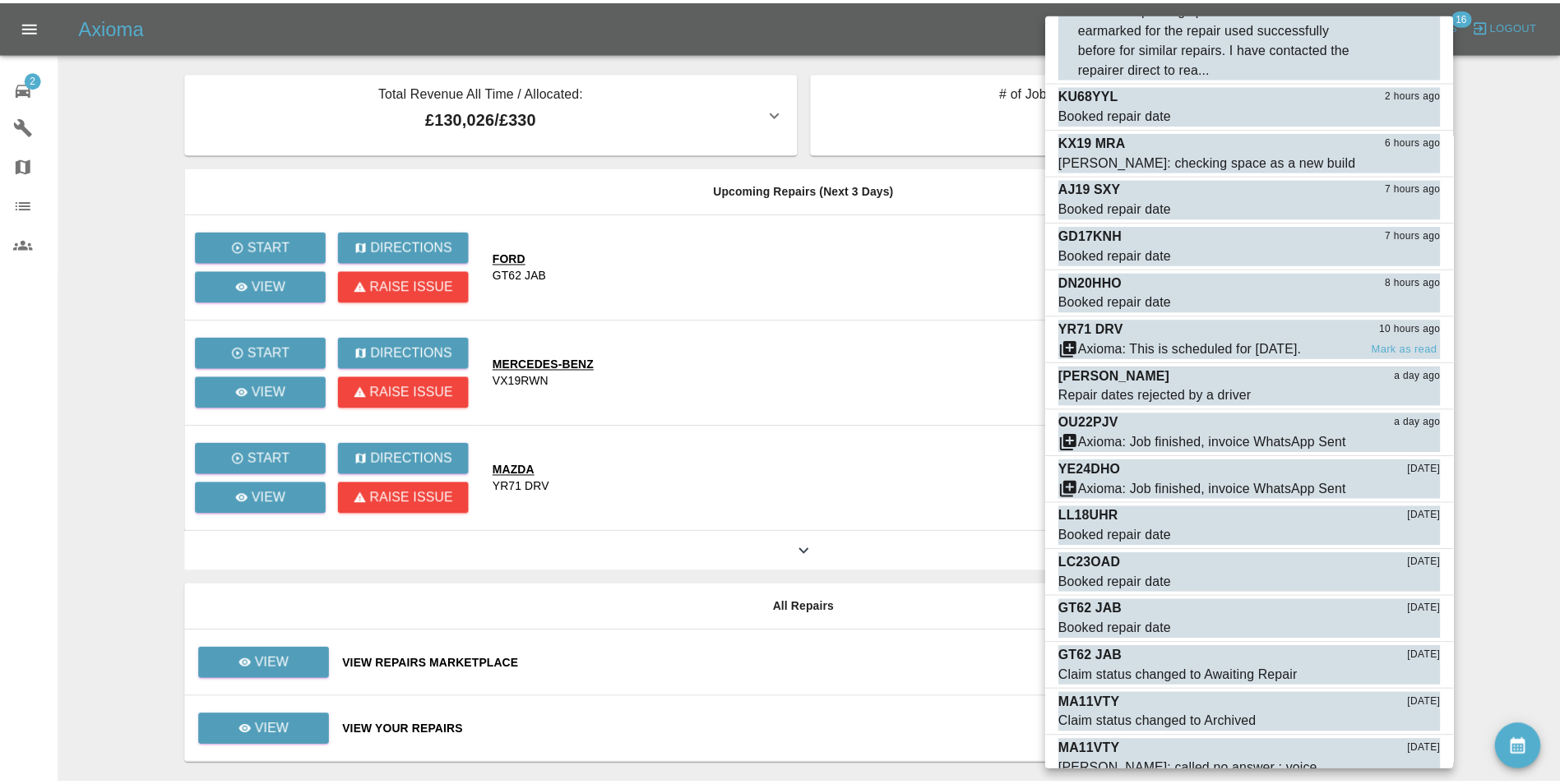
scroll to position [109, 0]
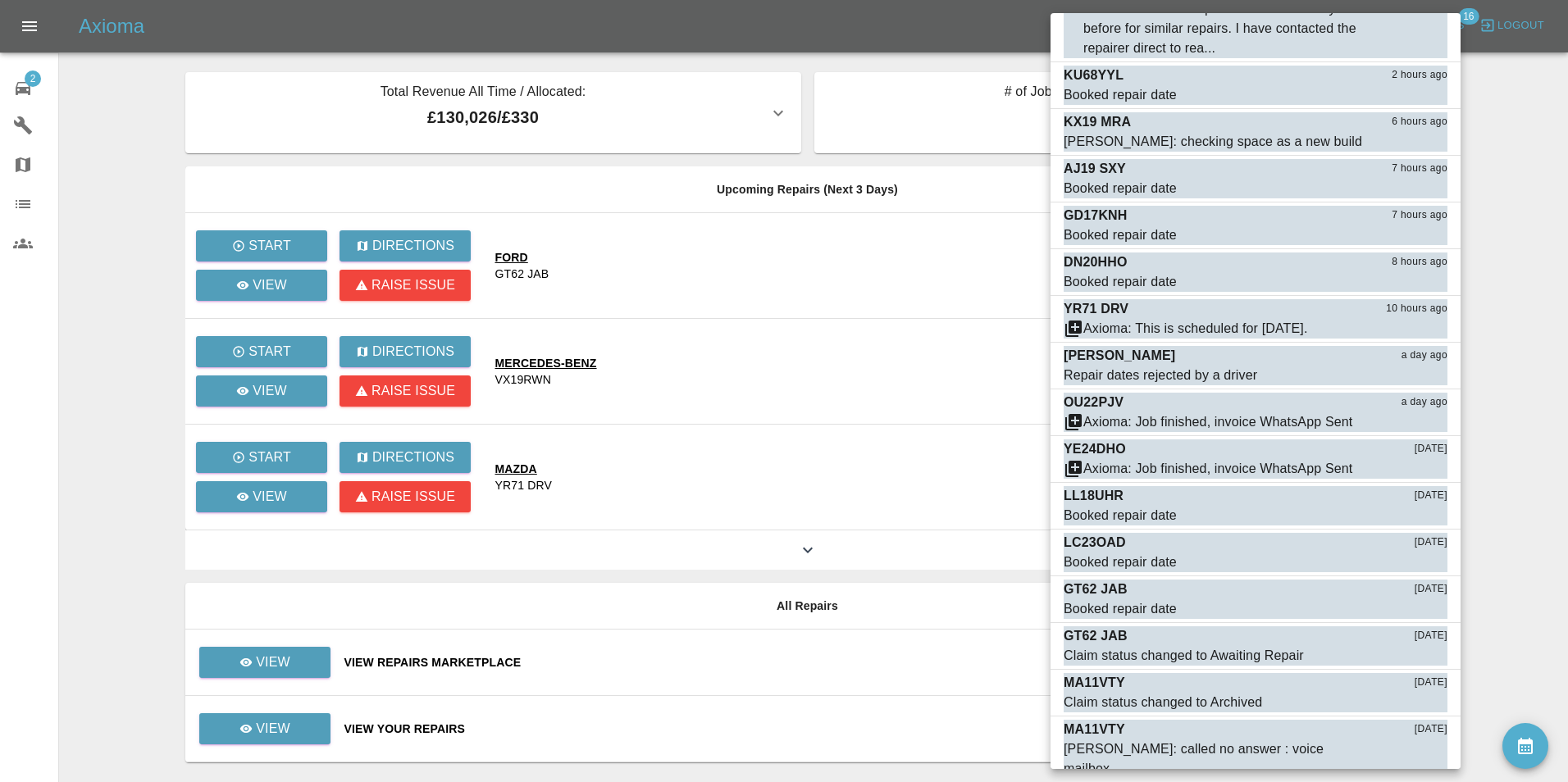
click at [32, 88] on div at bounding box center [784, 391] width 1568 height 782
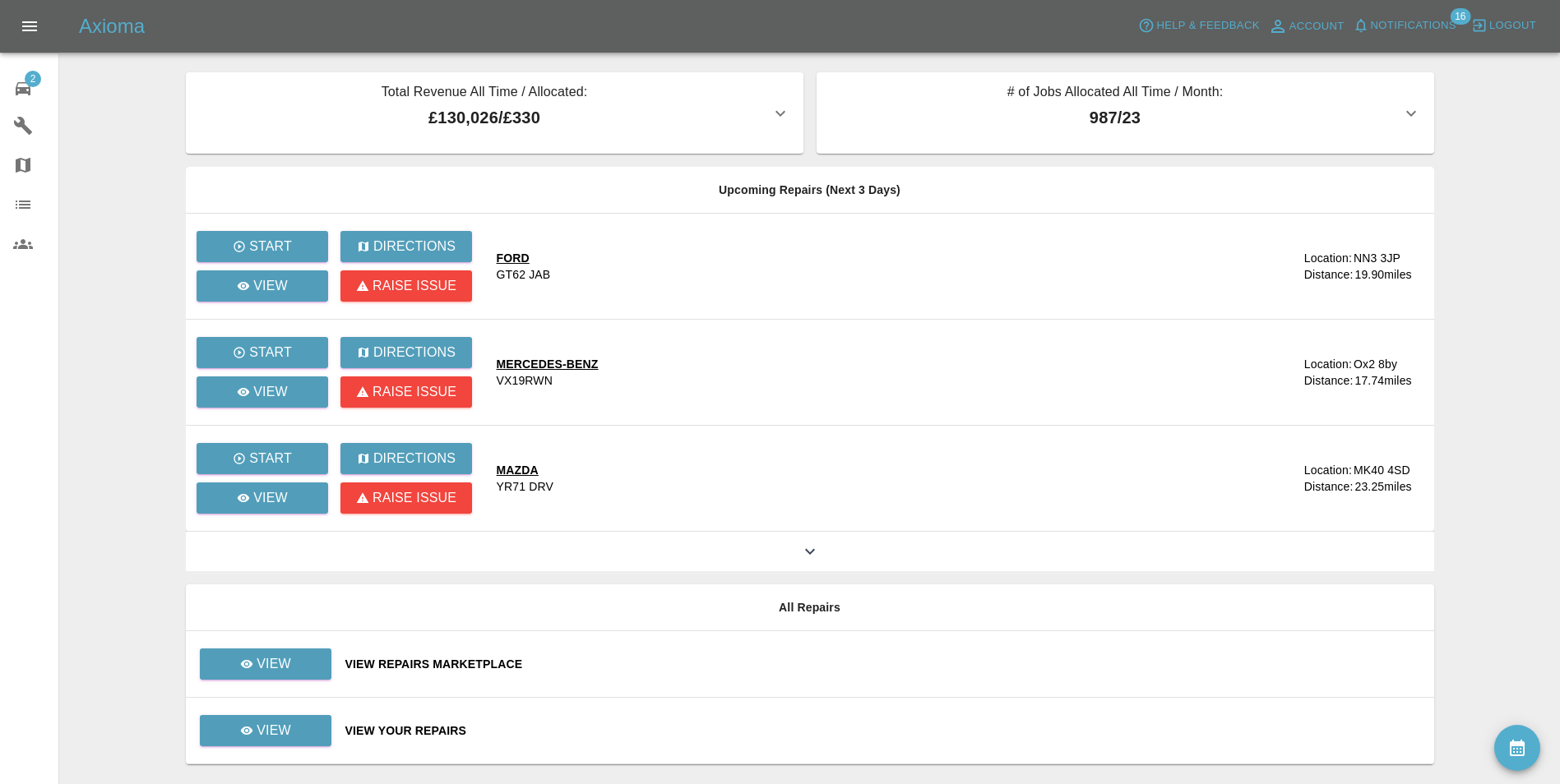
click at [25, 88] on div "Mark all as read LC23OAD 2 hours ago Afreen: This is a retirement village with …" at bounding box center [780, 392] width 1560 height 784
click at [25, 88] on icon at bounding box center [23, 89] width 15 height 13
click at [427, 727] on div "View Your Repairs" at bounding box center [883, 731] width 1076 height 16
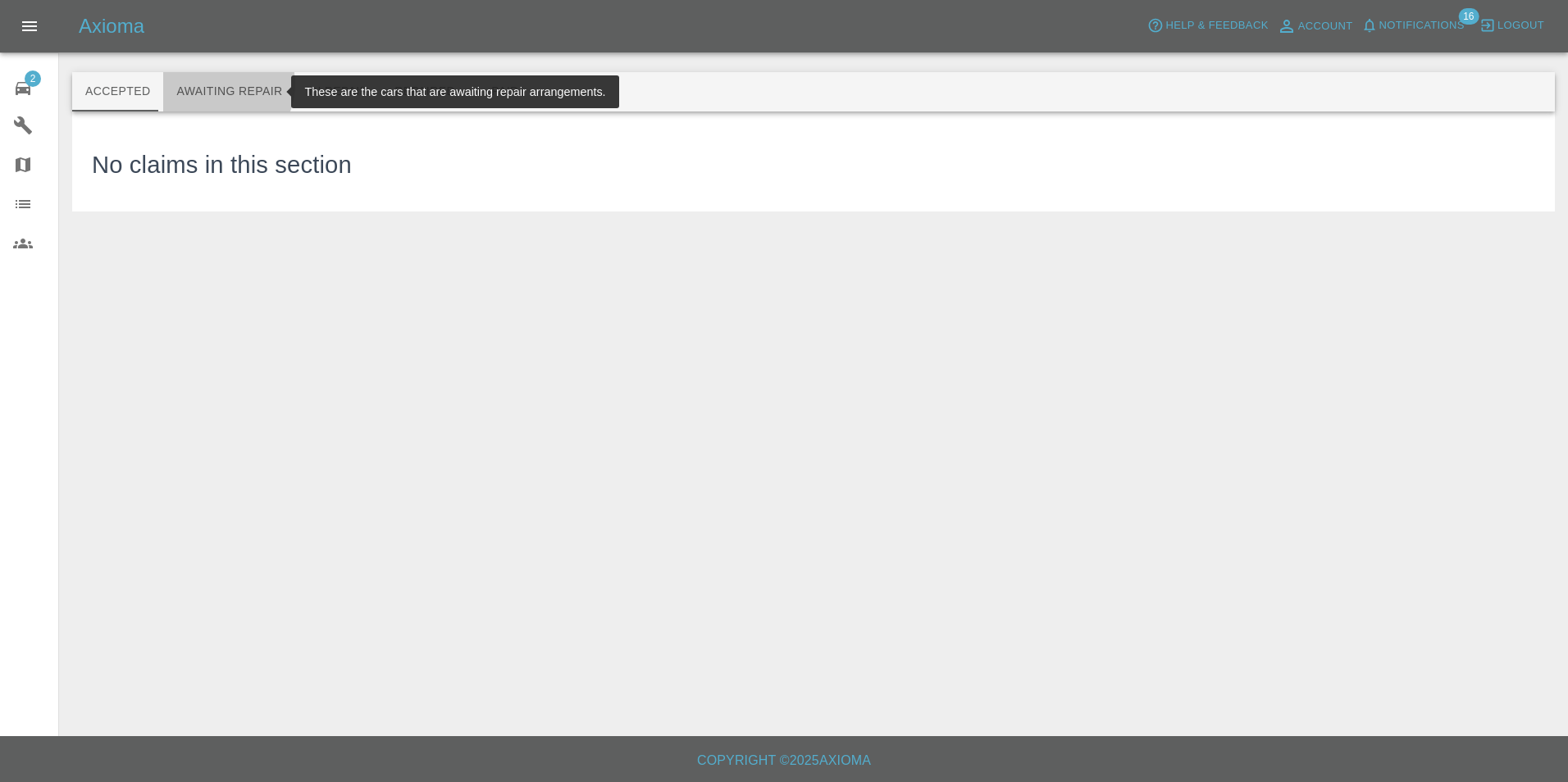
click at [216, 84] on button "Awaiting Repair" at bounding box center [229, 92] width 132 height 39
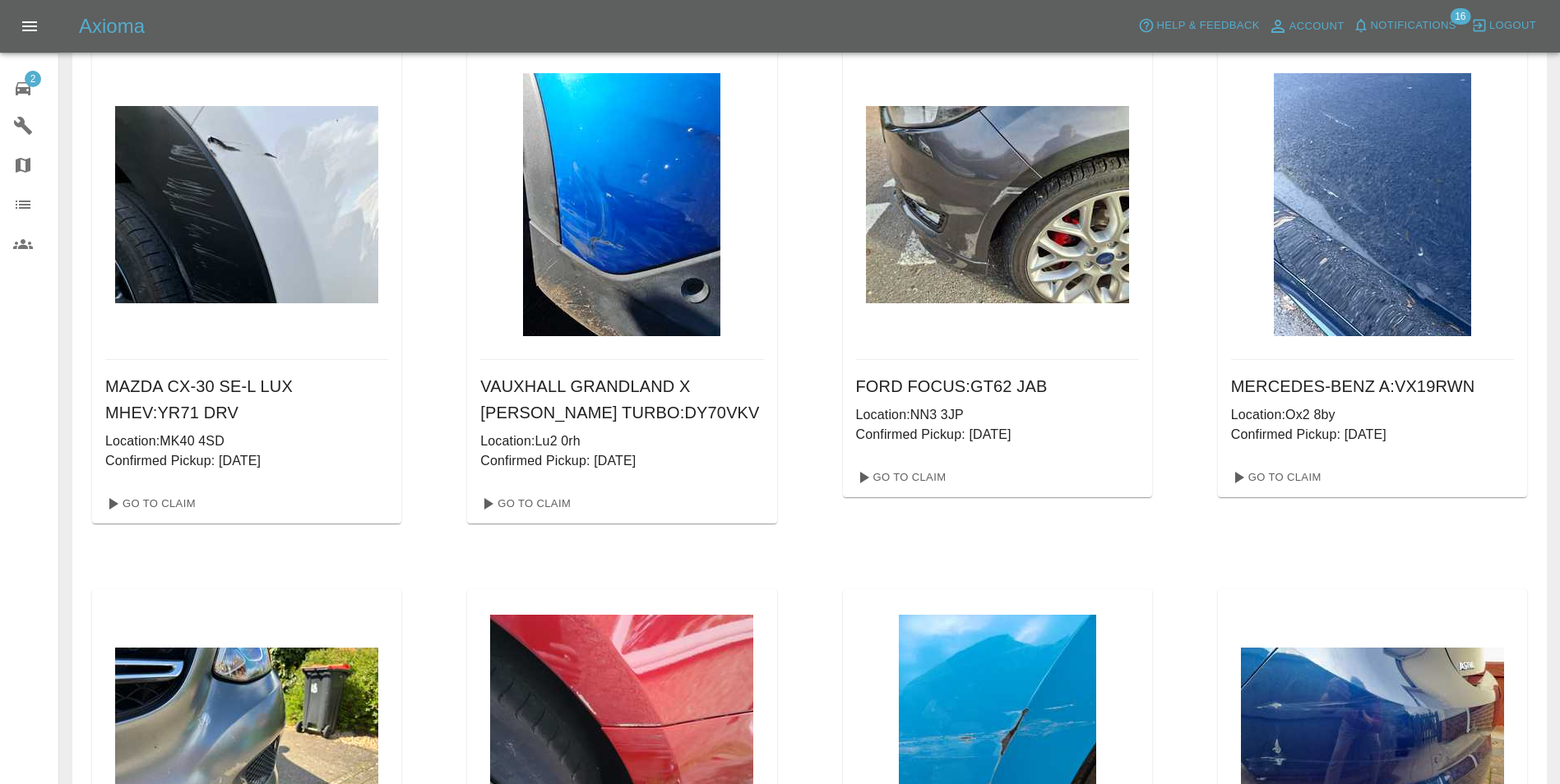
scroll to position [83, 0]
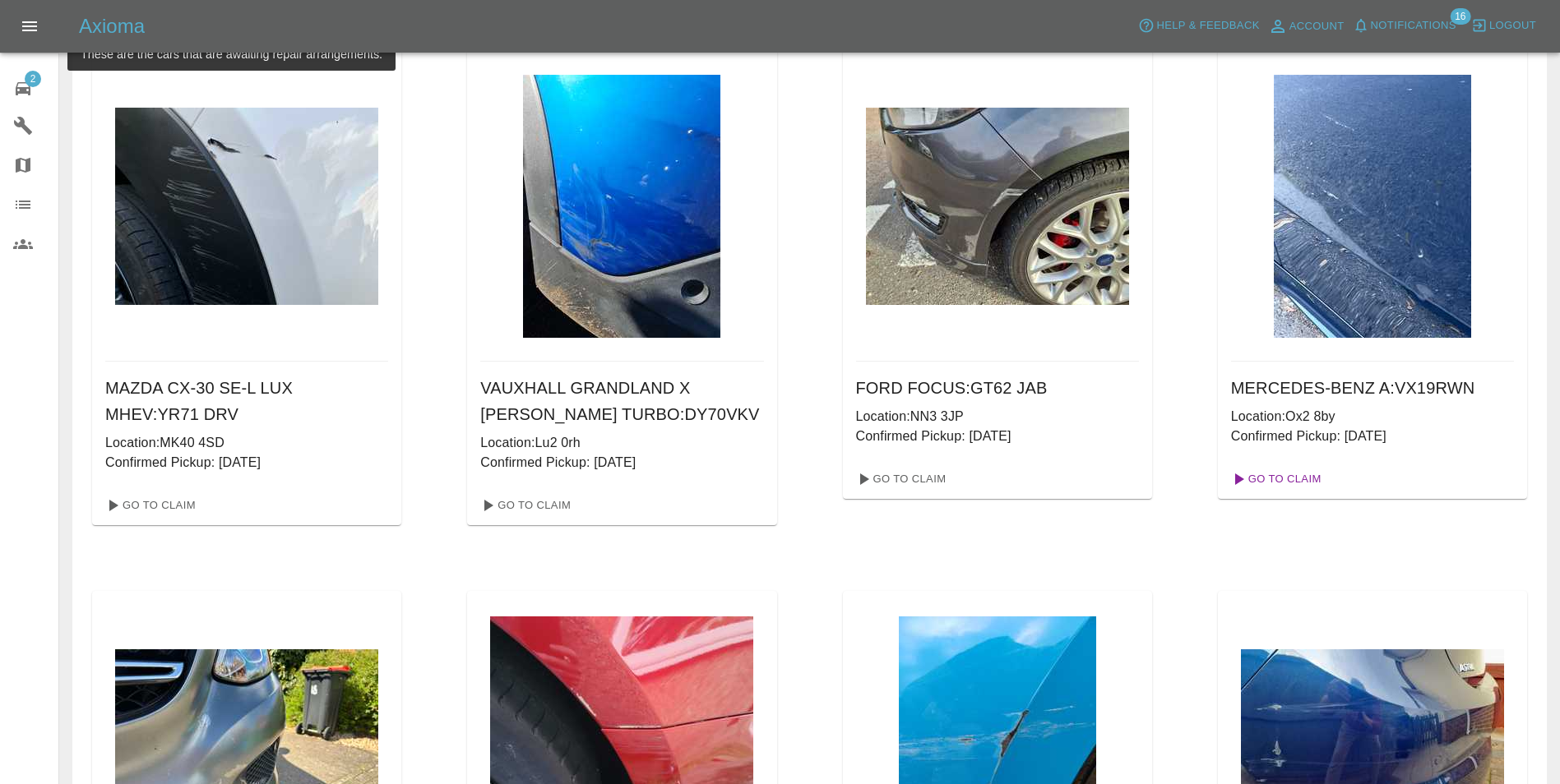
click at [1283, 475] on link "Go To Claim" at bounding box center [1275, 479] width 101 height 26
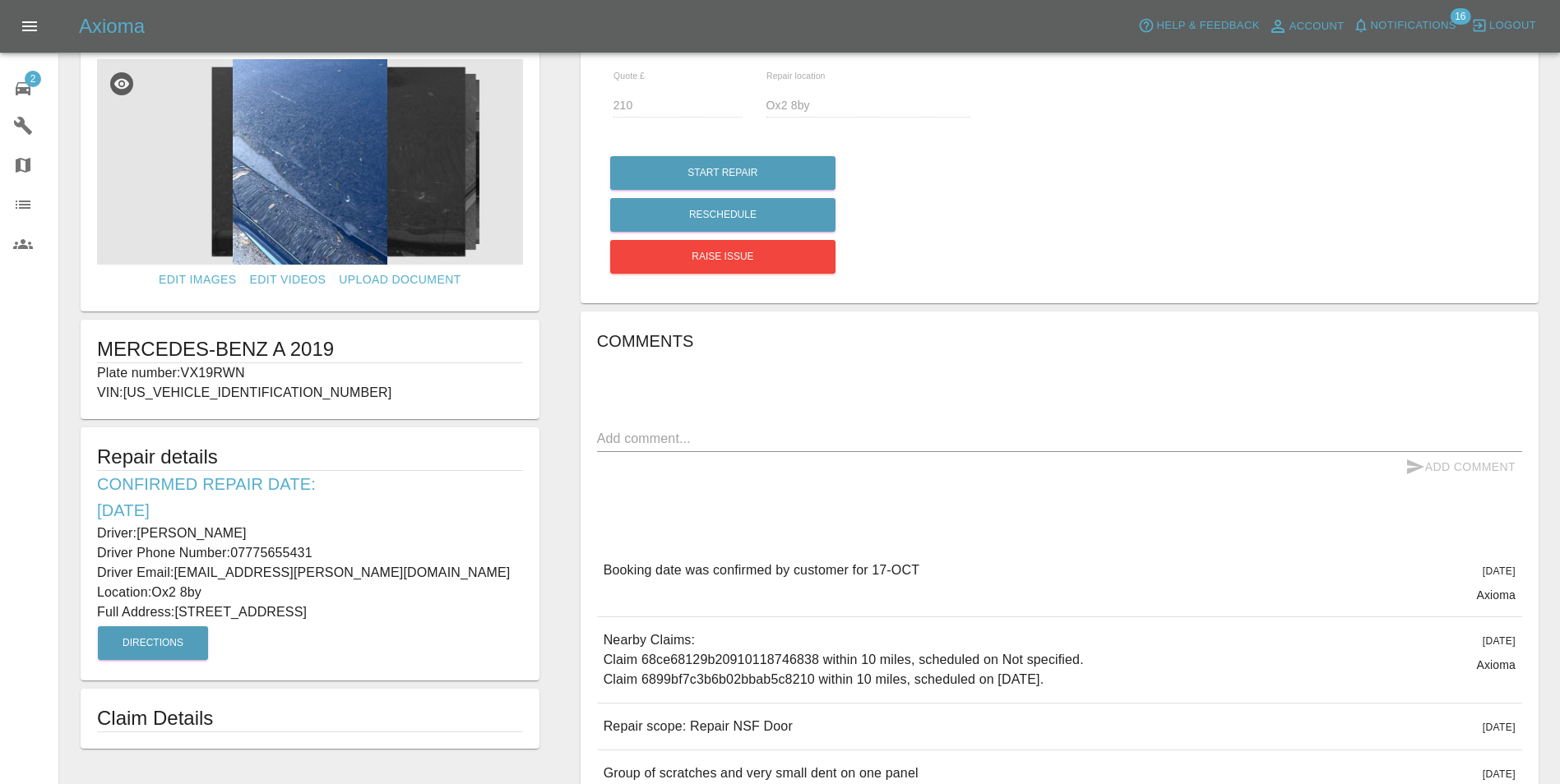
scroll to position [143, 0]
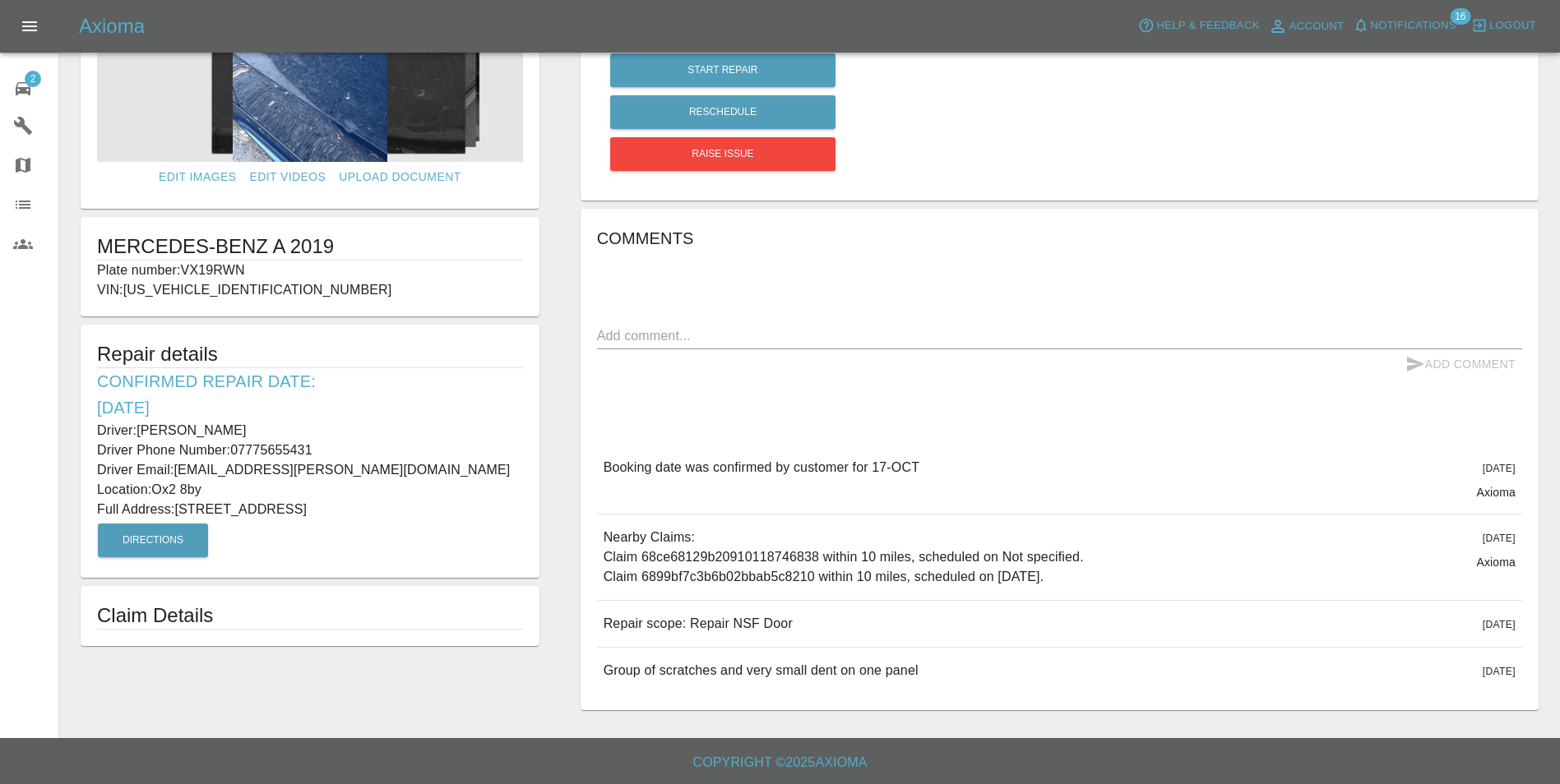
drag, startPoint x: 101, startPoint y: 424, endPoint x: 421, endPoint y: 510, distance: 331.4
click at [421, 510] on div "Repair details Confirmed Repair Date: [DATE] Driver: [PERSON_NAME] Driver Phone…" at bounding box center [310, 452] width 459 height 253
copy div "Driver: [PERSON_NAME] Driver Phone Number: 07775655431 Driver Email: [EMAIL_ADD…"
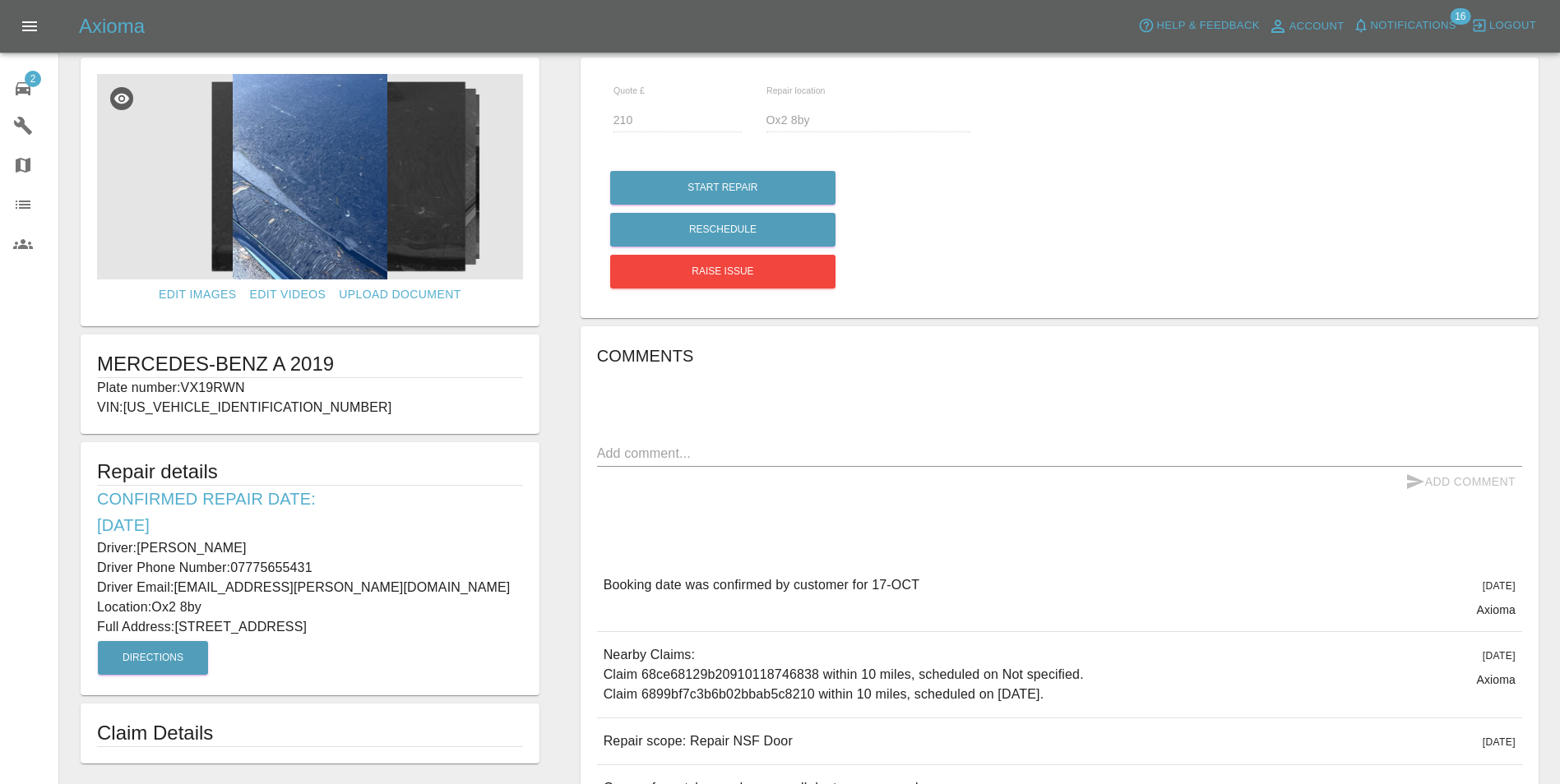
scroll to position [0, 0]
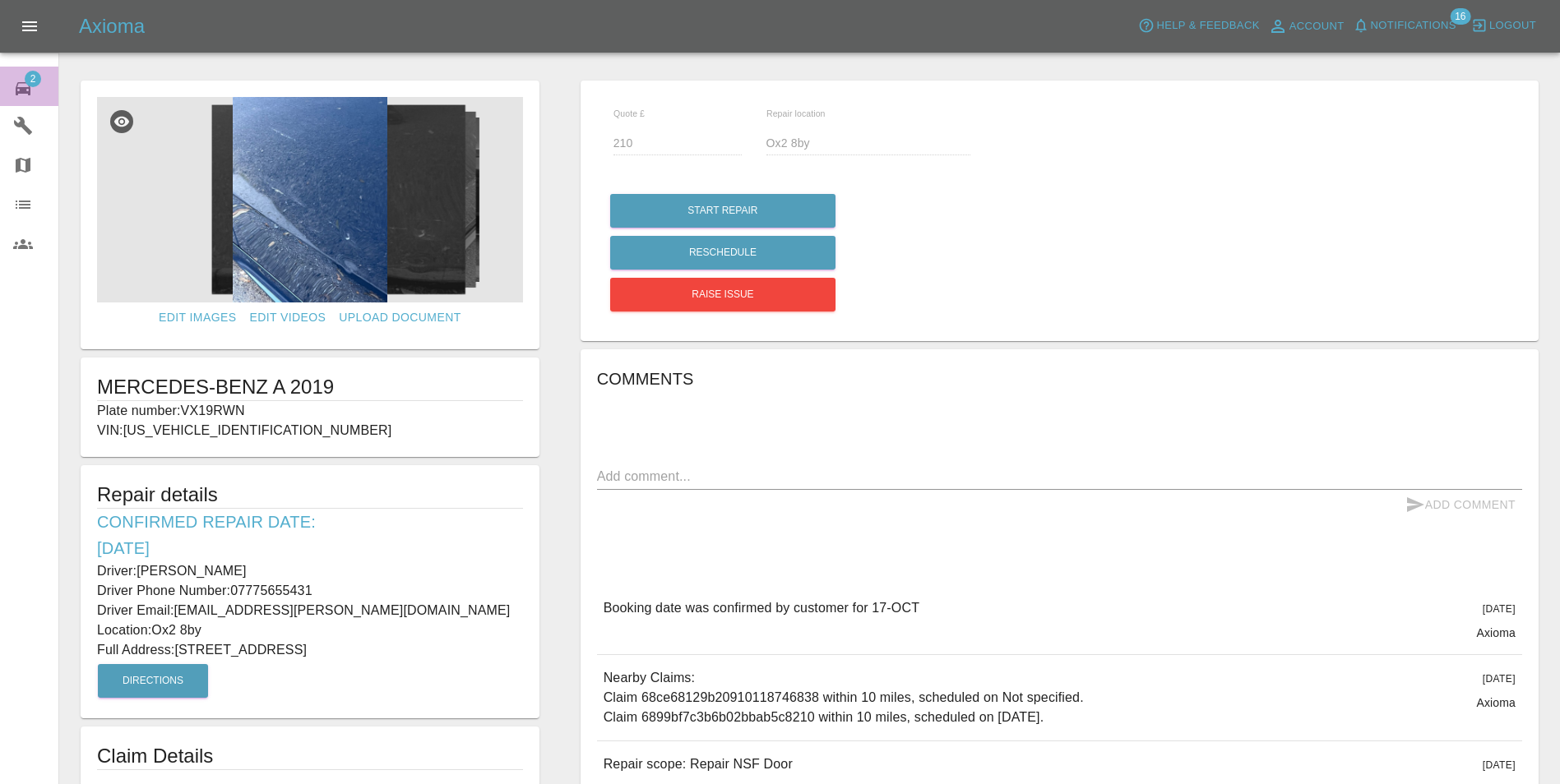
click at [33, 78] on span "2" at bounding box center [33, 79] width 16 height 16
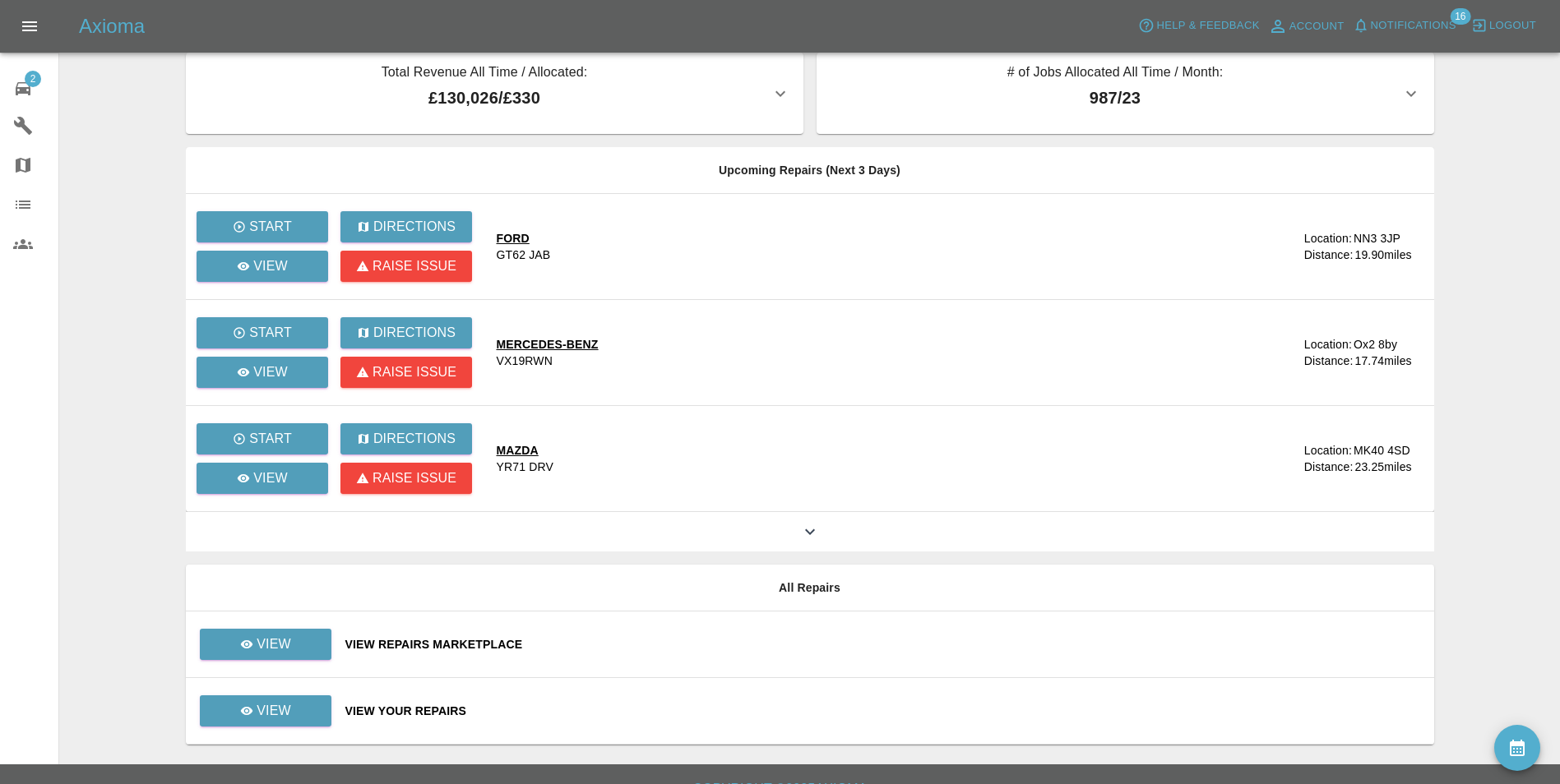
scroll to position [46, 0]
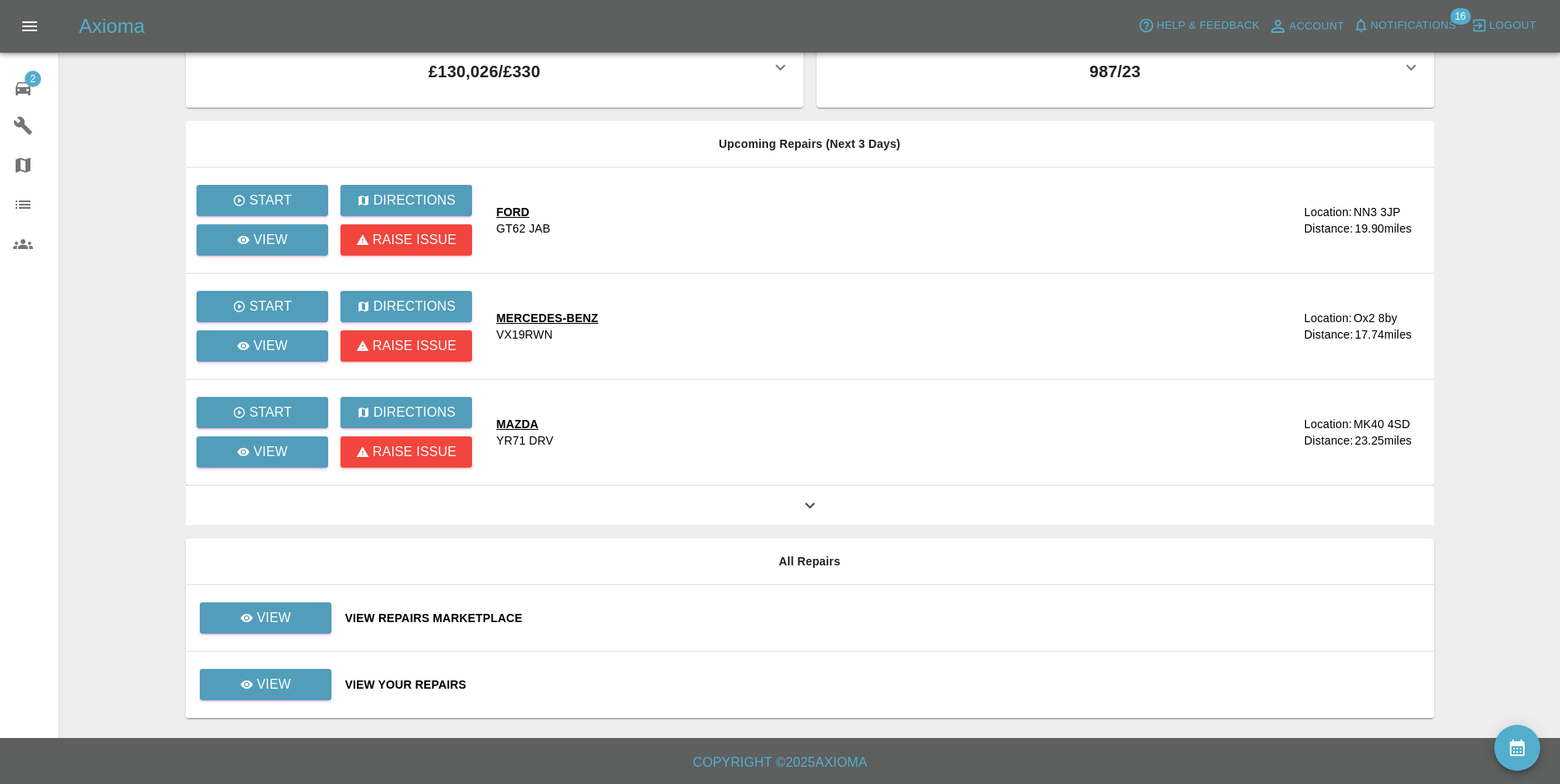
click at [408, 673] on td "View Your Repairs" at bounding box center [883, 685] width 1102 height 66
click at [382, 690] on div "View Your Repairs" at bounding box center [883, 685] width 1076 height 16
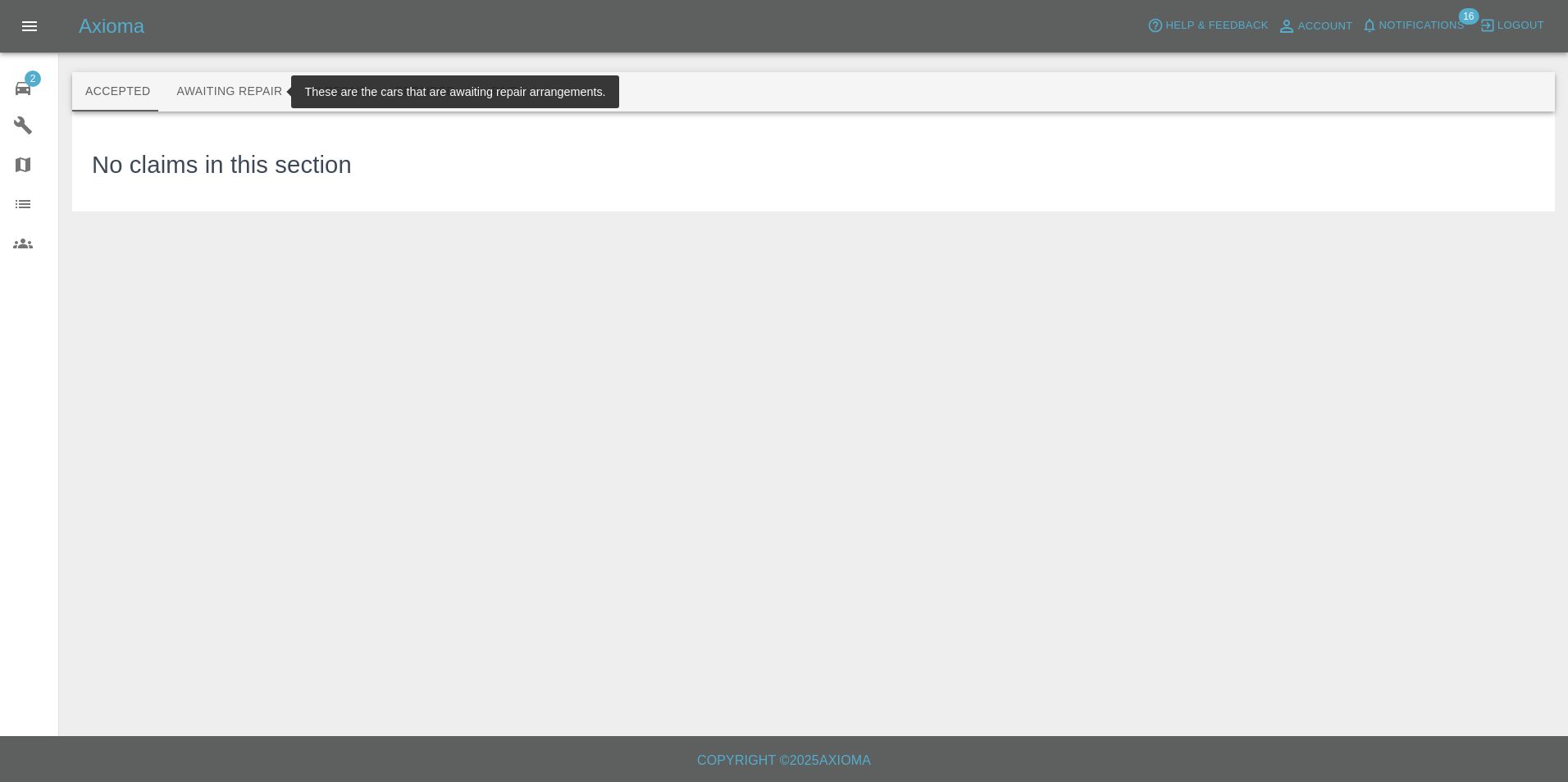
click at [234, 79] on button "Awaiting Repair" at bounding box center [229, 92] width 132 height 39
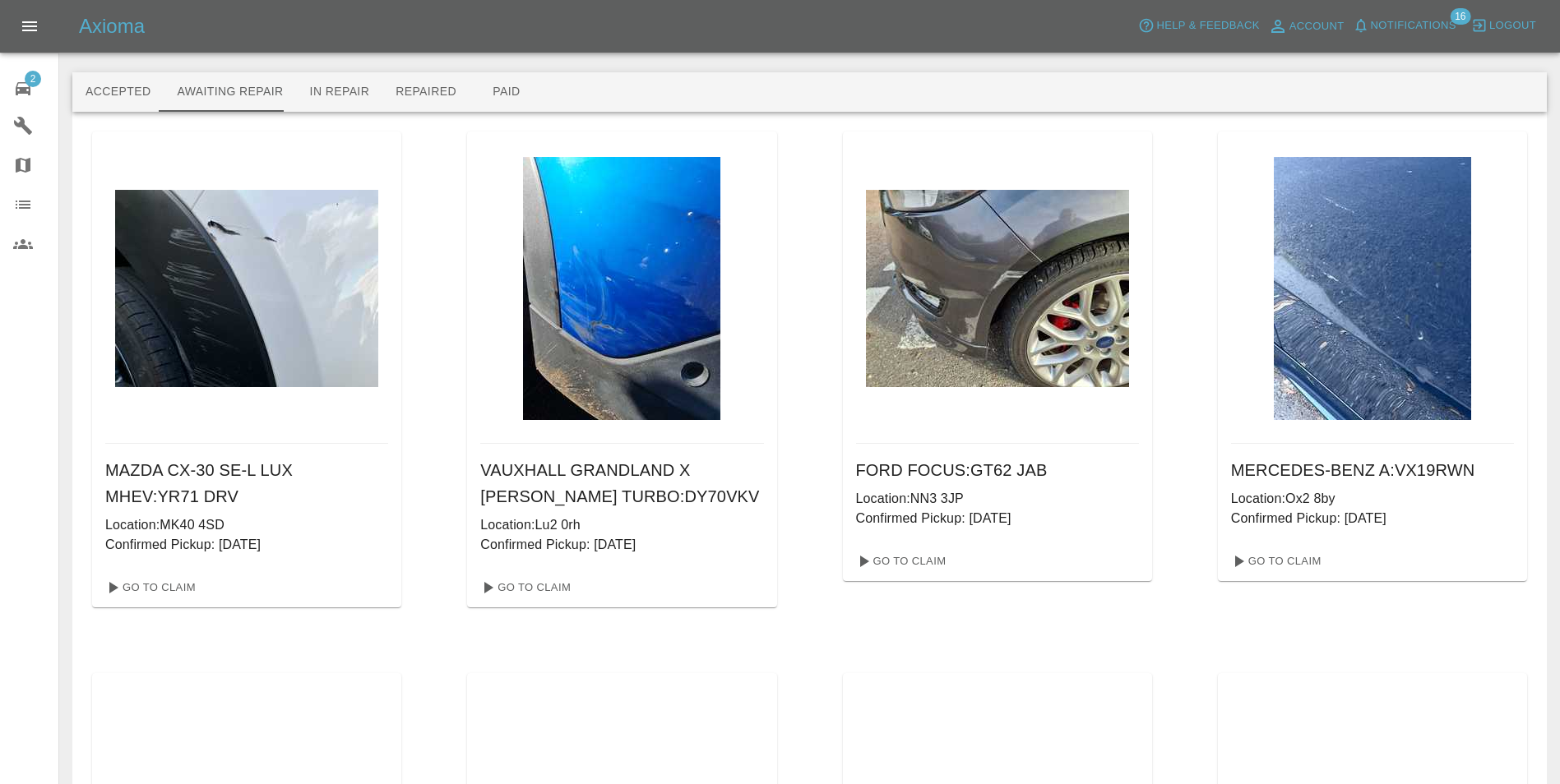
click at [586, 389] on img at bounding box center [621, 289] width 197 height 263
click at [537, 581] on link "Go To Claim" at bounding box center [523, 588] width 101 height 26
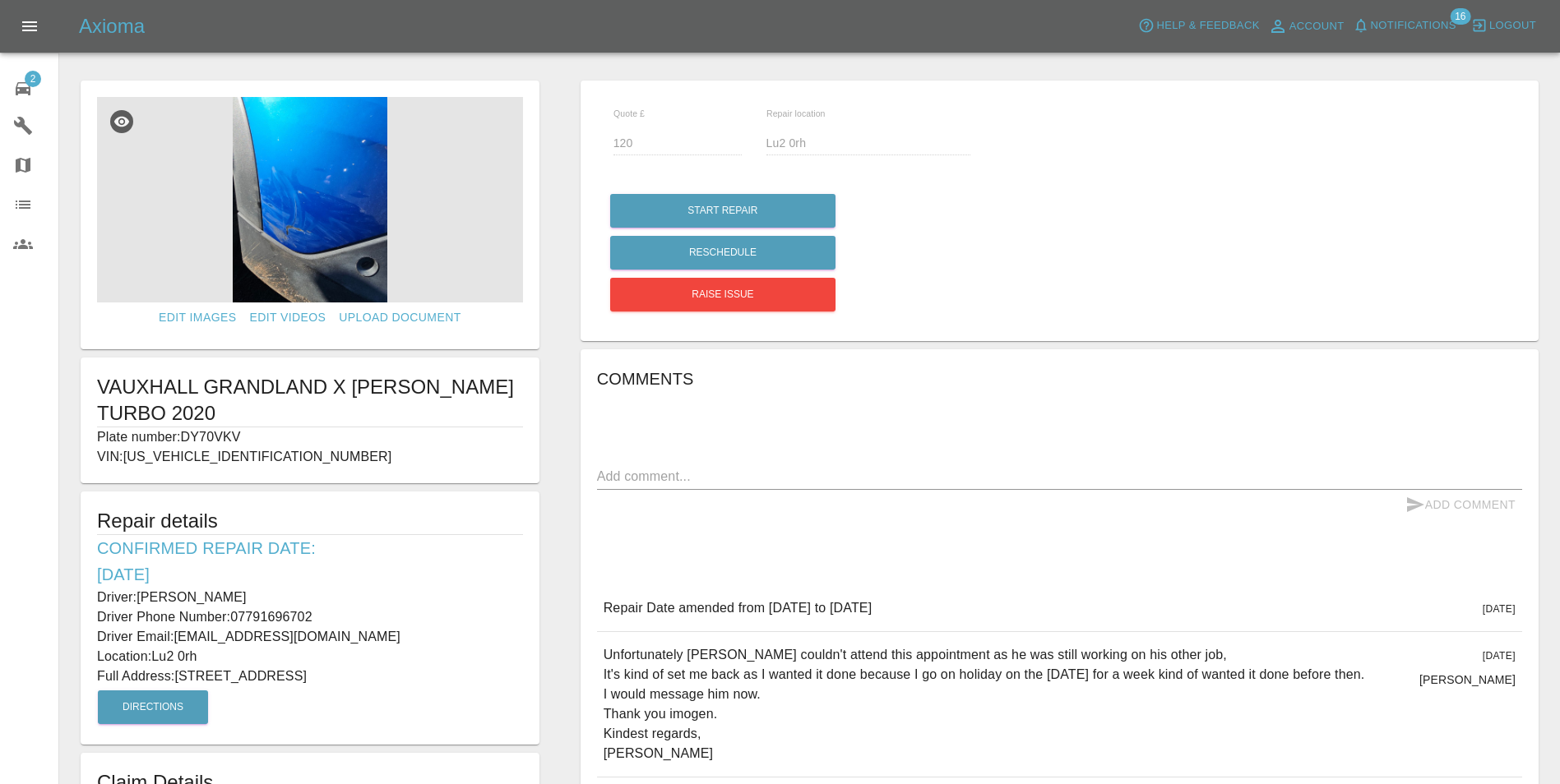
drag, startPoint x: 98, startPoint y: 593, endPoint x: 406, endPoint y: 680, distance: 320.1
click at [406, 680] on div "Repair details Confirmed Repair Date: [DATE] Driver: [PERSON_NAME] Driver Phone…" at bounding box center [310, 618] width 459 height 253
copy div "Driver: [PERSON_NAME] Driver Phone Number: 07791696702 Driver Email: [EMAIL_ADD…"
click at [11, 89] on link "2 Repair home" at bounding box center [29, 85] width 58 height 39
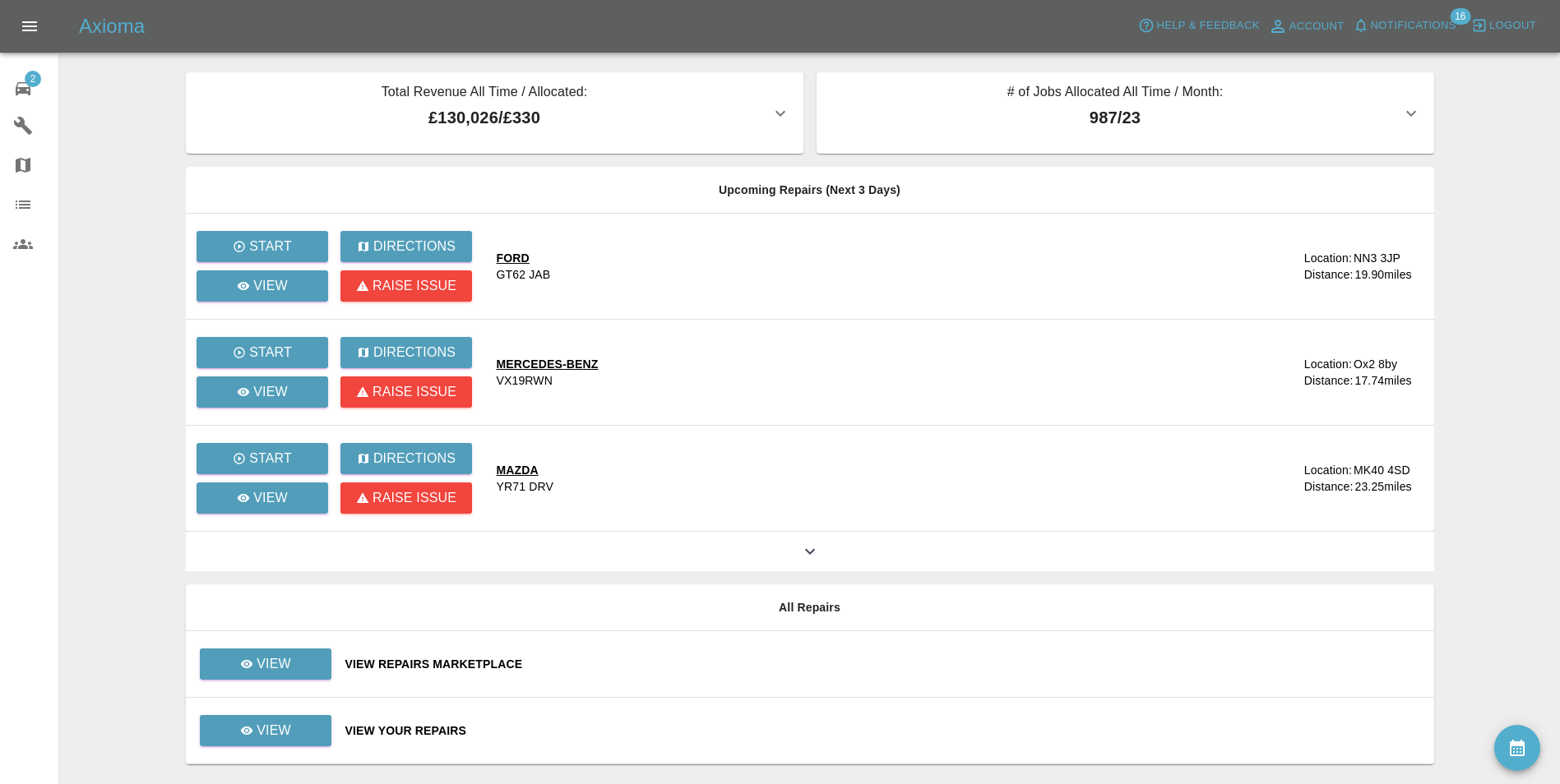
click at [393, 730] on div "View Your Repairs" at bounding box center [883, 731] width 1076 height 16
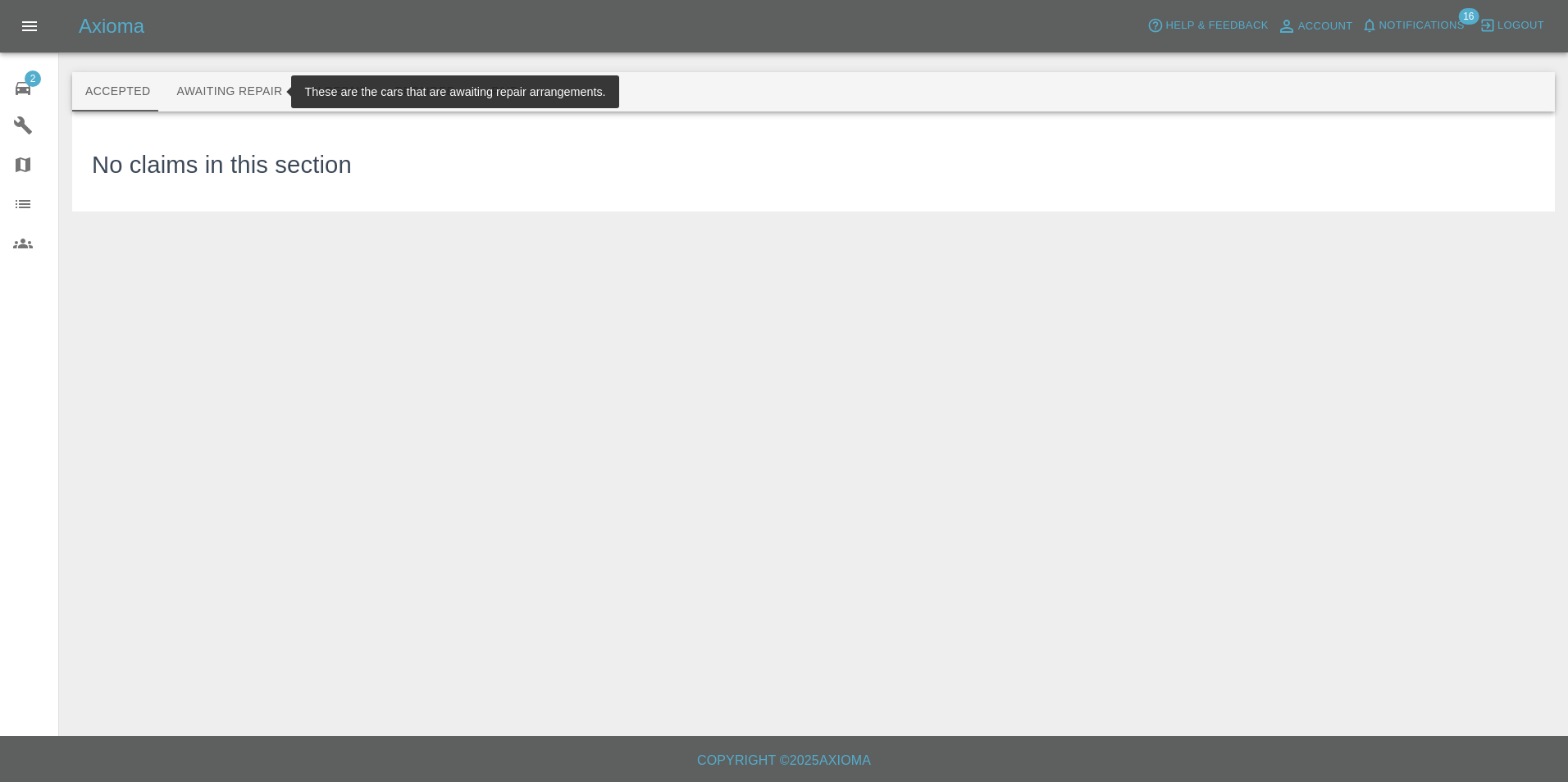
click at [246, 94] on button "Awaiting Repair" at bounding box center [229, 92] width 132 height 39
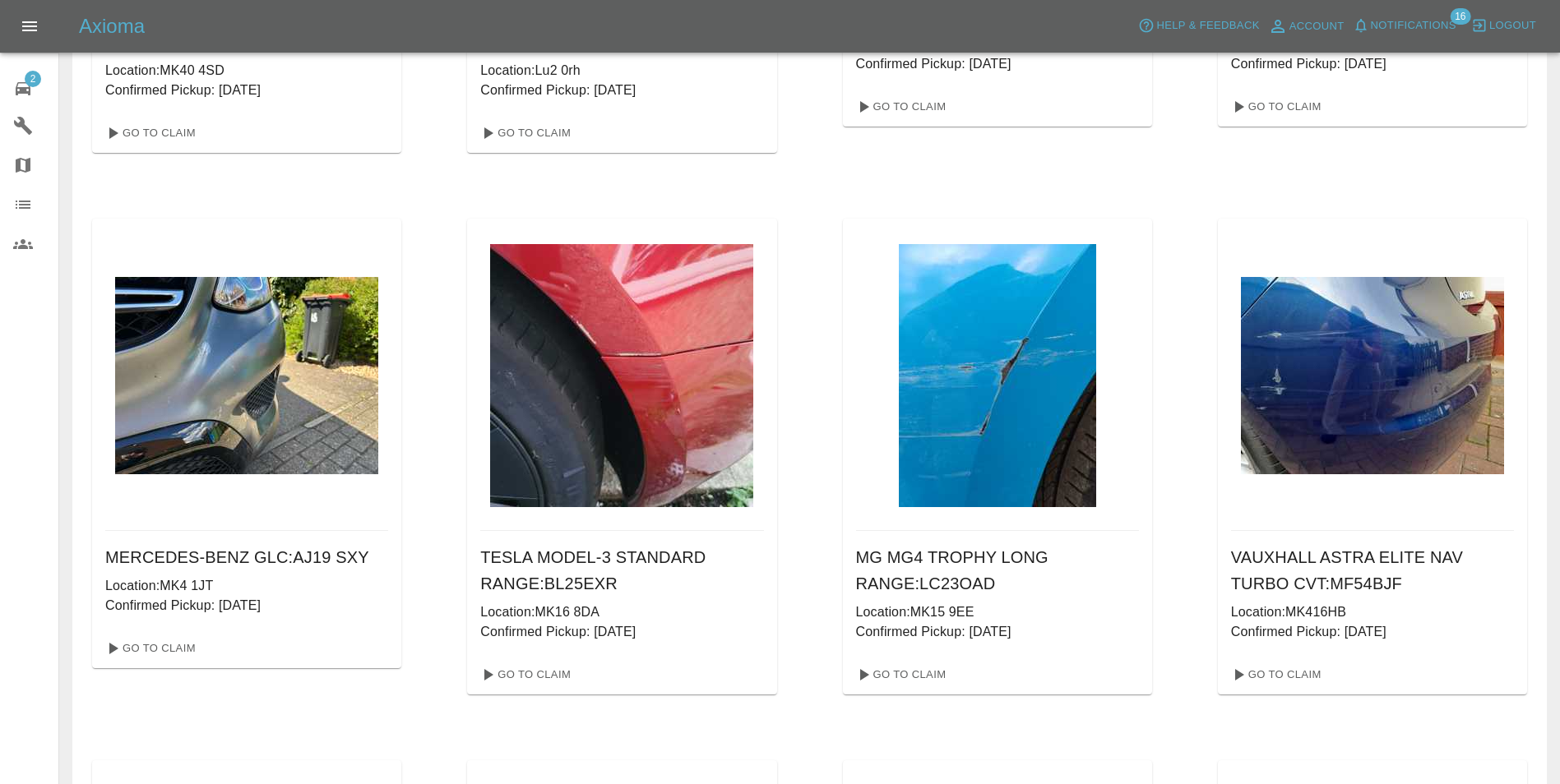
scroll to position [576, 0]
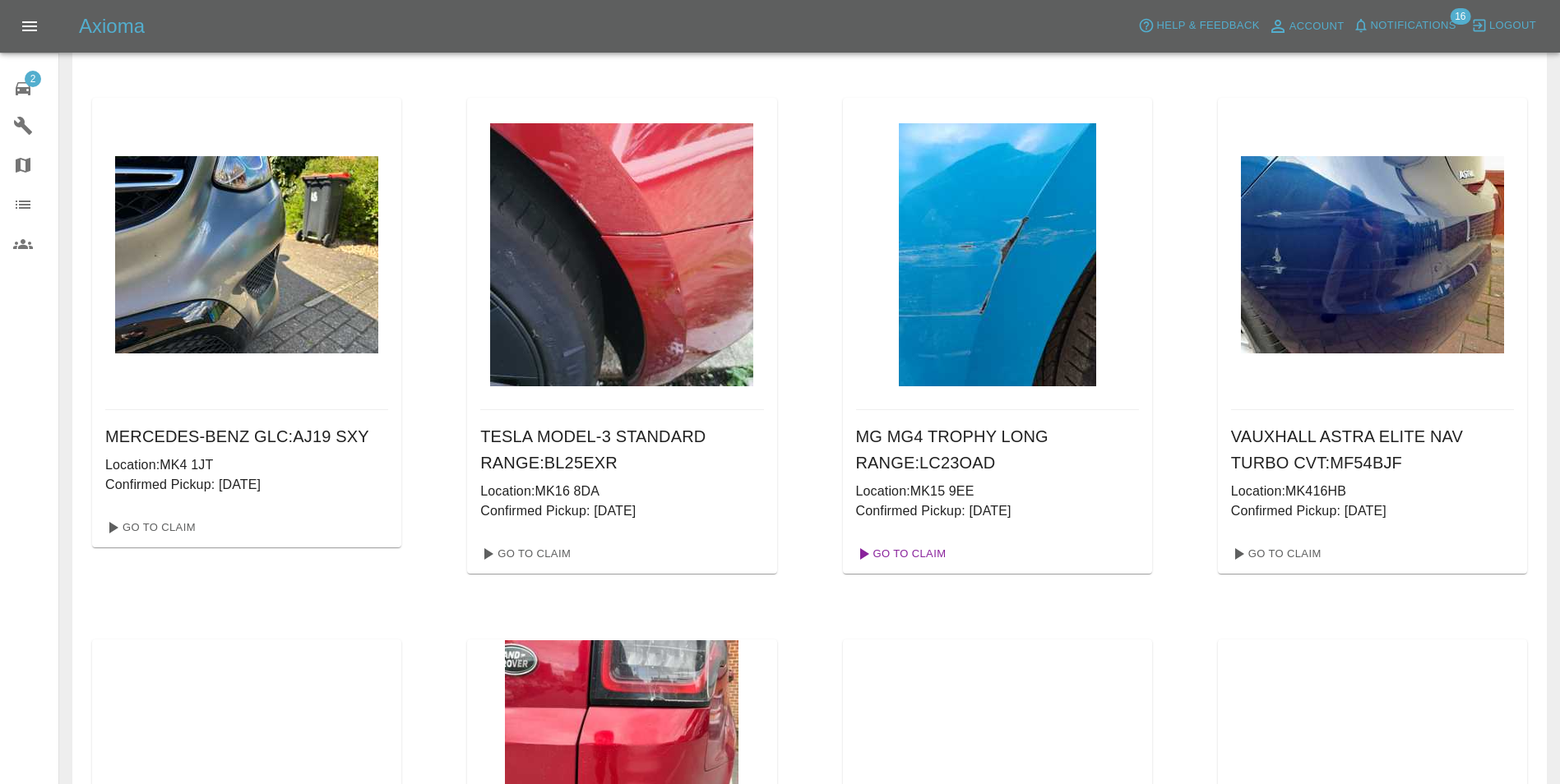
click at [929, 551] on link "Go To Claim" at bounding box center [899, 554] width 101 height 26
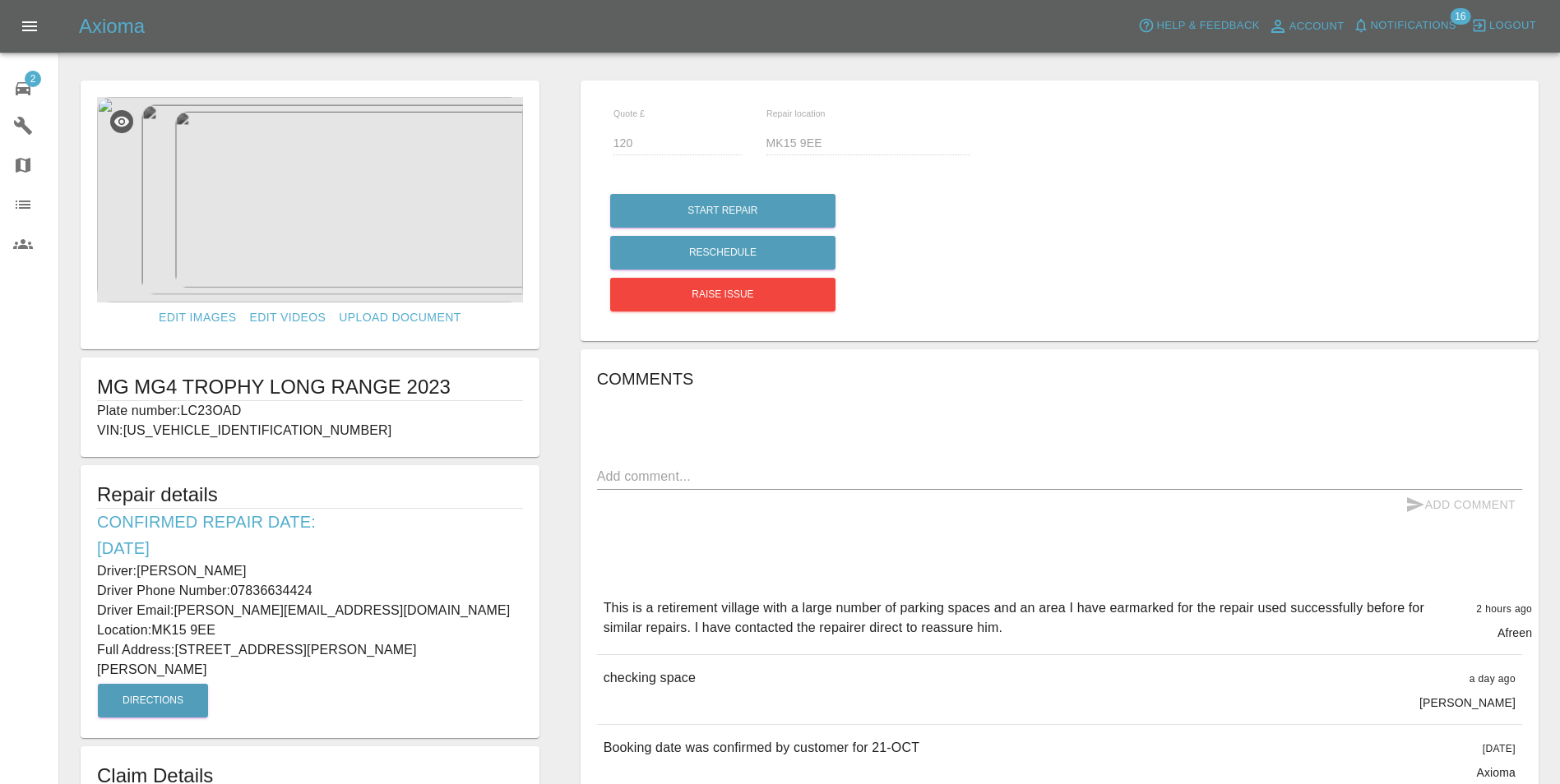
drag, startPoint x: 100, startPoint y: 571, endPoint x: 446, endPoint y: 670, distance: 359.9
click at [446, 670] on div "Repair details Confirmed Repair Date: [DATE] Driver: [PERSON_NAME] Driver Phone…" at bounding box center [310, 601] width 459 height 273
copy div "Driver: [PERSON_NAME] Driver Phone Number: 07836634424 Driver Email: [PERSON_NA…"
click at [30, 91] on icon at bounding box center [23, 89] width 15 height 13
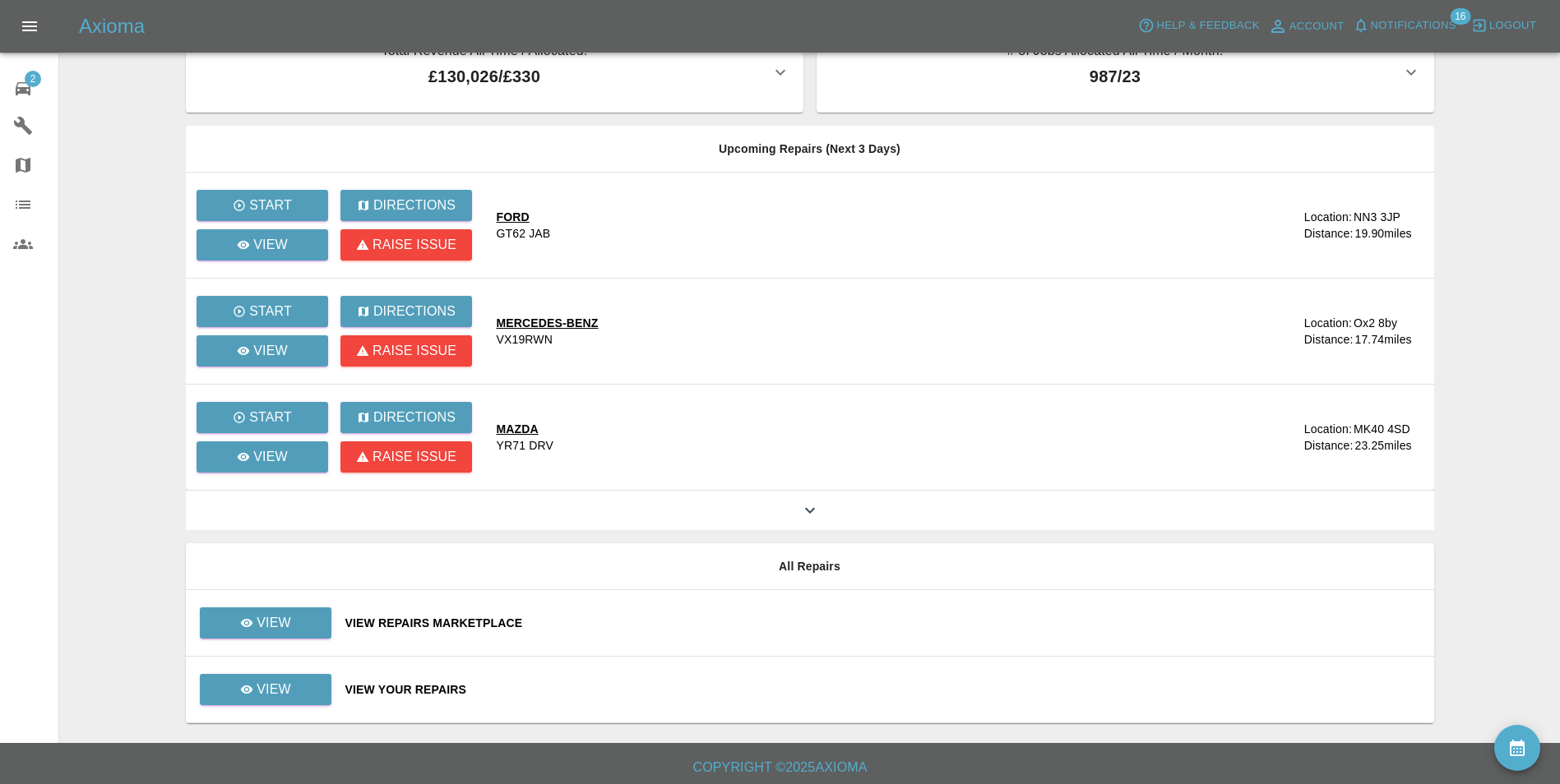
scroll to position [46, 0]
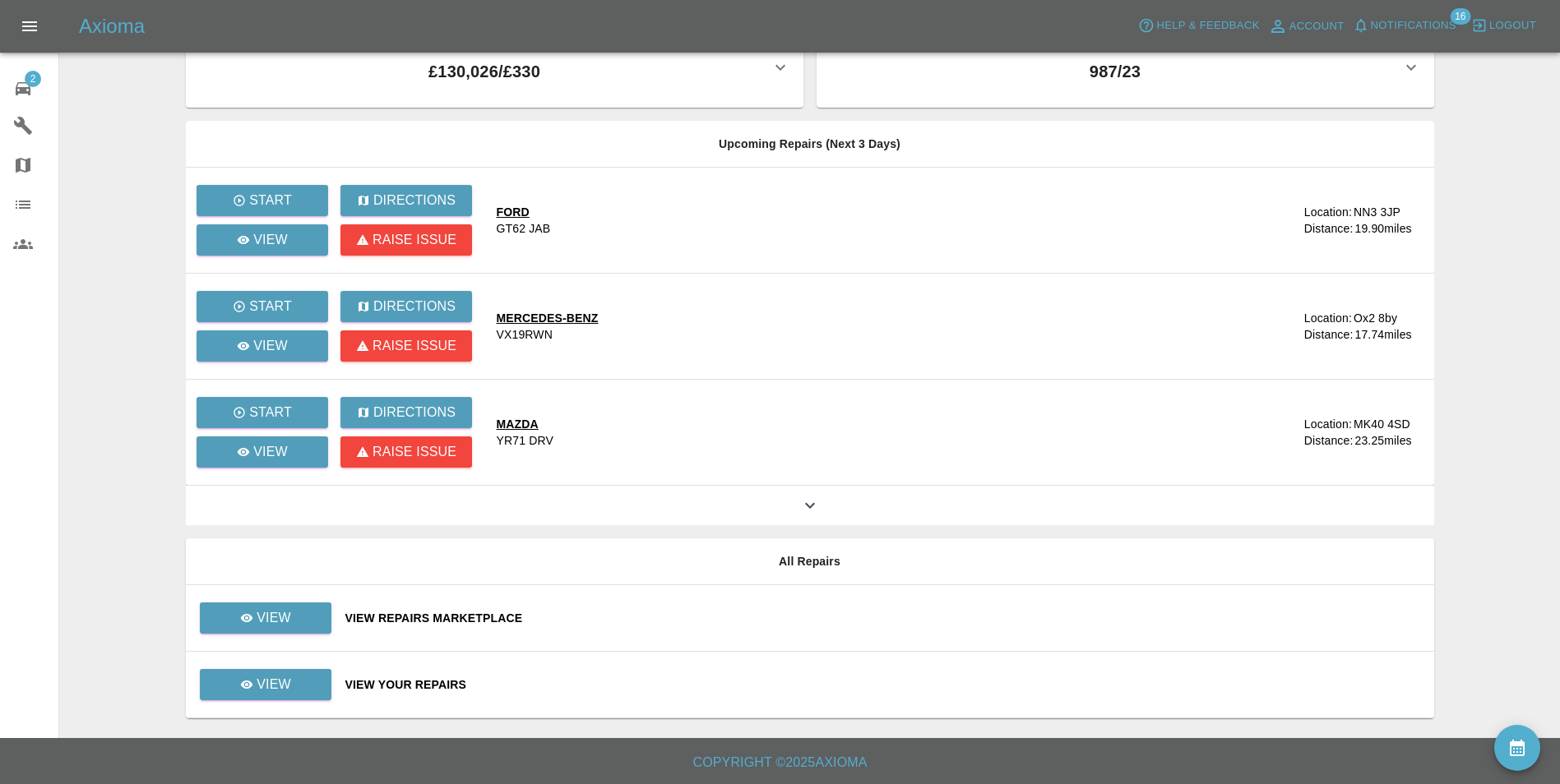
click at [377, 694] on td "View Your Repairs" at bounding box center [883, 685] width 1102 height 66
click at [398, 683] on div "View Your Repairs" at bounding box center [883, 685] width 1076 height 16
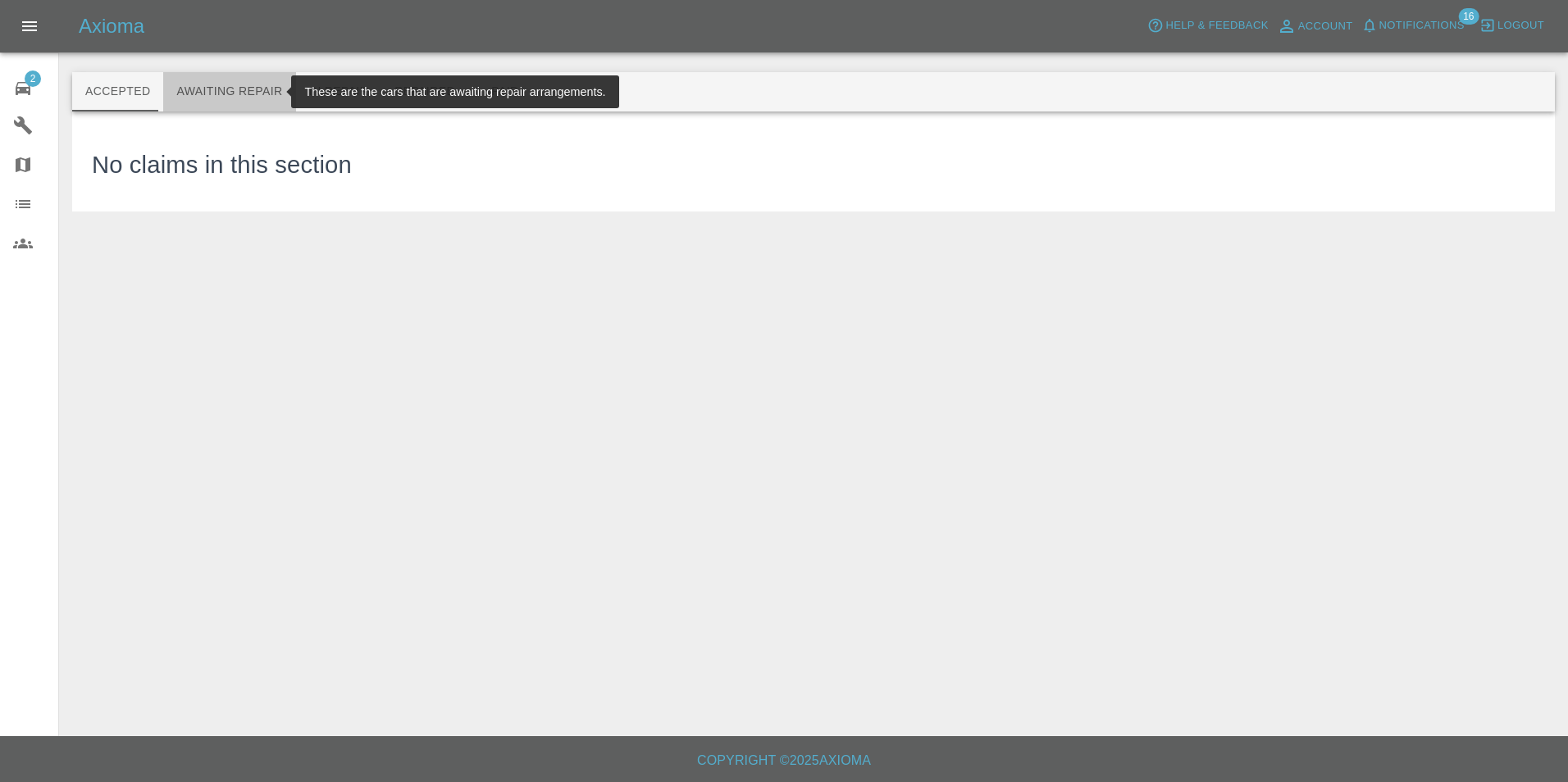
click at [258, 95] on button "Awaiting Repair" at bounding box center [229, 92] width 132 height 39
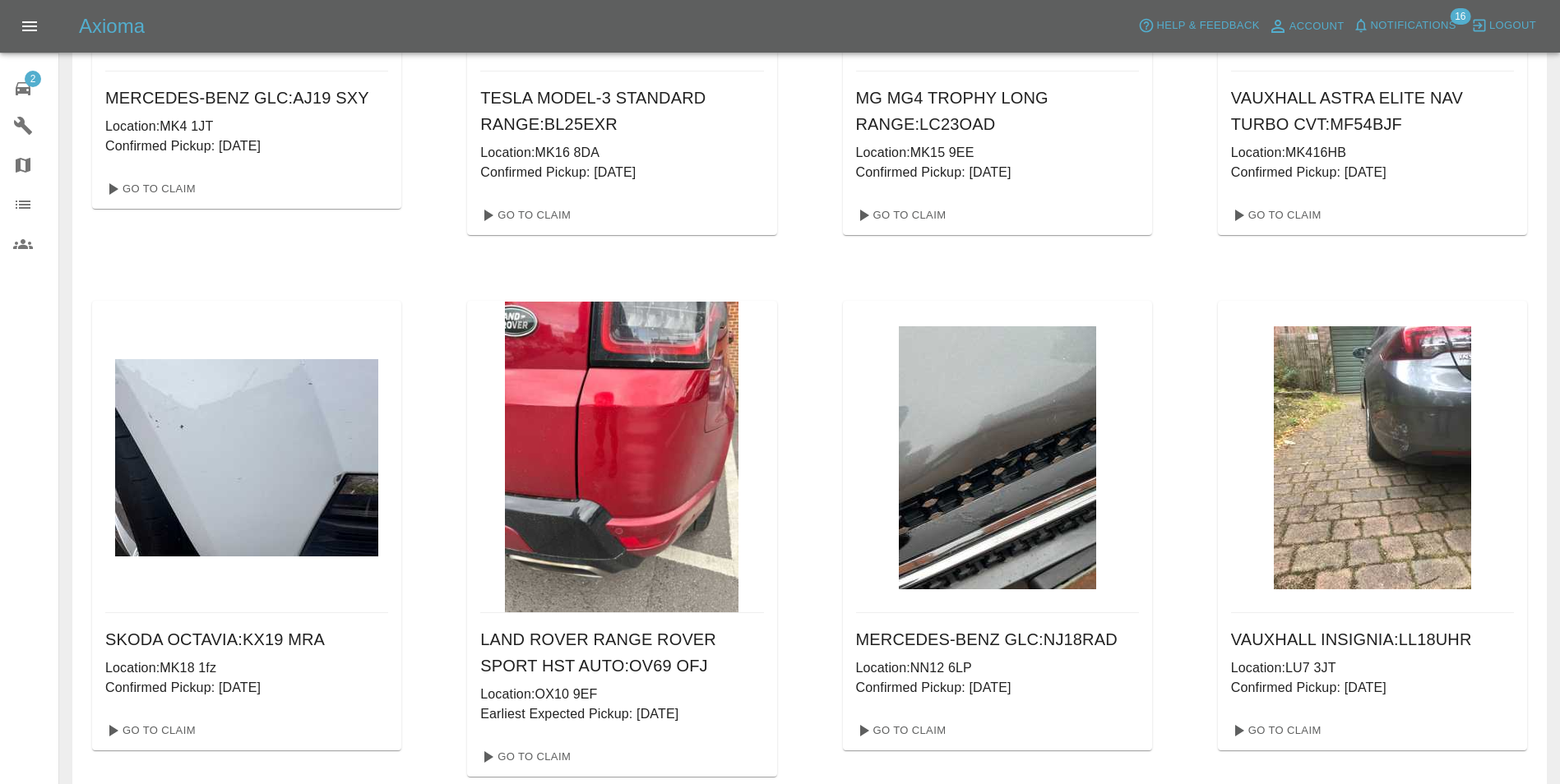
scroll to position [987, 0]
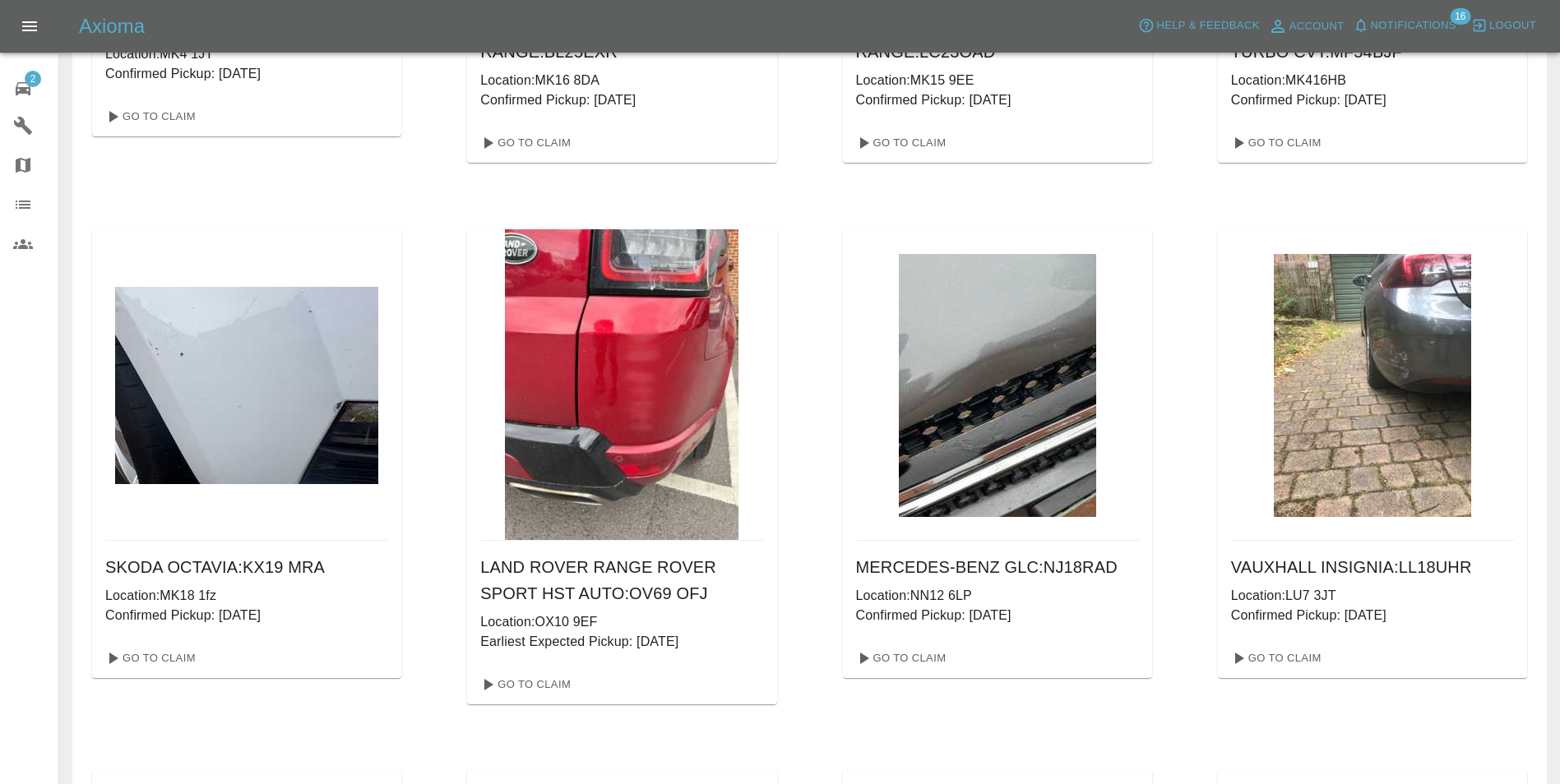
click at [84, 334] on div "MAZDA CX-30 SE-L LUX MHEV : YR71 DRV Location: MK40 4SD Confirmed Pickup: [DATE…" at bounding box center [810, 466] width 1475 height 2683
click at [175, 656] on link "Go To Claim" at bounding box center [149, 659] width 101 height 26
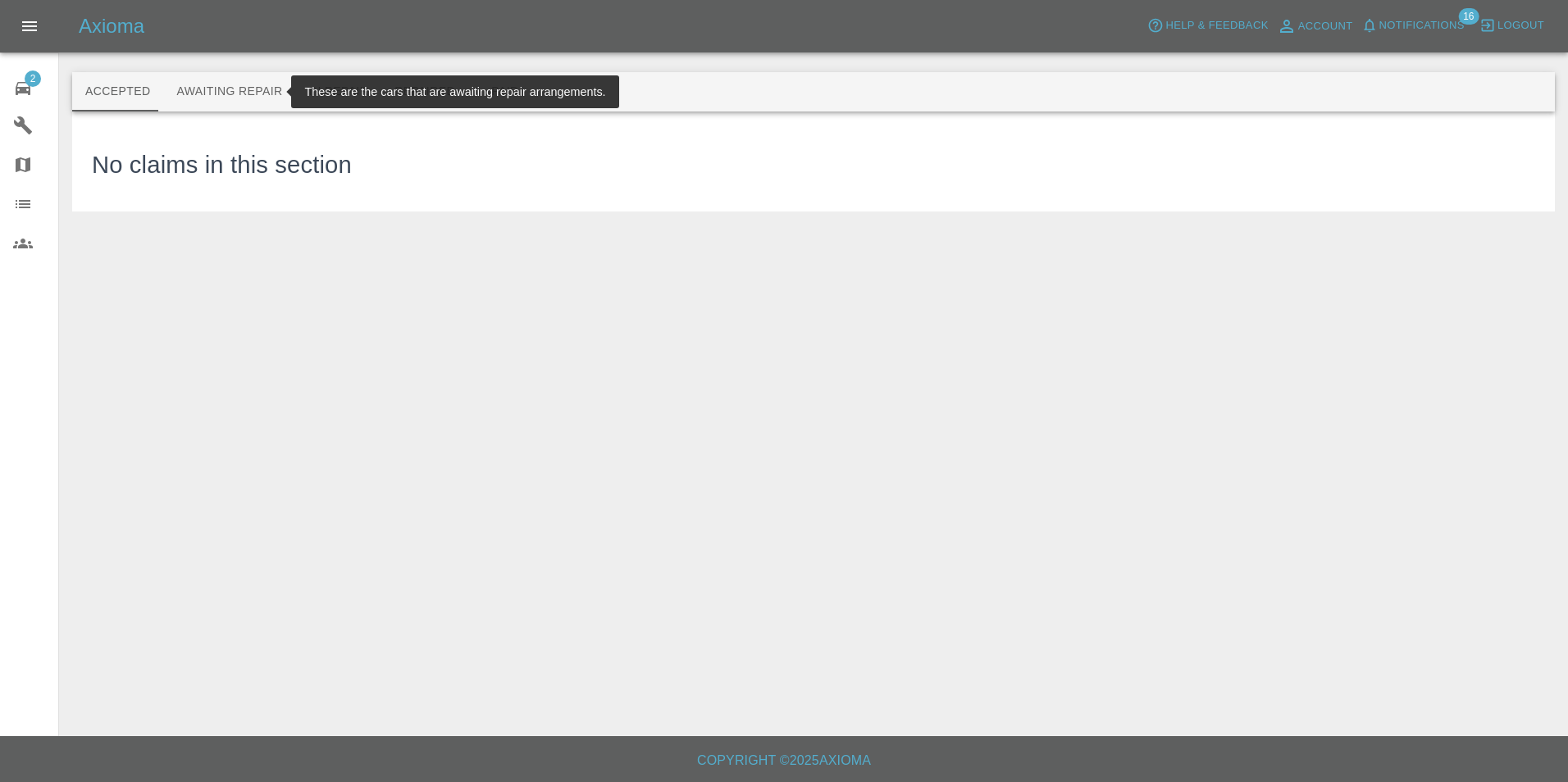
click at [197, 96] on button "Awaiting Repair" at bounding box center [229, 92] width 132 height 39
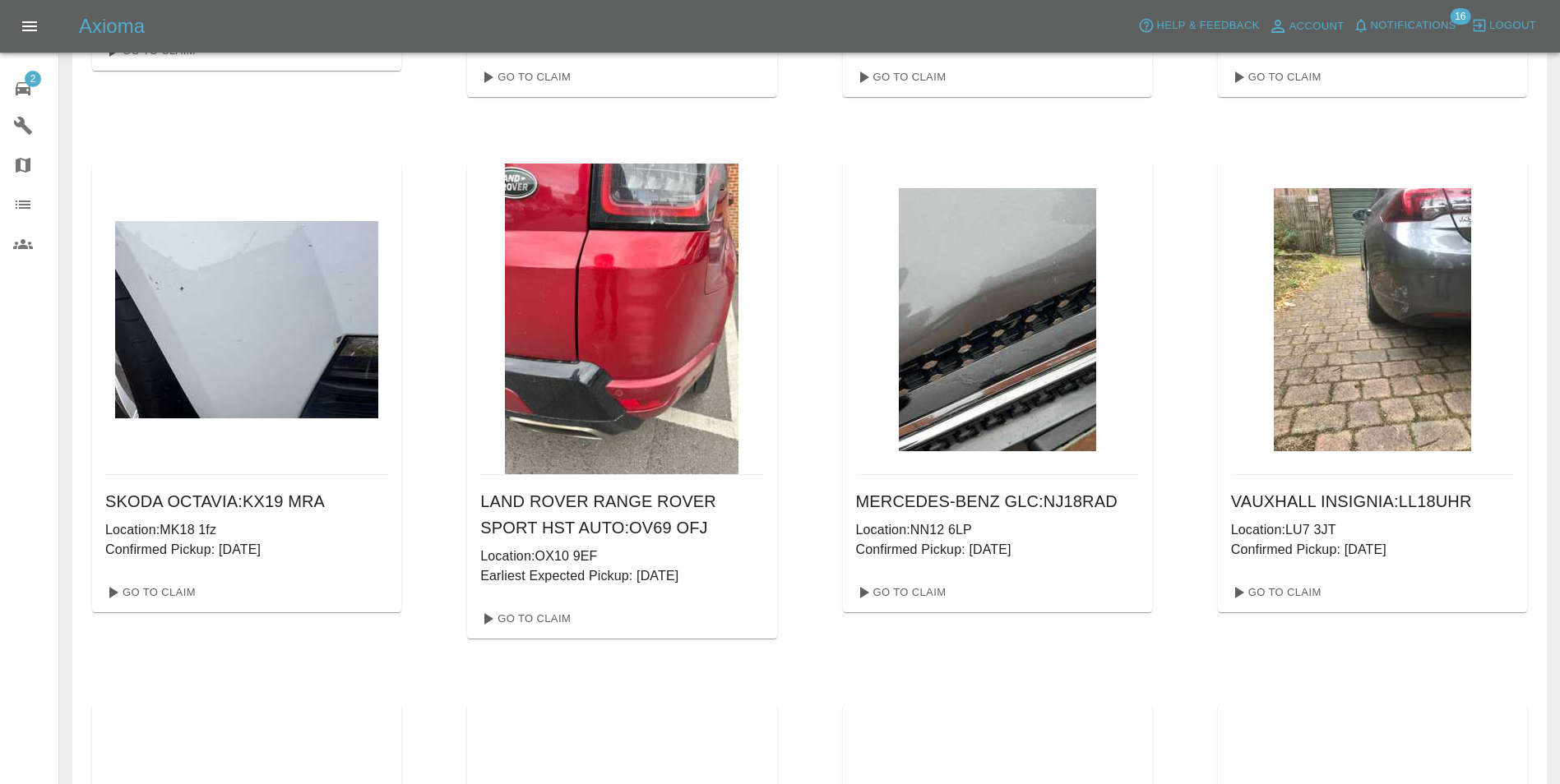
scroll to position [1069, 0]
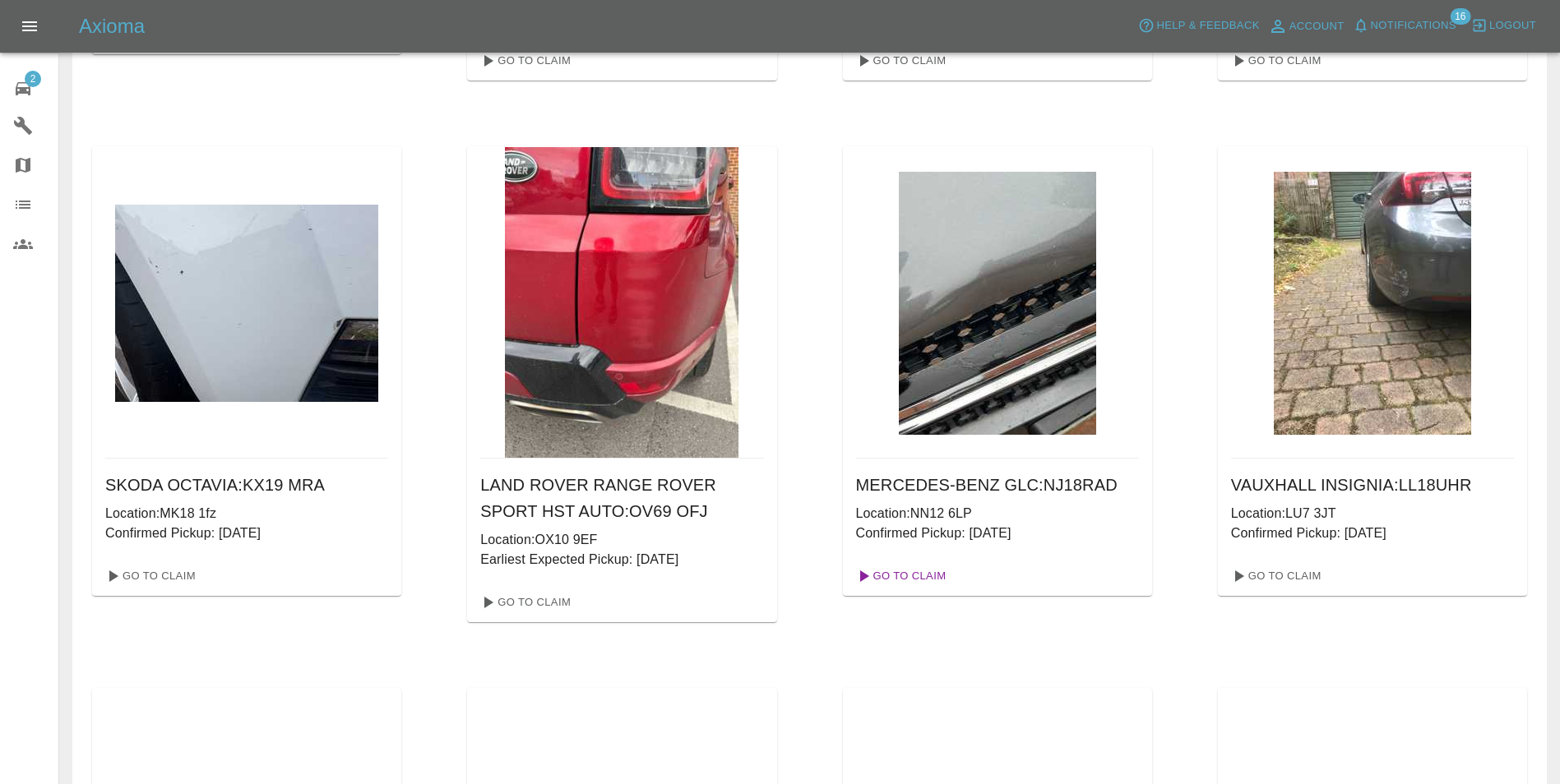
click at [932, 574] on link "Go To Claim" at bounding box center [899, 576] width 101 height 26
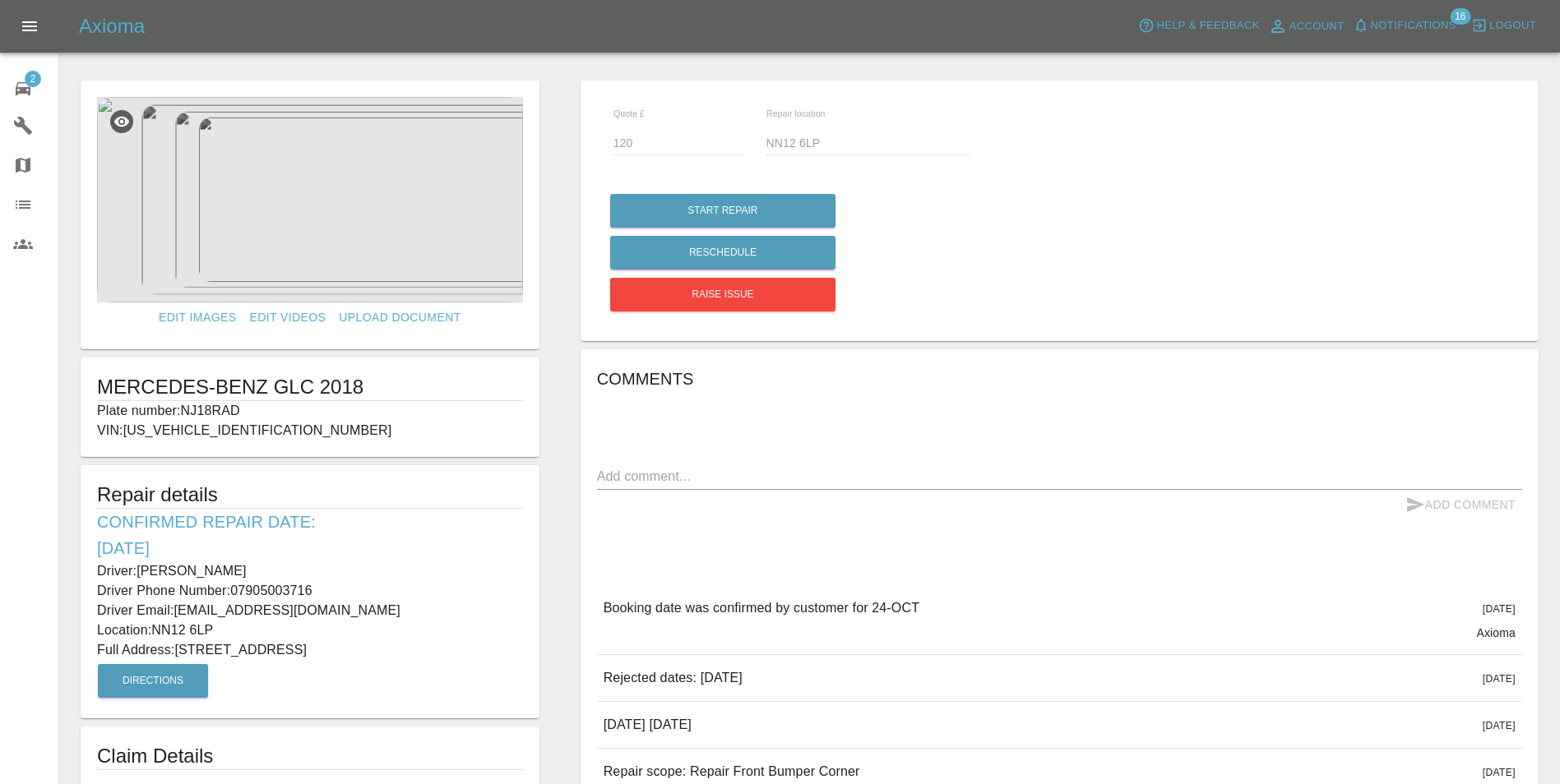
drag, startPoint x: 95, startPoint y: 565, endPoint x: 467, endPoint y: 648, distance: 381.1
click at [467, 648] on div "Repair details Confirmed Repair Date: [DATE] Driver: [PERSON_NAME] Driver Phone…" at bounding box center [310, 591] width 459 height 253
copy div "Driver: [PERSON_NAME] Driver Phone Number: 07905003716 Driver Email: [EMAIL_ADD…"
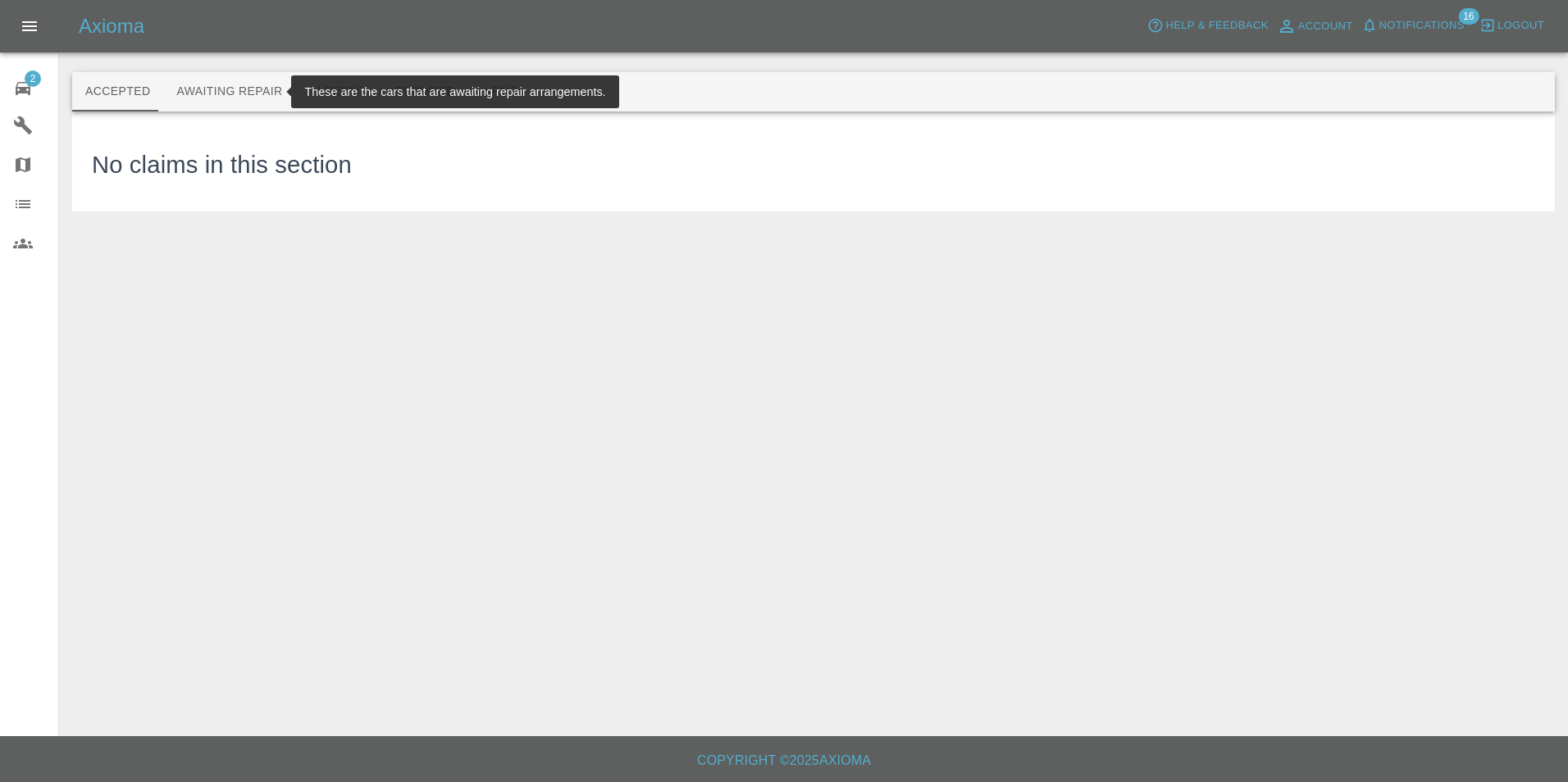
click at [220, 95] on button "Awaiting Repair" at bounding box center [229, 92] width 132 height 39
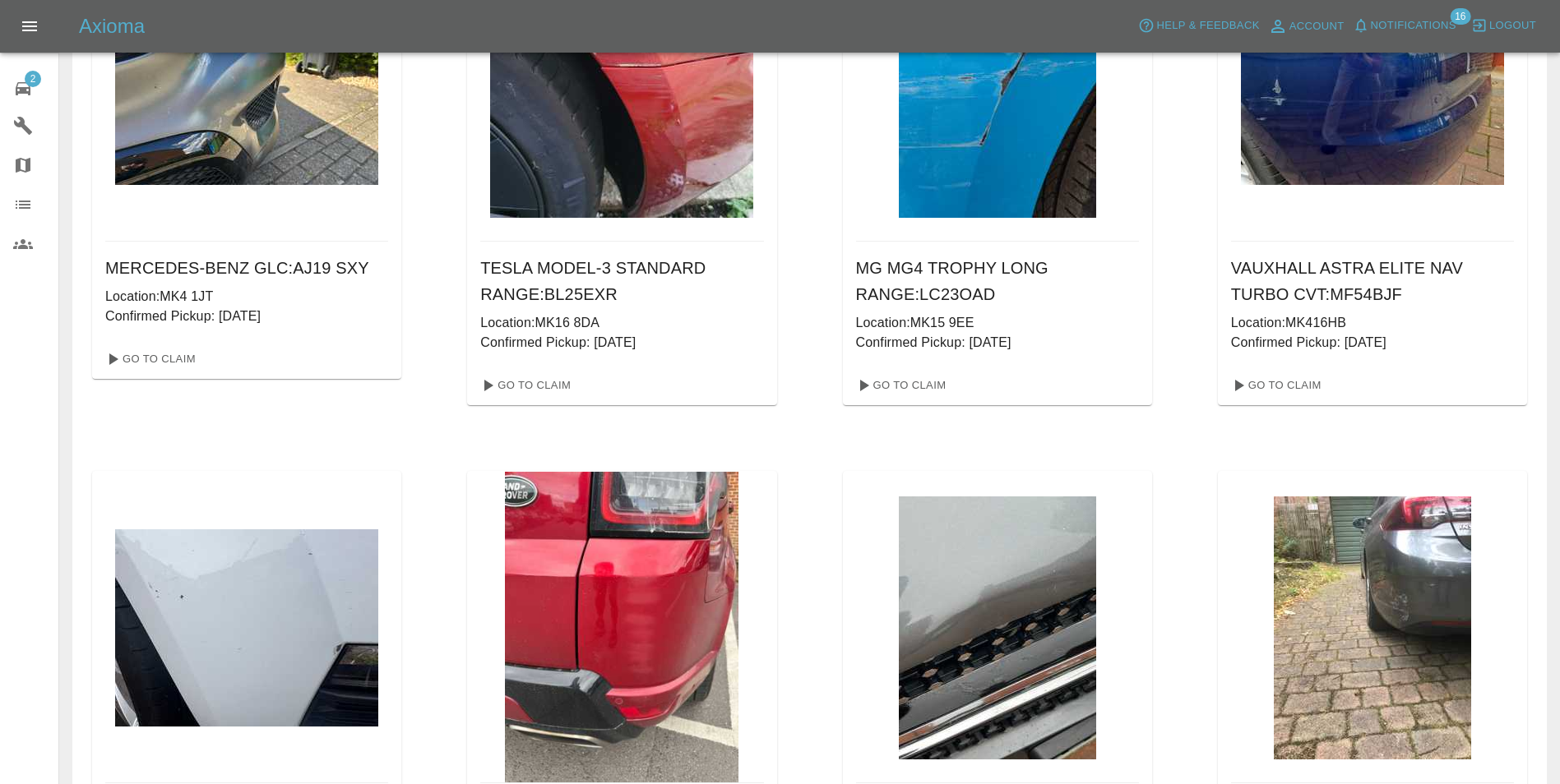
scroll to position [658, 0]
